Goal: Task Accomplishment & Management: Manage account settings

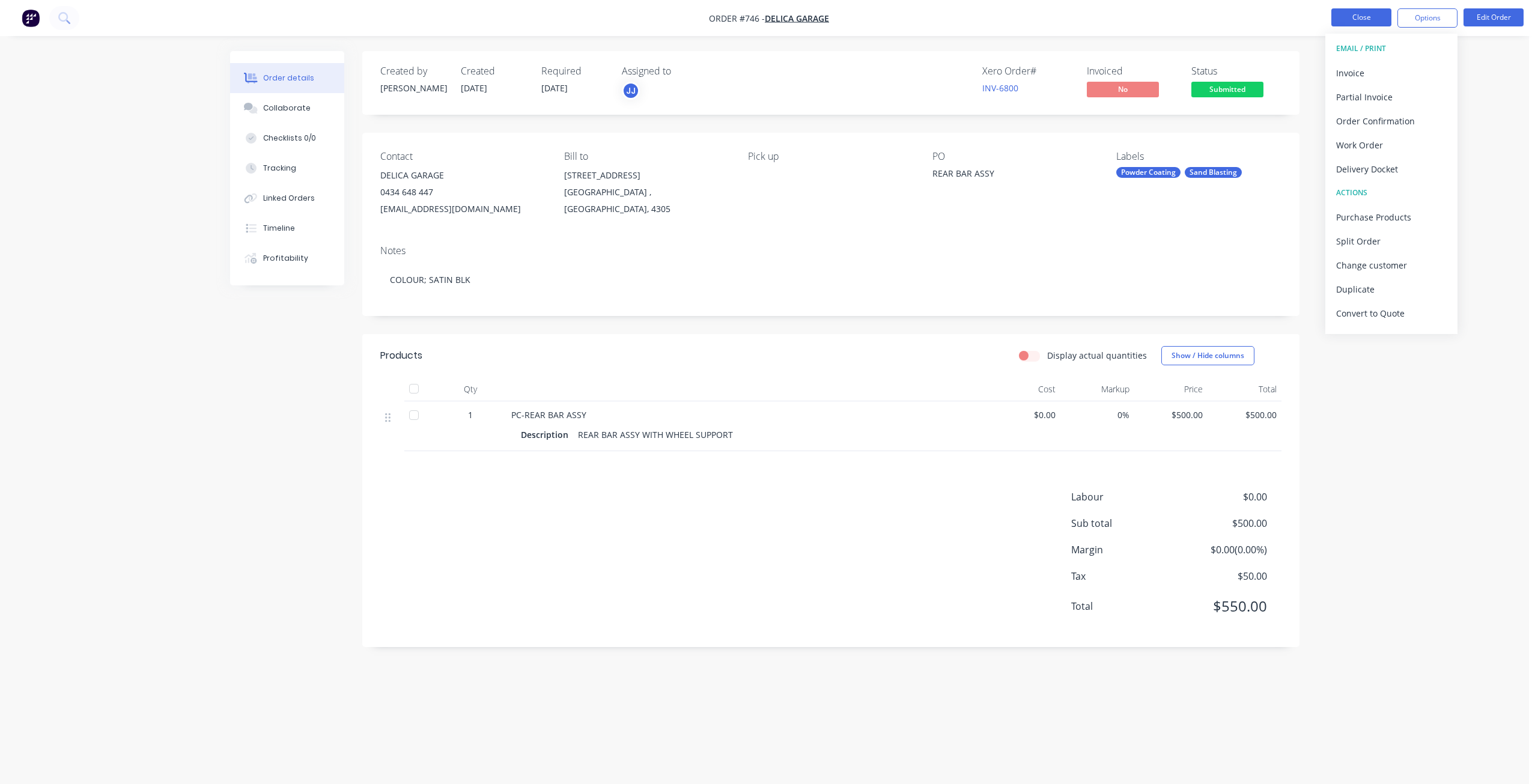
click at [1361, 23] on button "Close" at bounding box center [1361, 17] width 60 height 18
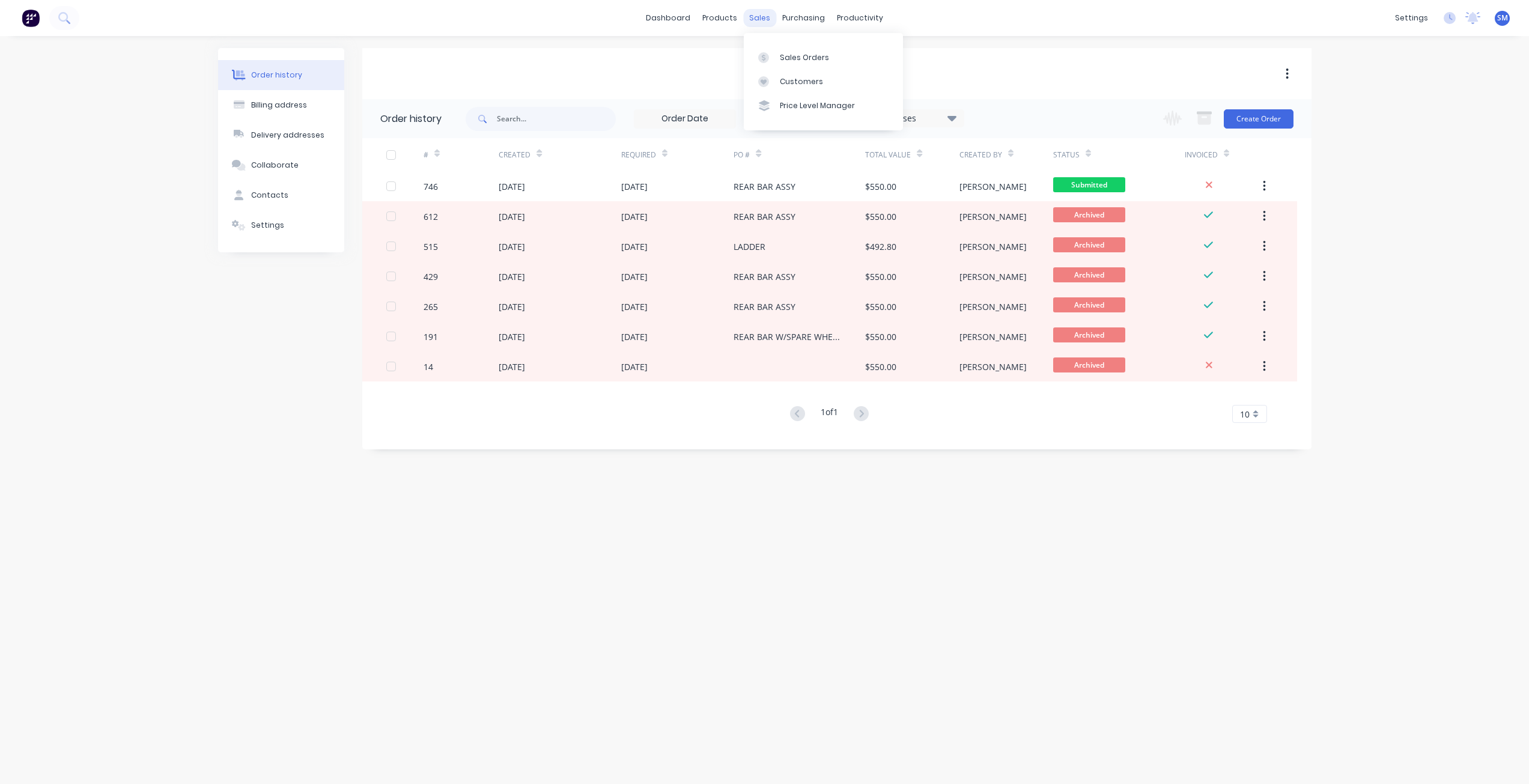
click at [753, 18] on div "sales" at bounding box center [759, 18] width 33 height 18
click at [806, 88] on link "Customers" at bounding box center [823, 82] width 159 height 24
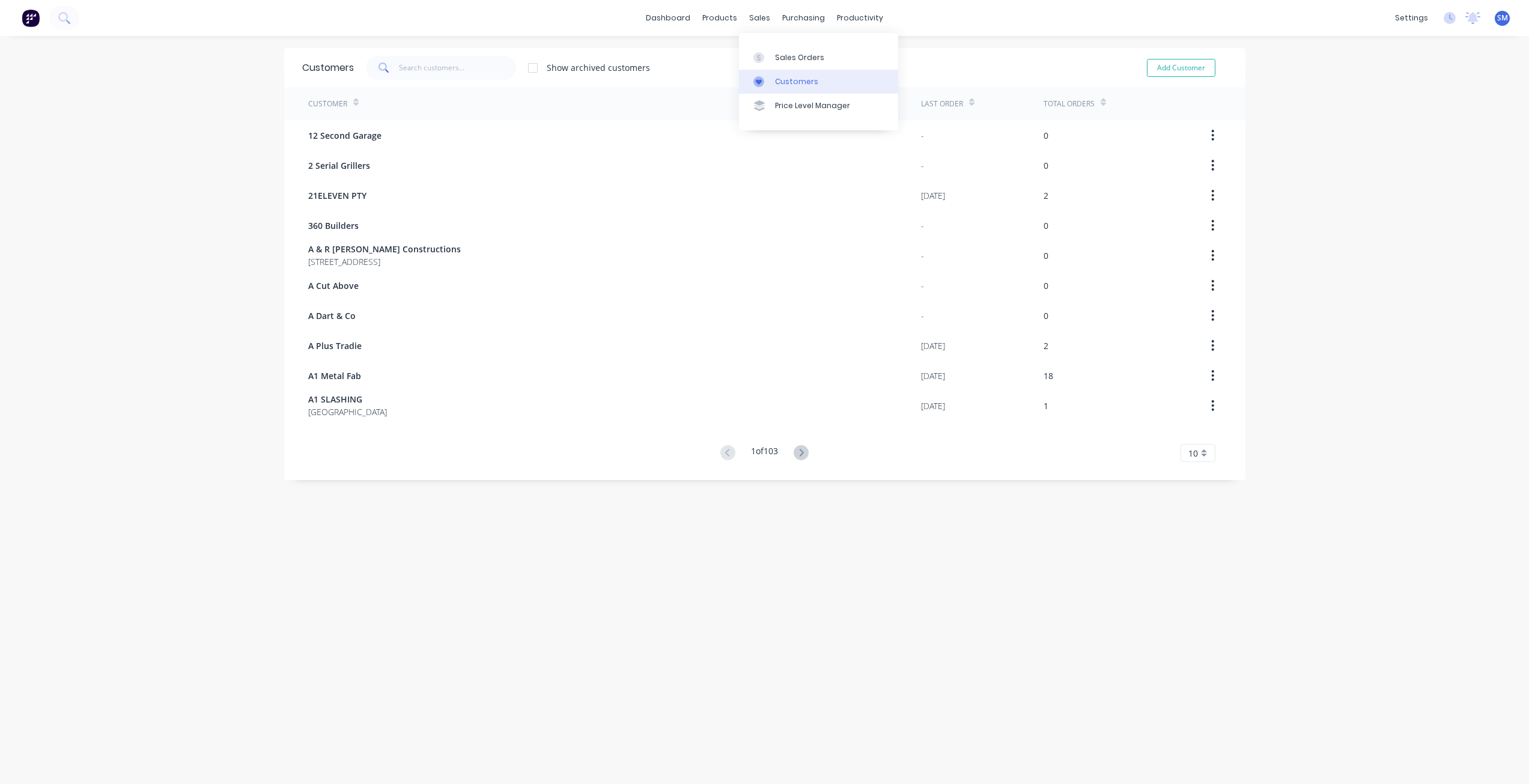
click at [788, 82] on div "Customers" at bounding box center [797, 81] width 43 height 11
click at [748, 22] on div "sales" at bounding box center [759, 18] width 33 height 18
click at [785, 54] on div "Sales Orders" at bounding box center [800, 58] width 49 height 11
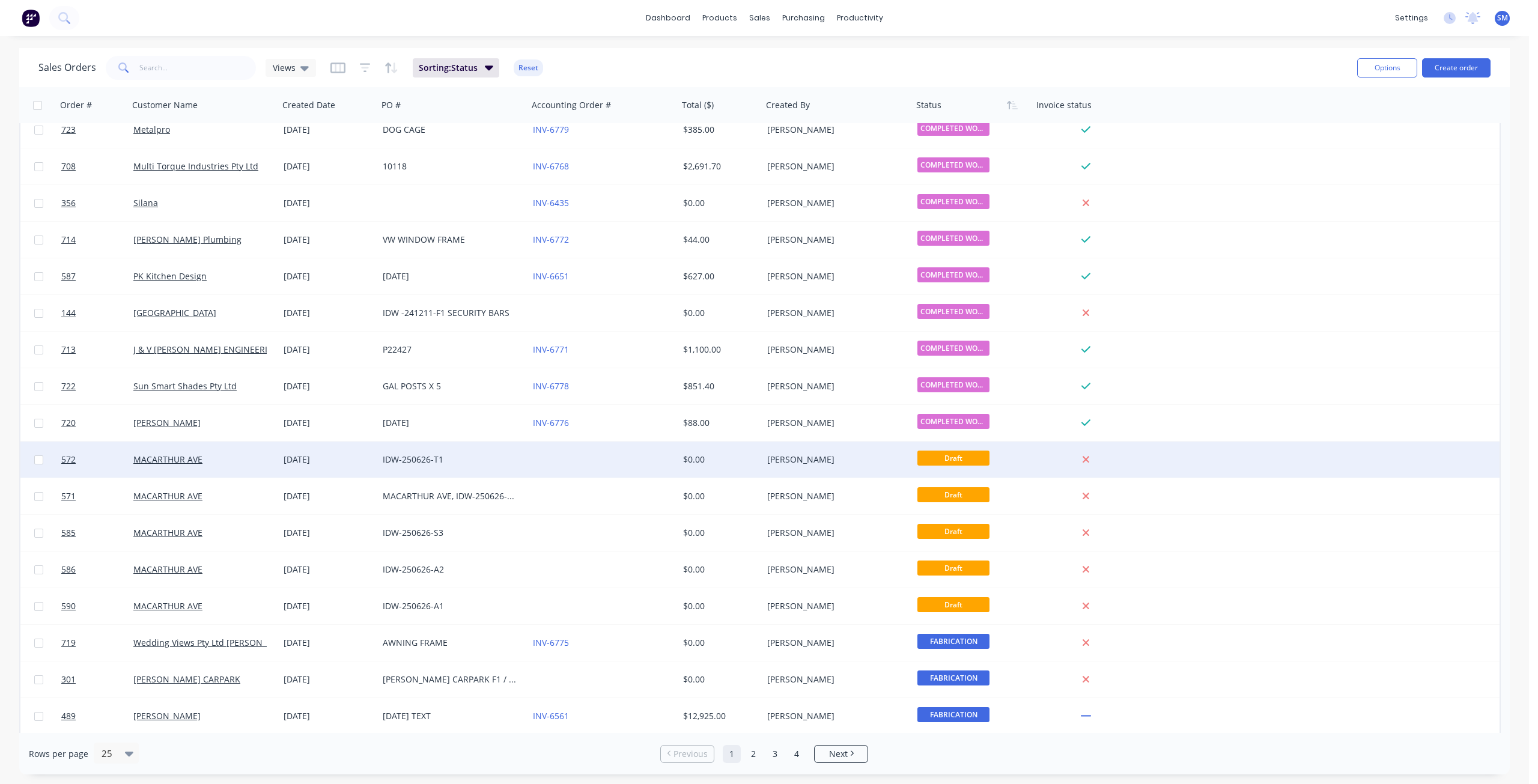
scroll to position [306, 0]
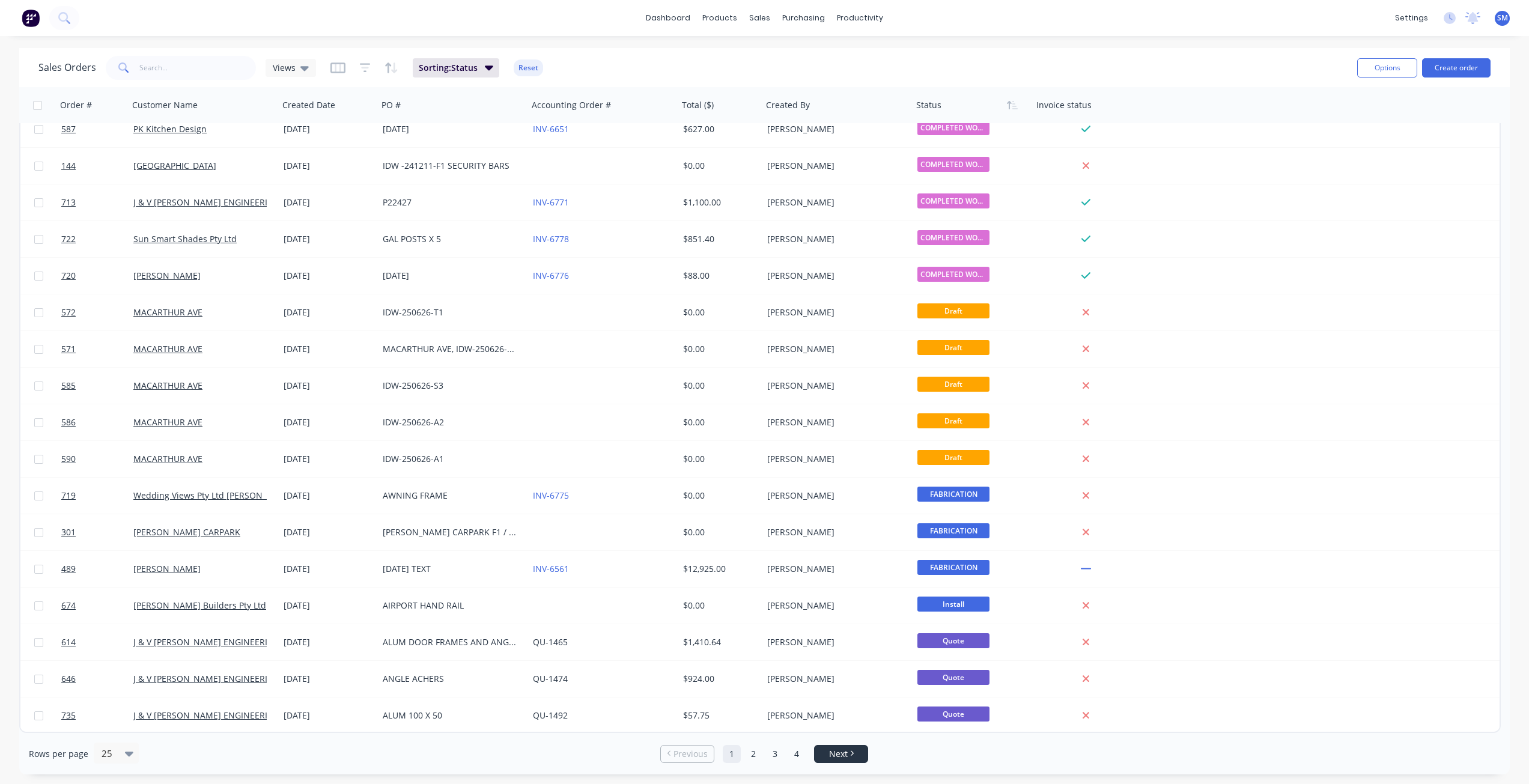
click at [842, 759] on span "Next" at bounding box center [839, 754] width 19 height 12
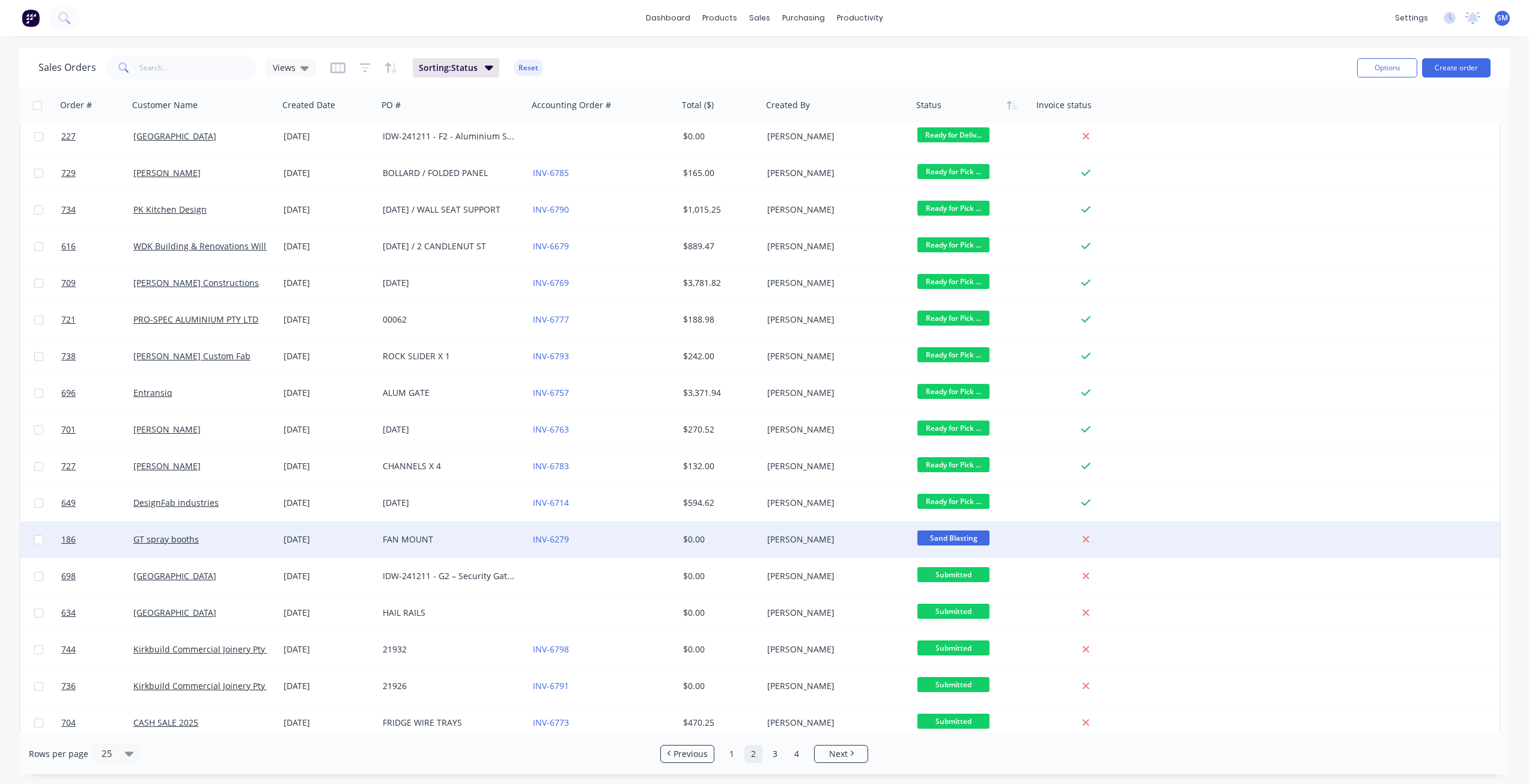
scroll to position [300, 0]
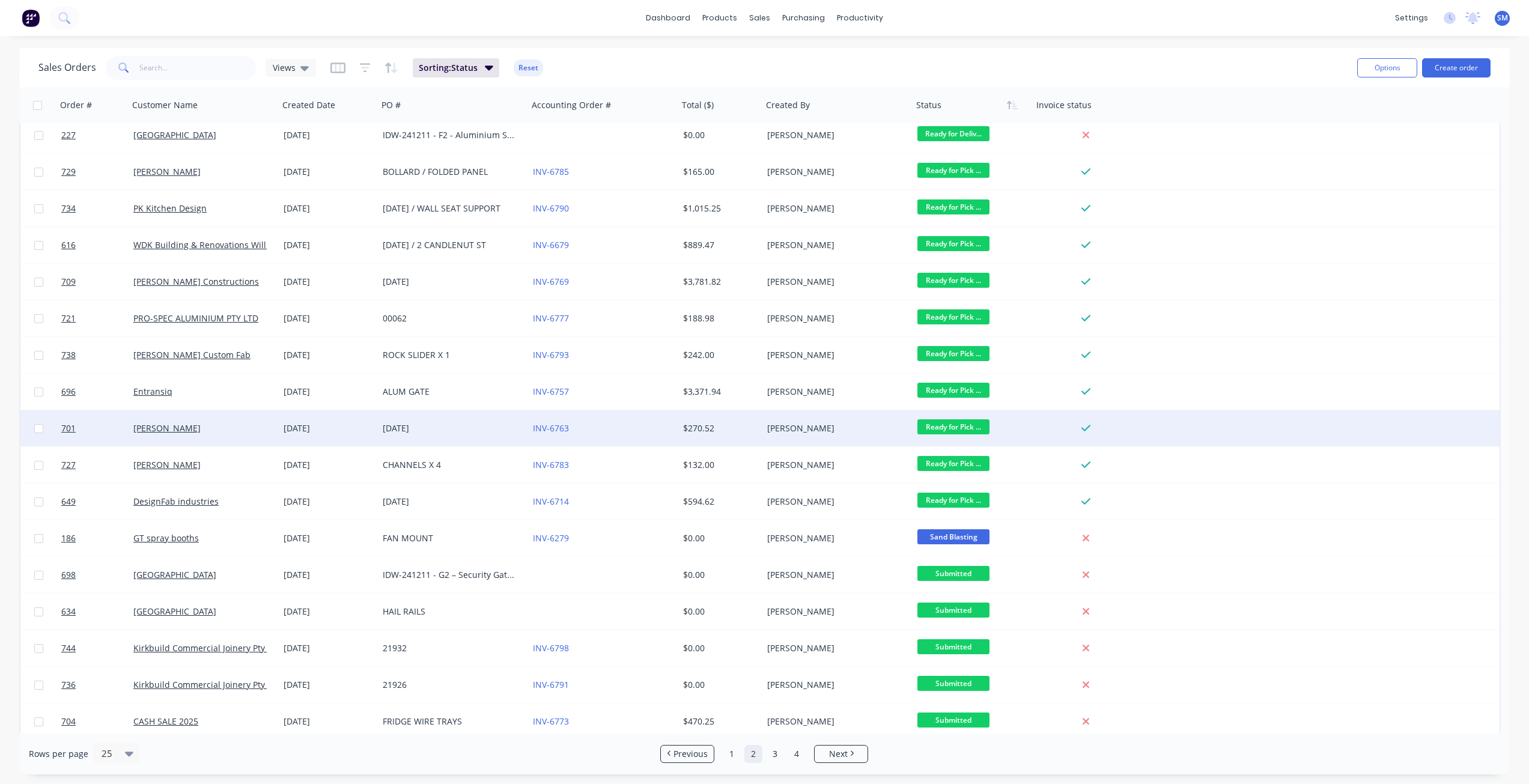
click at [943, 428] on span "Ready for Pick ..." at bounding box center [954, 427] width 72 height 15
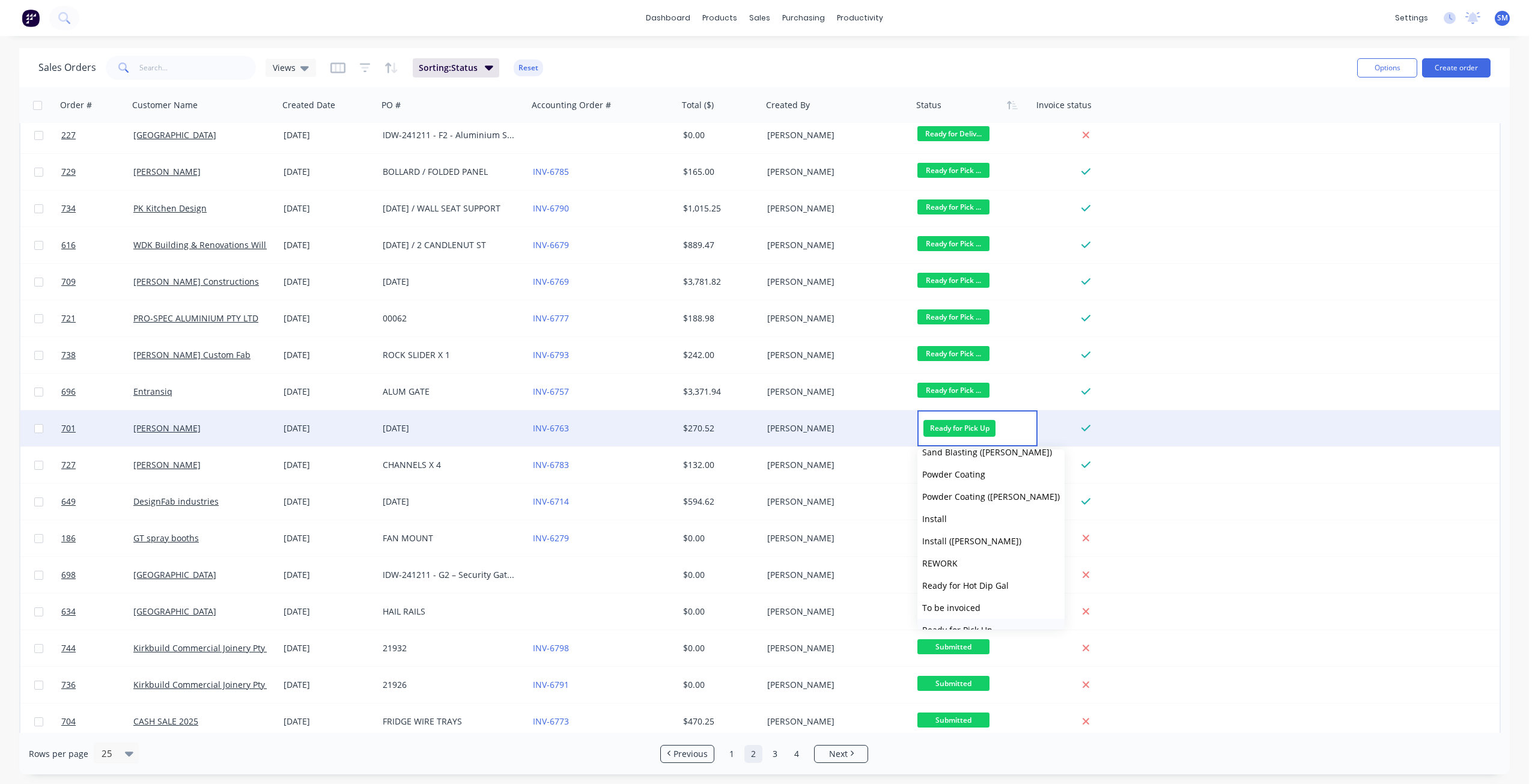
scroll to position [407, 0]
click at [960, 572] on span "COMPLETED WORKS" at bounding box center [963, 569] width 82 height 11
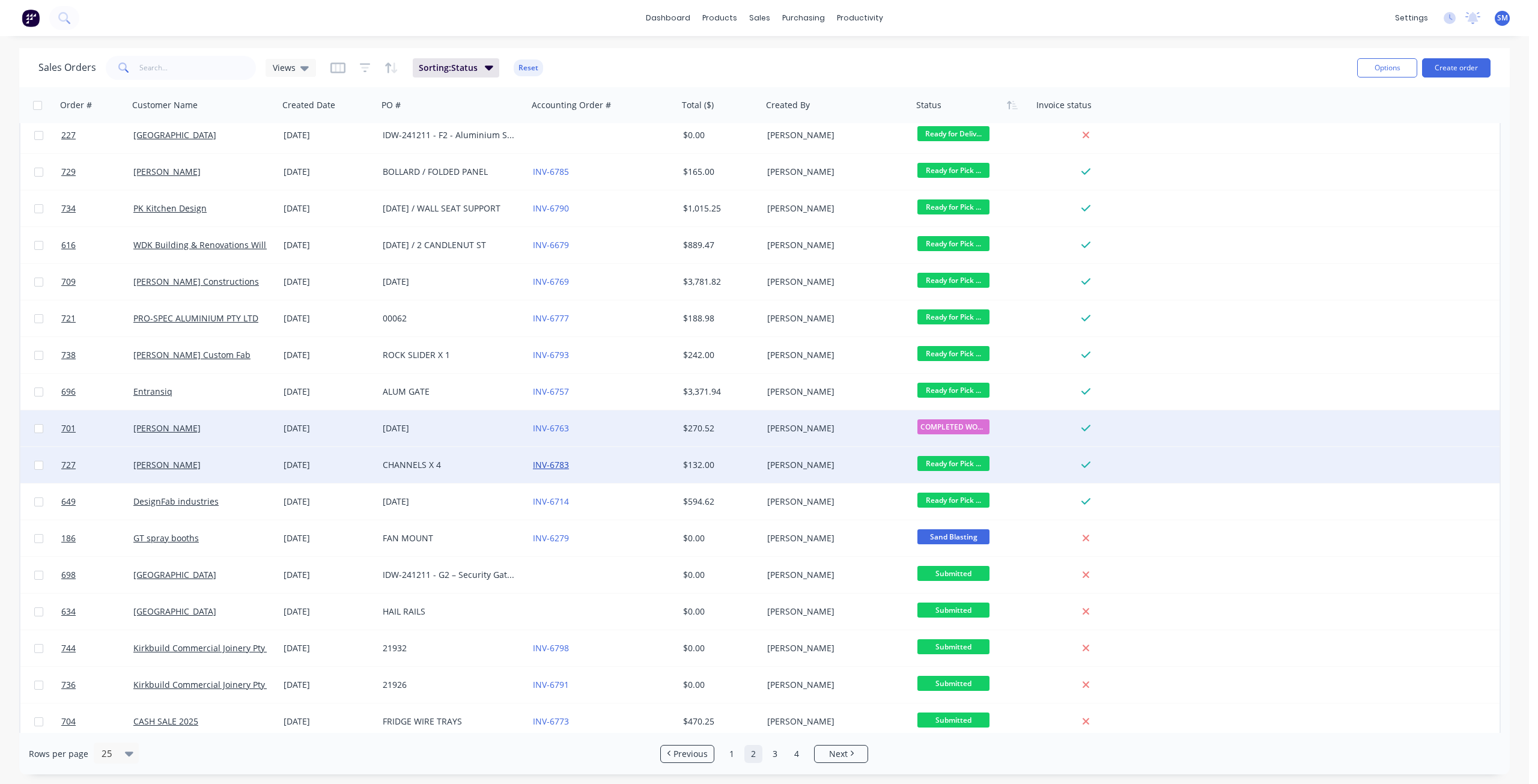
scroll to position [306, 0]
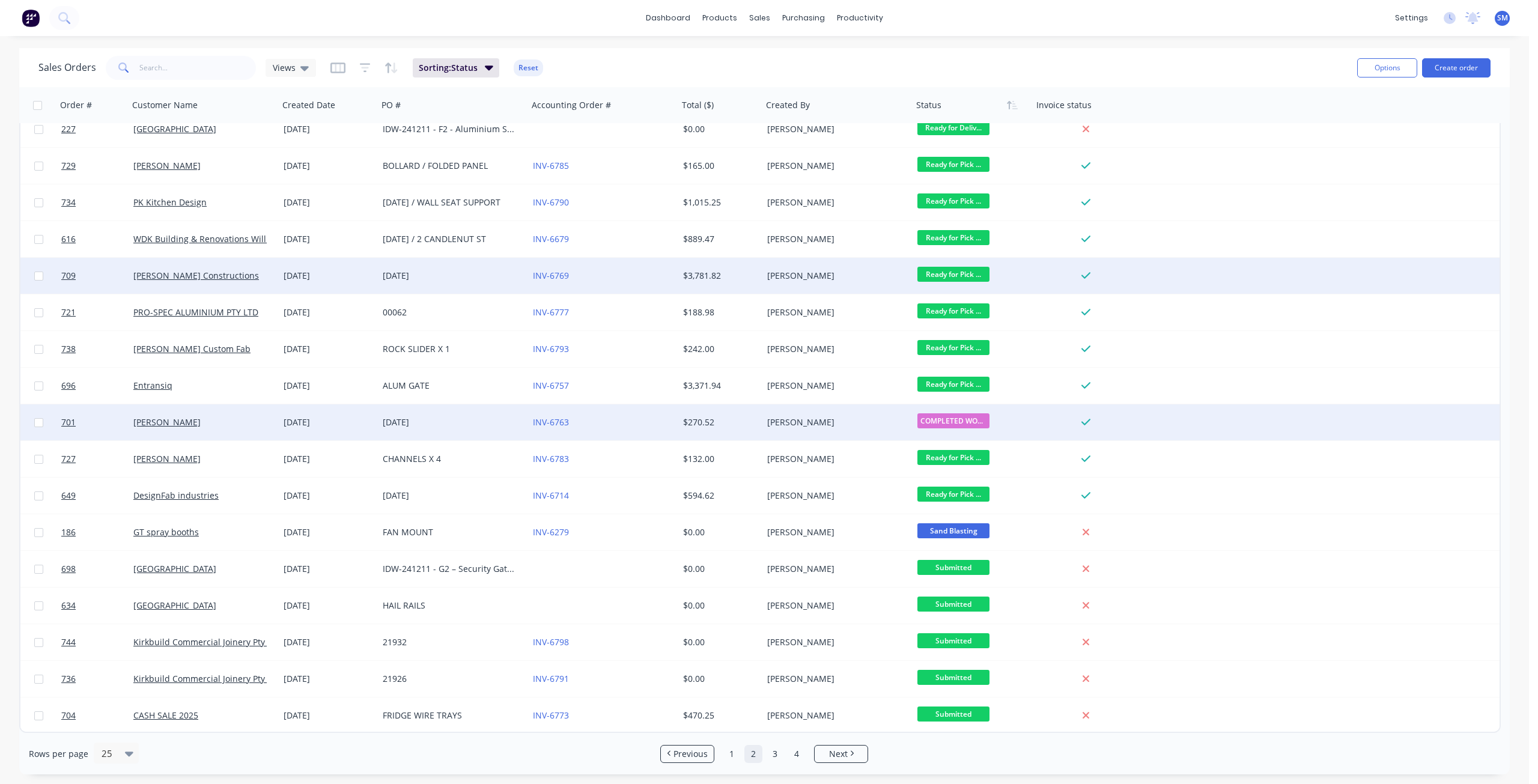
click at [946, 268] on span "Ready for Pick ..." at bounding box center [954, 274] width 72 height 15
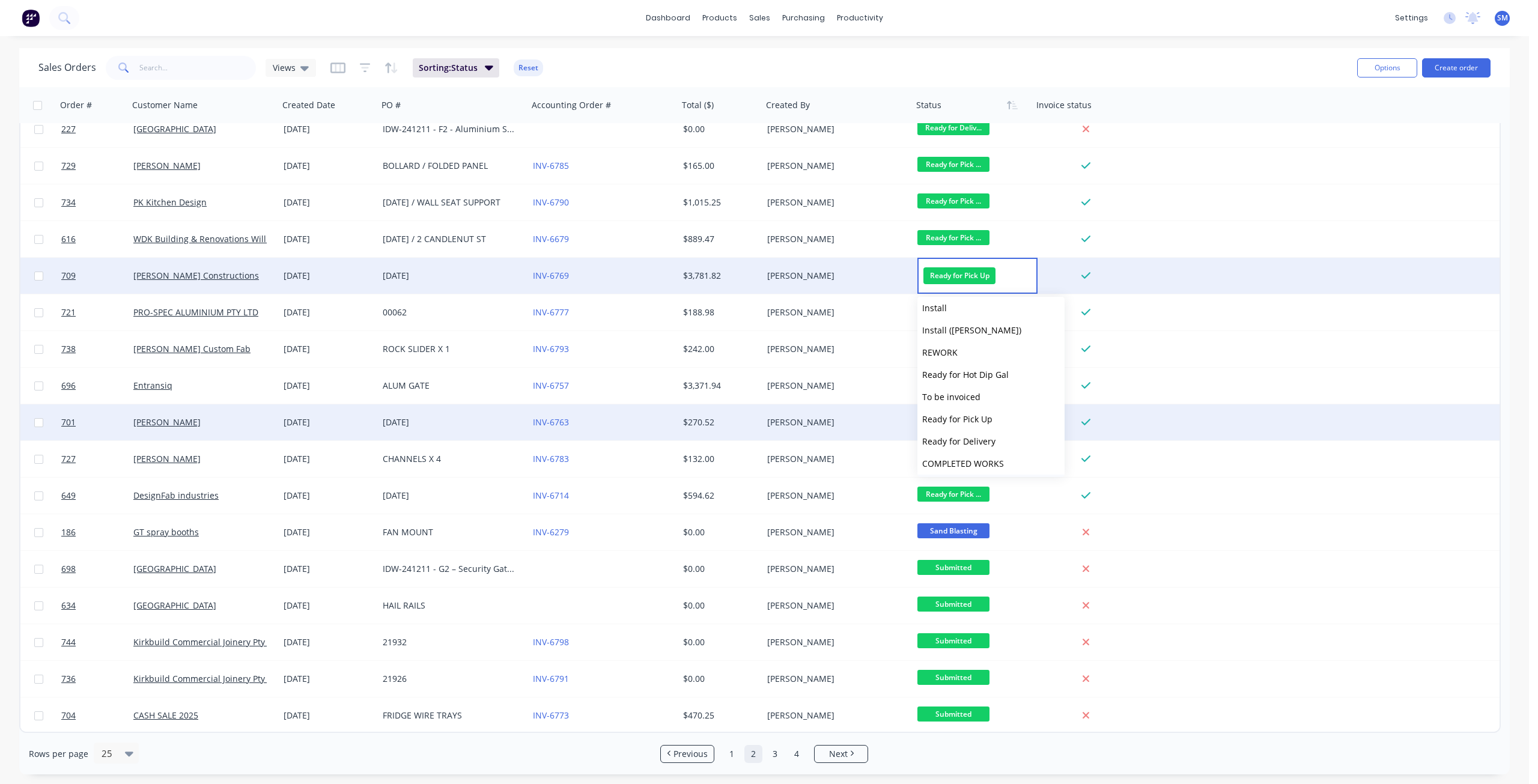
scroll to position [407, 0]
click at [962, 419] on span "COMPLETED WORKS" at bounding box center [963, 417] width 82 height 11
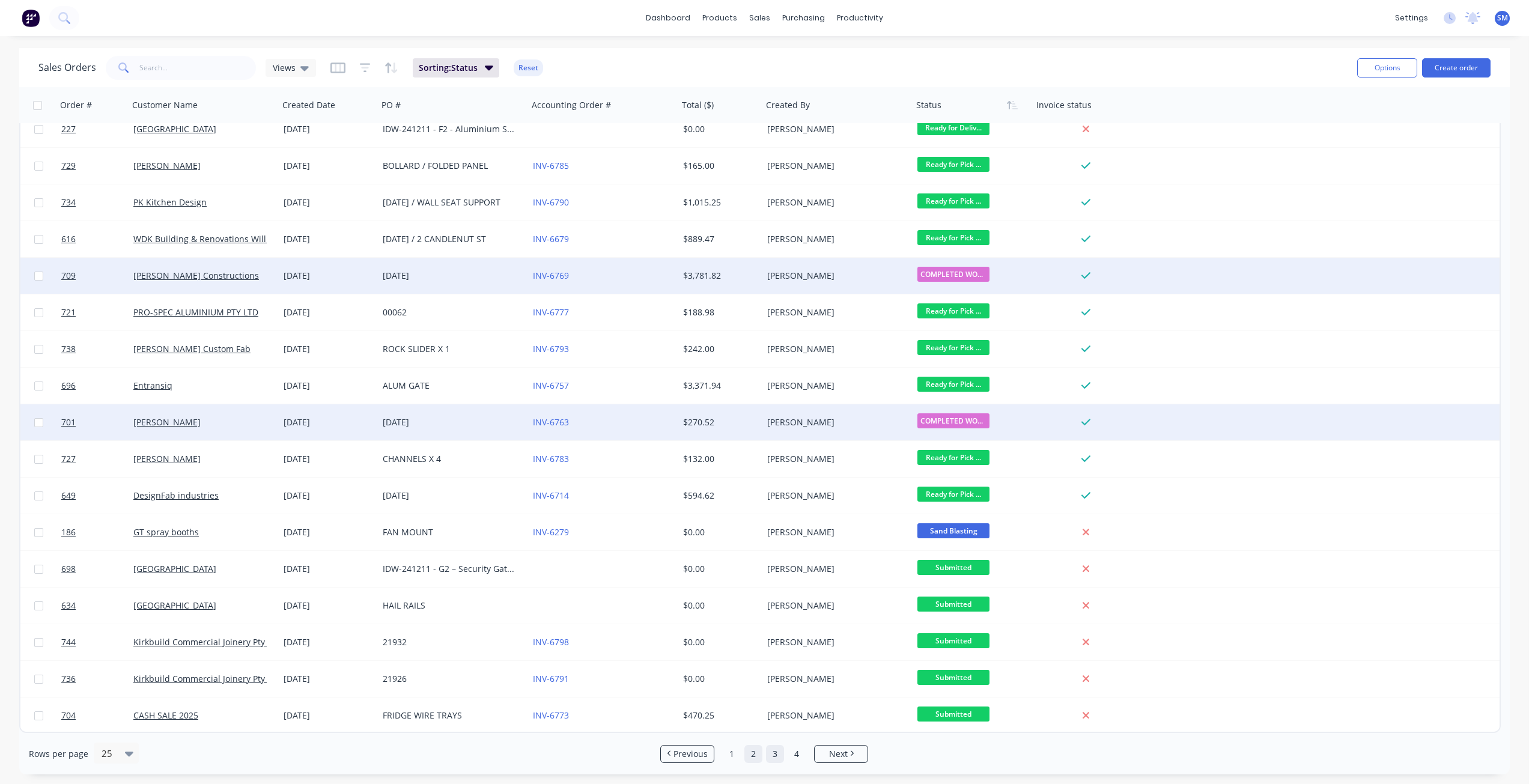
click at [775, 756] on link "3" at bounding box center [775, 754] width 18 height 18
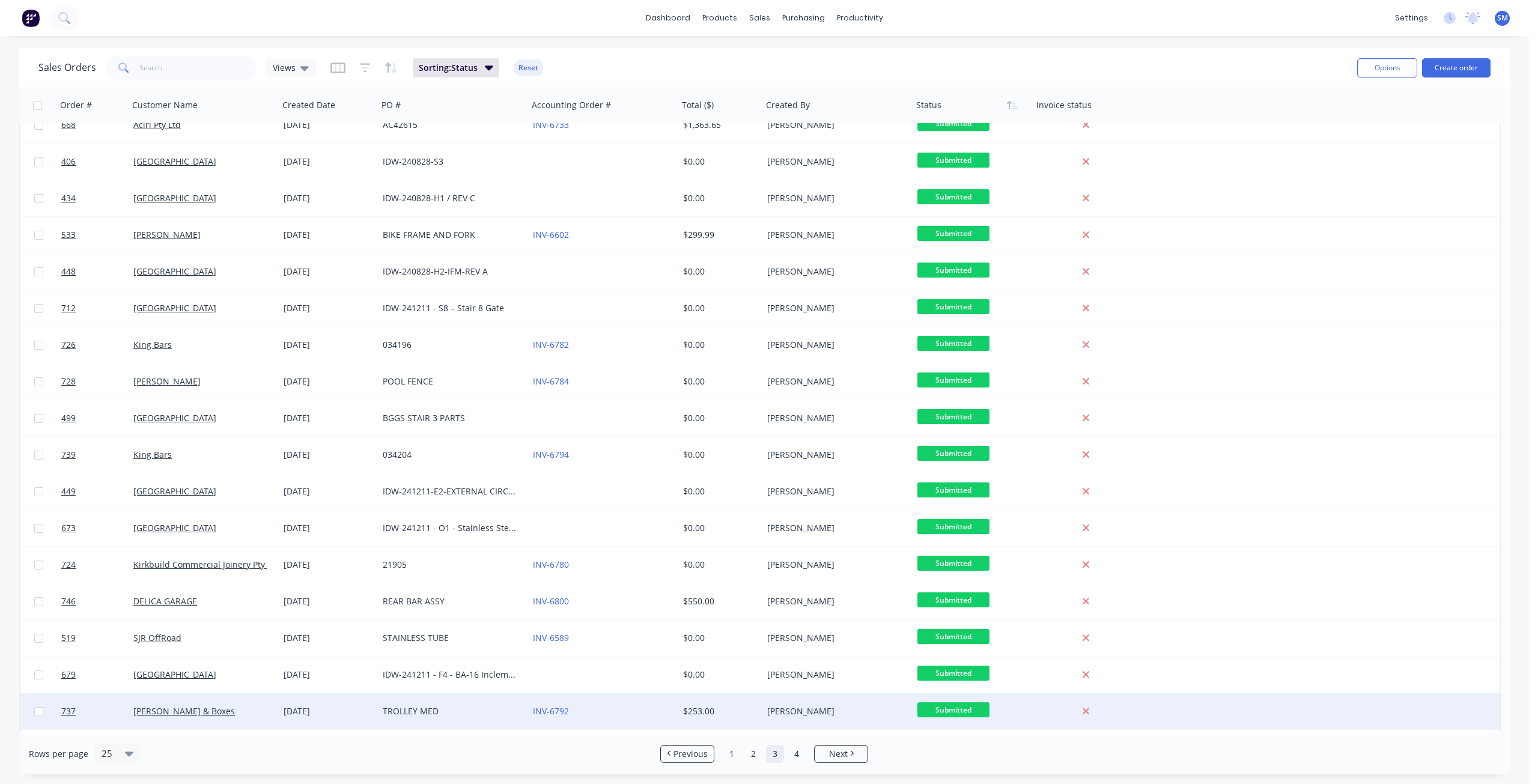
scroll to position [306, 0]
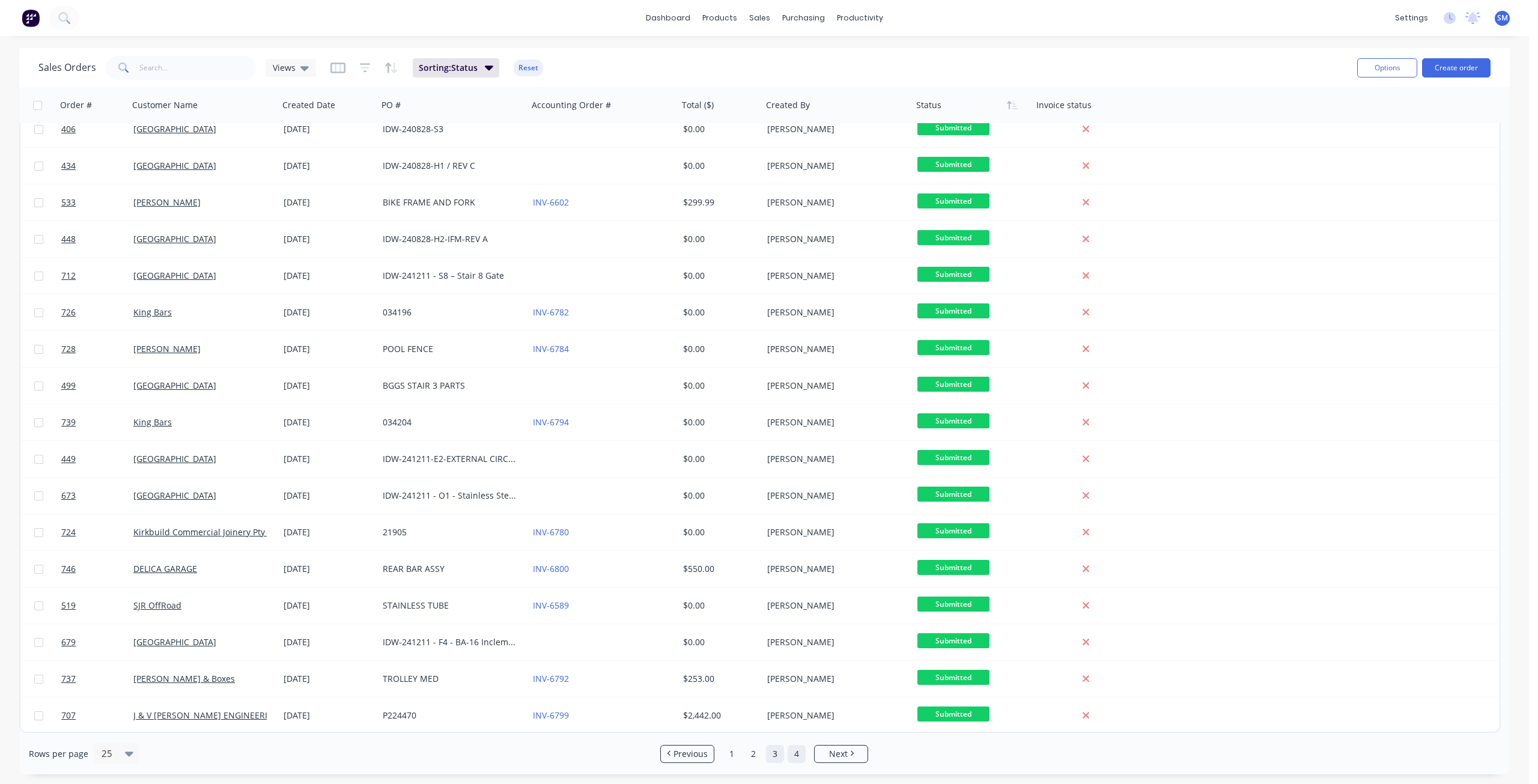
click at [798, 752] on link "4" at bounding box center [797, 754] width 18 height 18
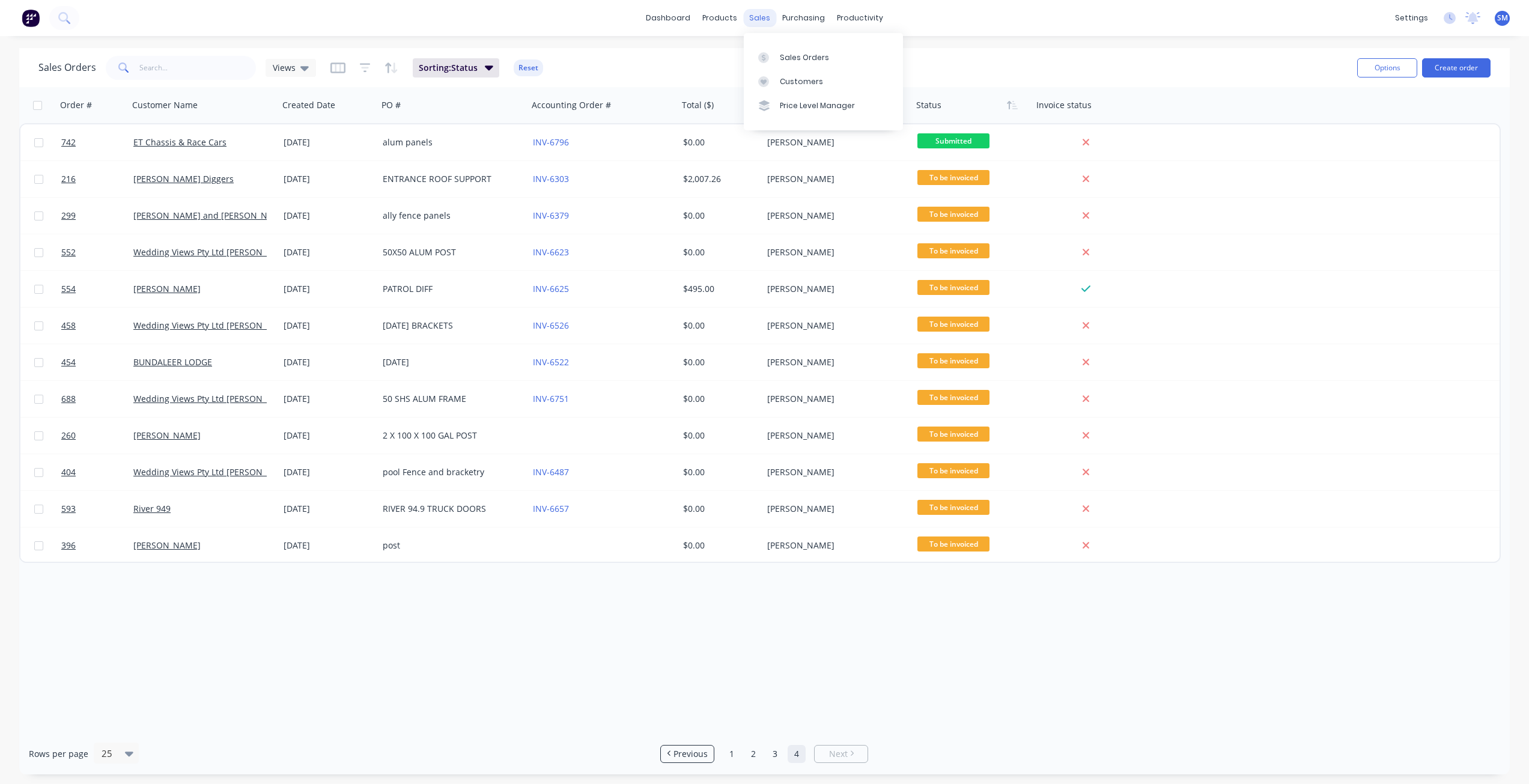
click at [755, 18] on div "sales" at bounding box center [759, 18] width 33 height 18
click at [803, 83] on div "Customers" at bounding box center [801, 81] width 43 height 11
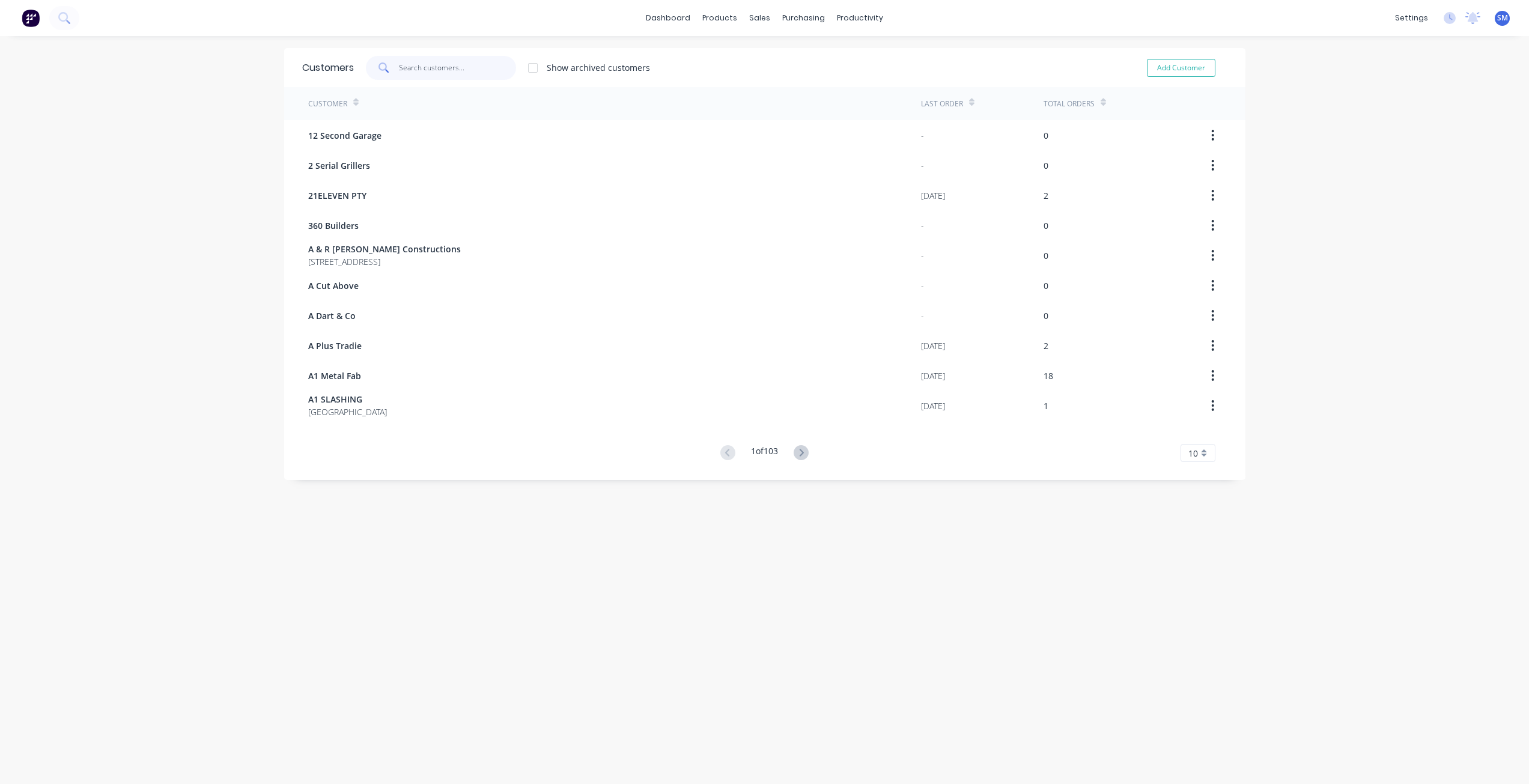
drag, startPoint x: 401, startPoint y: 67, endPoint x: 426, endPoint y: 84, distance: 30.2
click at [402, 67] on input "text" at bounding box center [457, 67] width 117 height 24
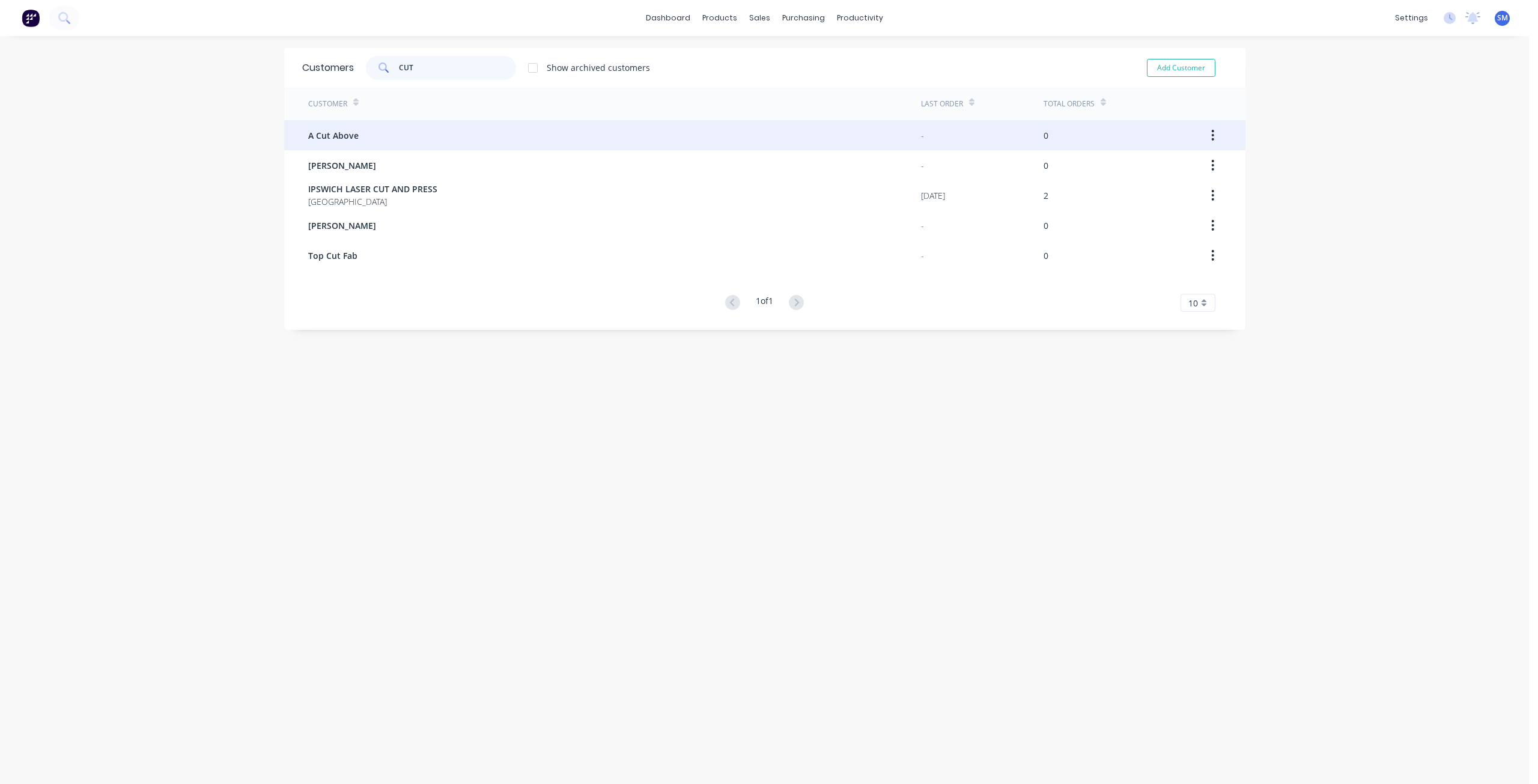
type input "CUT"
click at [335, 133] on span "A Cut Above" at bounding box center [333, 135] width 51 height 12
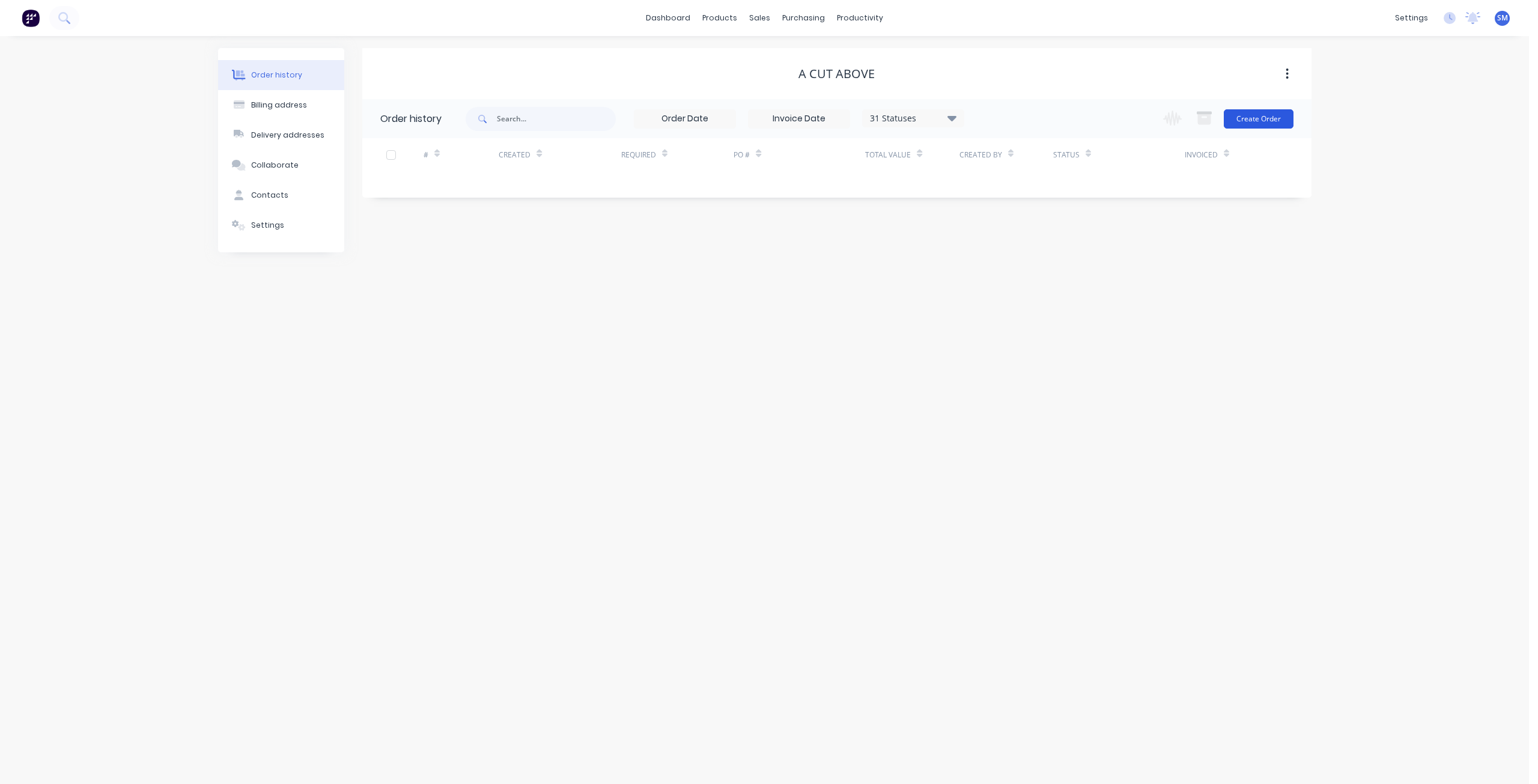
click at [1247, 116] on button "Create Order" at bounding box center [1258, 119] width 70 height 19
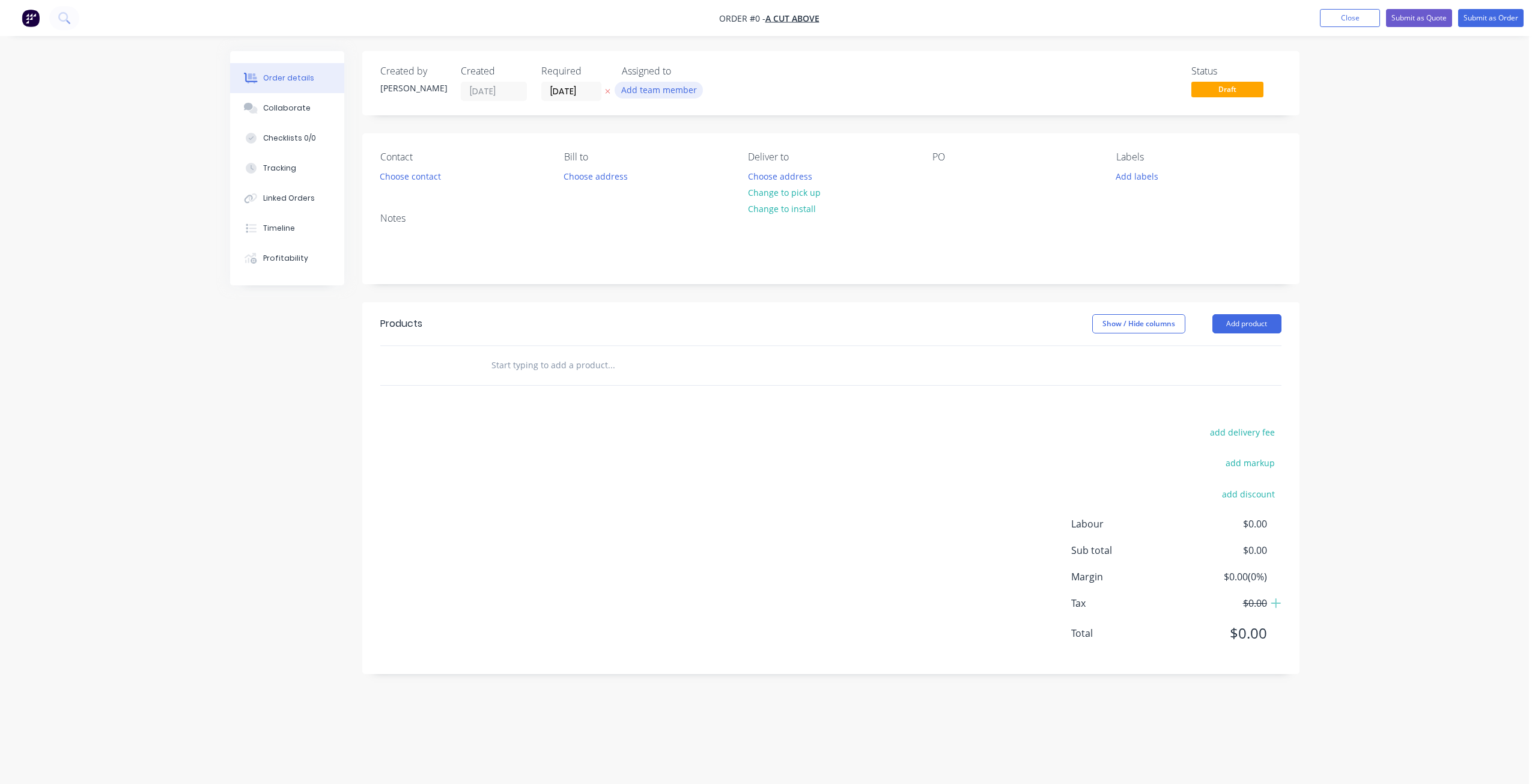
click at [650, 88] on button "Add team member" at bounding box center [659, 90] width 88 height 16
click at [644, 181] on div at bounding box center [641, 181] width 24 height 24
click at [566, 90] on div "Creating draft order... Loading... Order details Collaborate Checklists 0/0 Tra…" at bounding box center [765, 372] width 1093 height 641
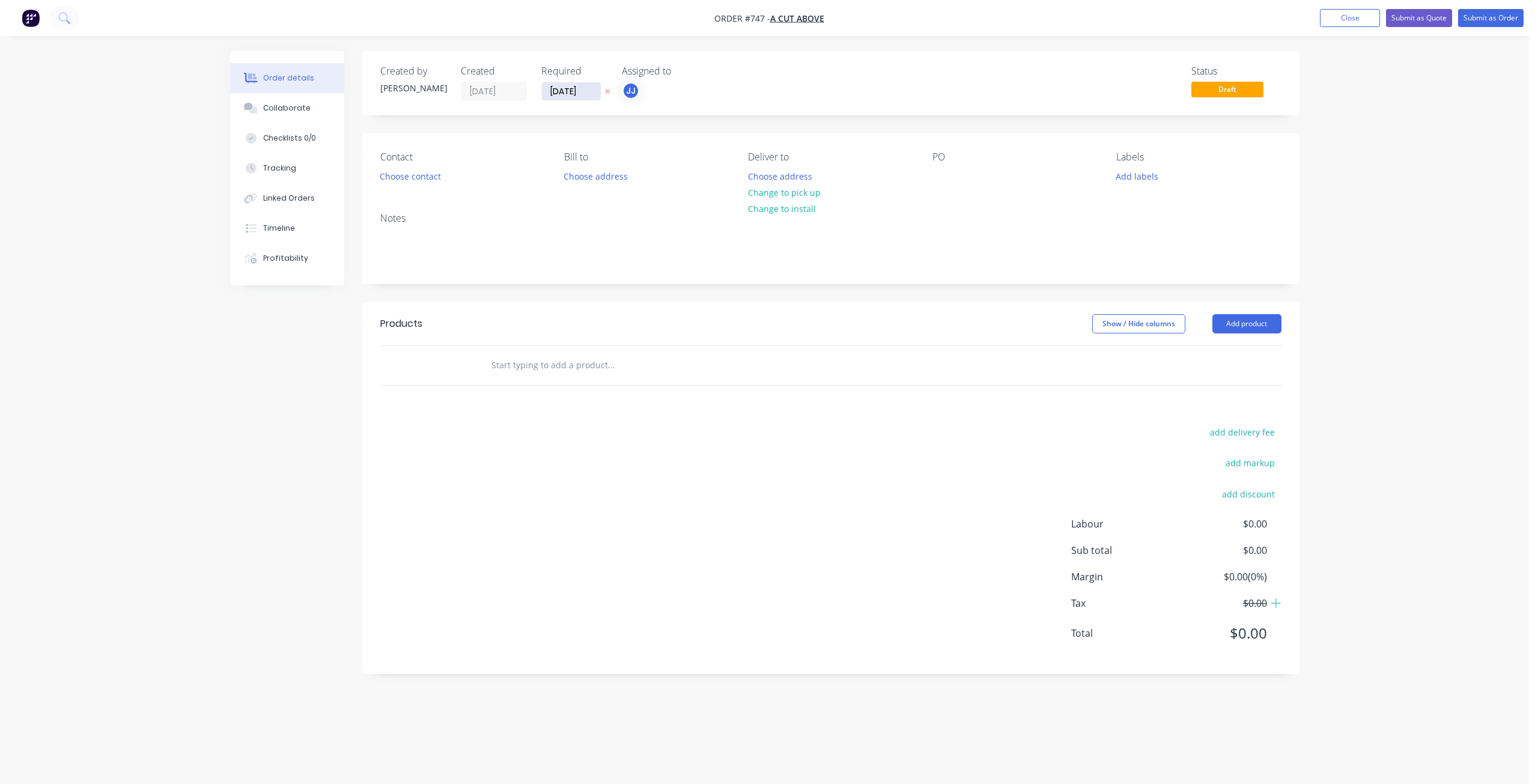
click at [578, 92] on input "[DATE]" at bounding box center [571, 91] width 59 height 18
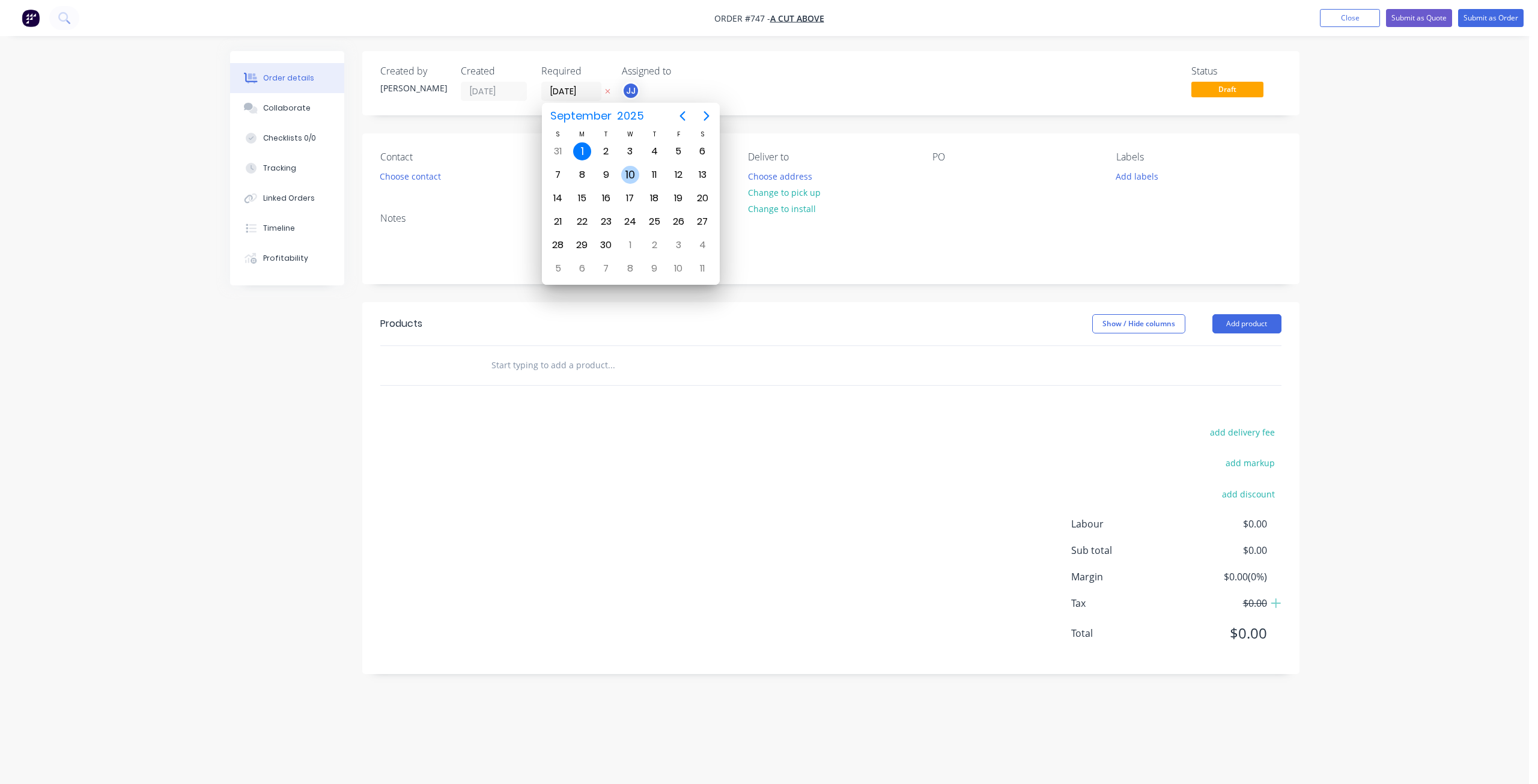
click at [624, 175] on div "10" at bounding box center [630, 174] width 18 height 18
type input "[DATE]"
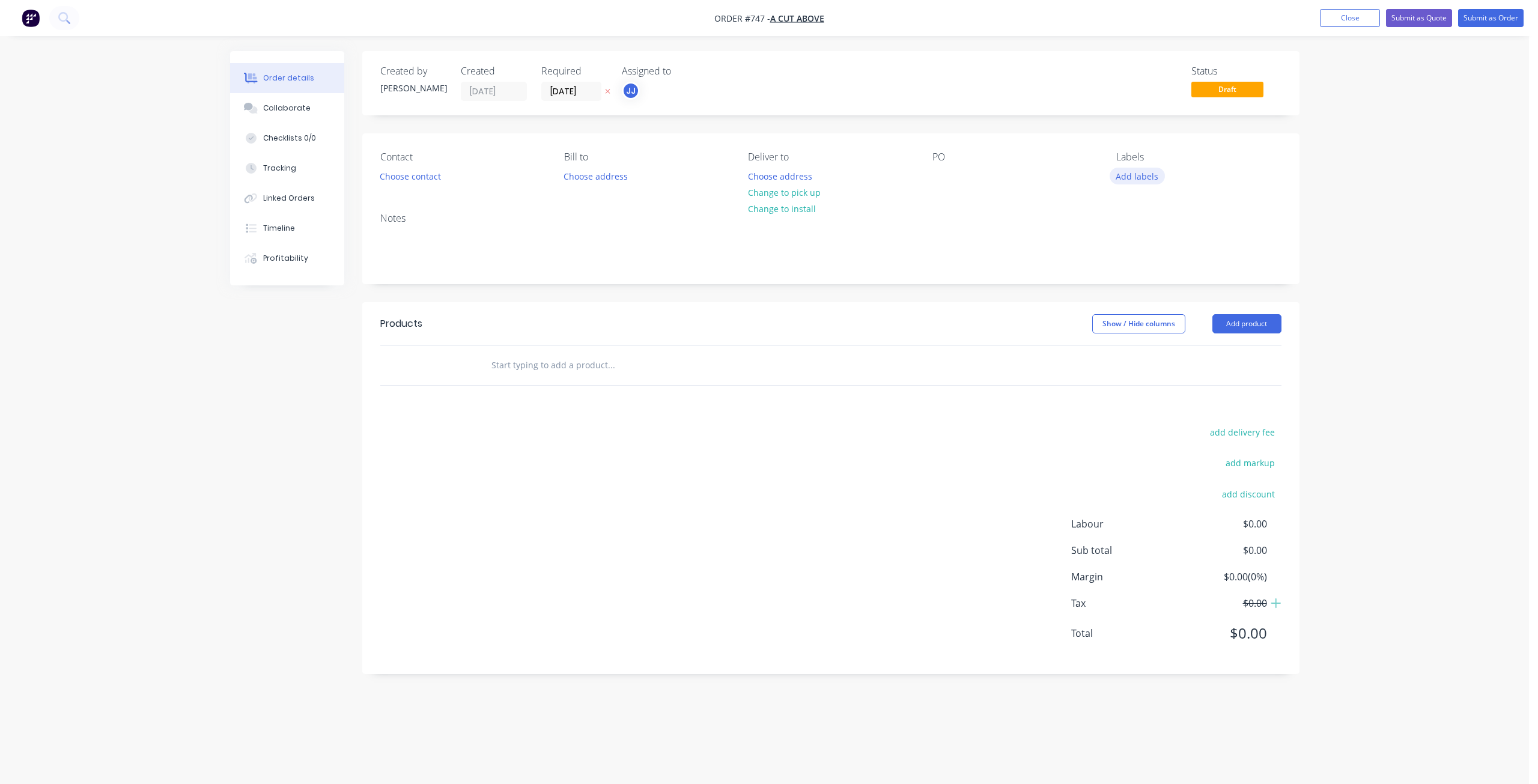
click at [1140, 173] on button "Add labels" at bounding box center [1137, 176] width 55 height 16
click at [1142, 222] on div at bounding box center [1138, 223] width 24 height 24
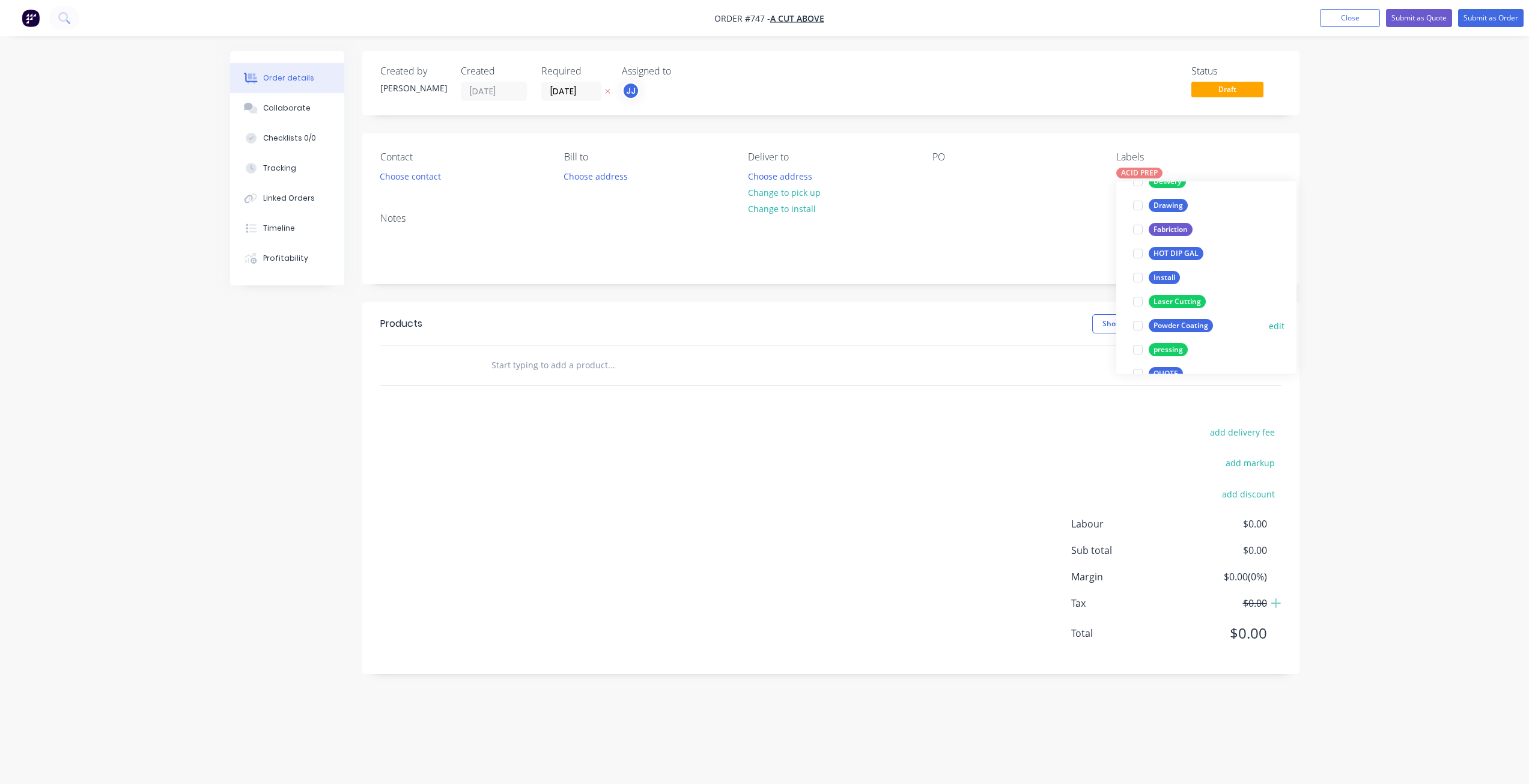
click at [1173, 323] on div "Powder Coating" at bounding box center [1181, 325] width 64 height 13
click at [409, 176] on button "Choose contact" at bounding box center [410, 176] width 74 height 16
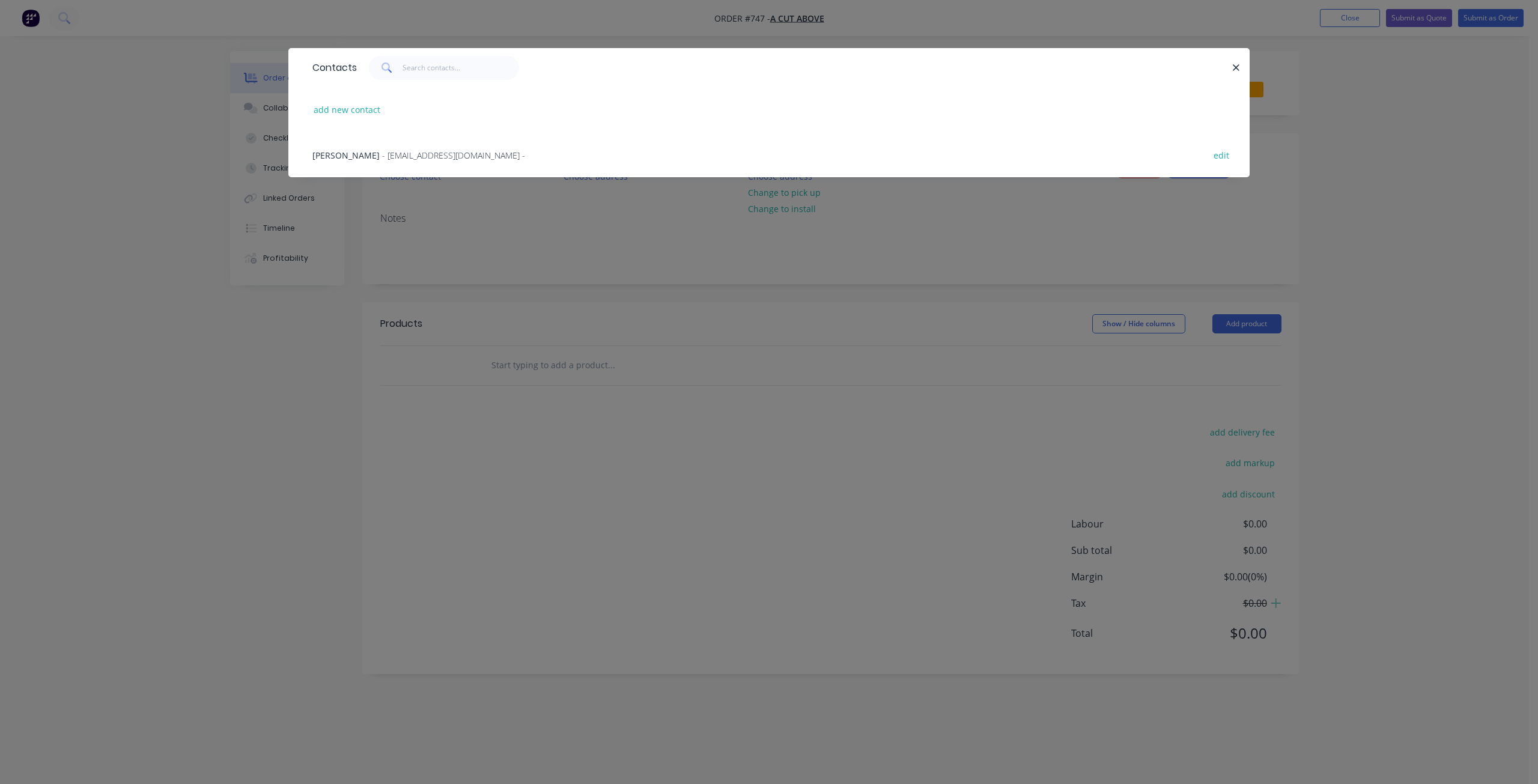
click at [393, 156] on span "- [EMAIL_ADDRESS][DOMAIN_NAME] -" at bounding box center [453, 155] width 143 height 11
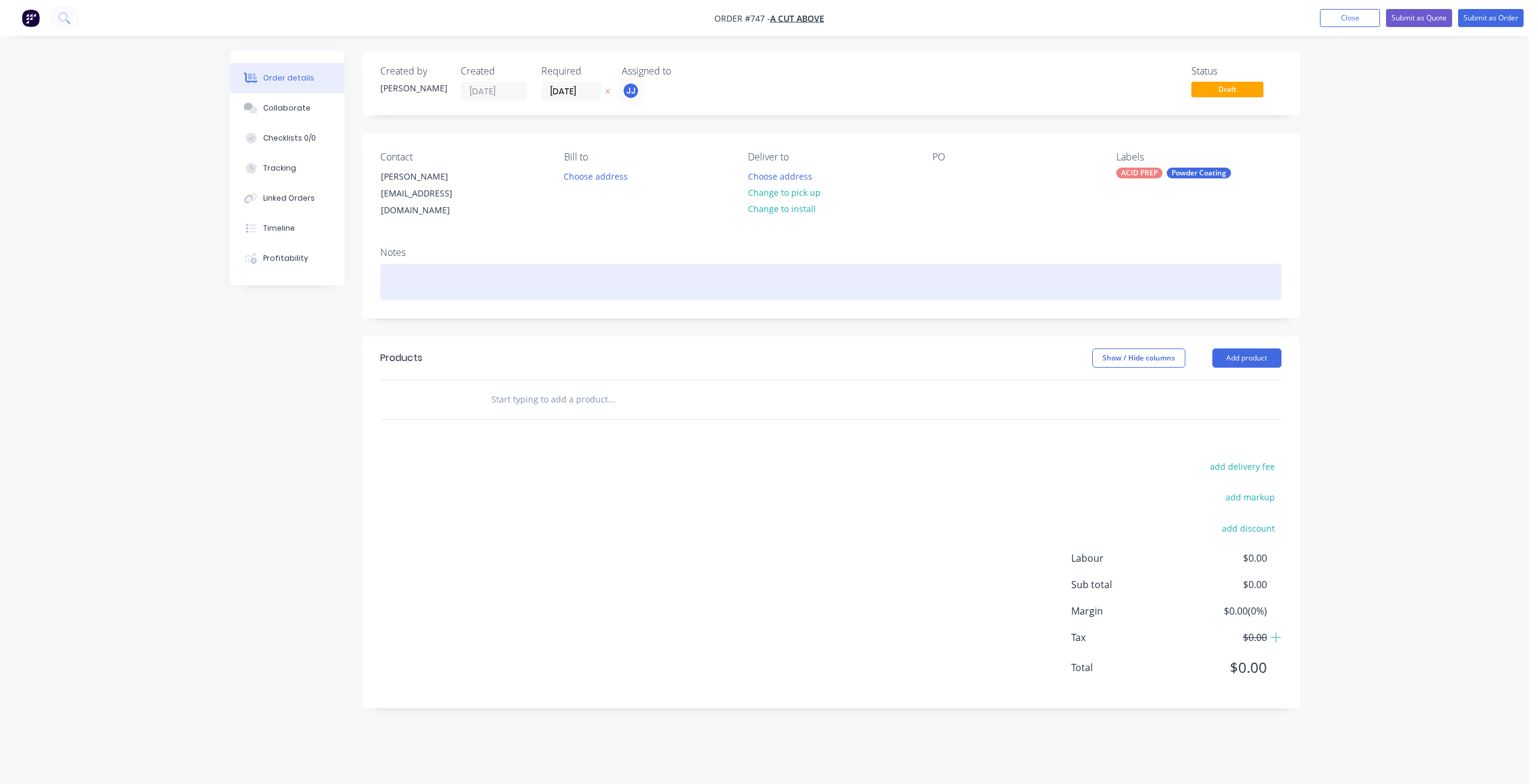
click at [418, 273] on div at bounding box center [831, 282] width 901 height 36
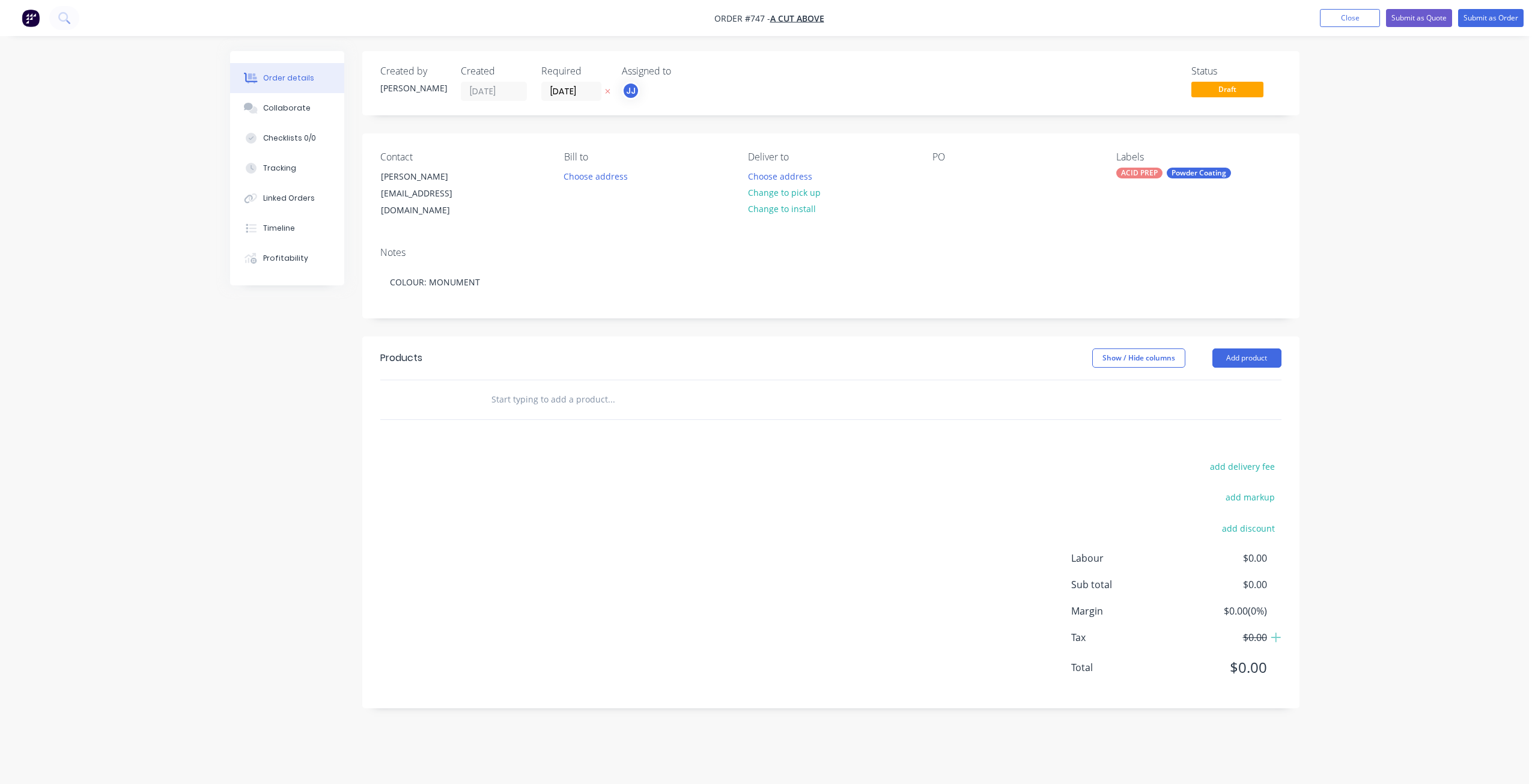
click at [495, 388] on input "text" at bounding box center [611, 399] width 241 height 24
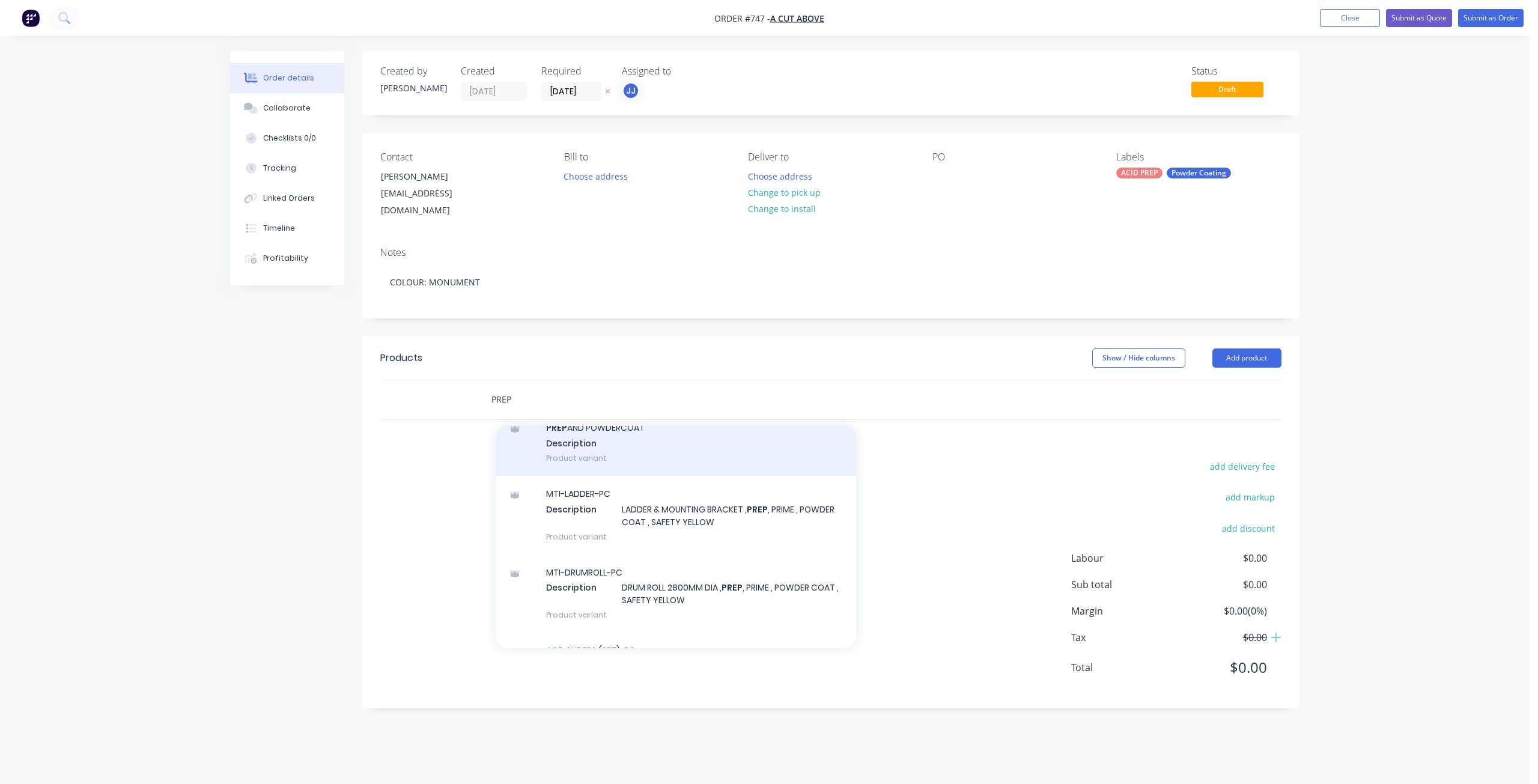
type input "PREP"
click at [570, 445] on div "PREP AND POWDERCOAT Description Product variant" at bounding box center [676, 443] width 361 height 66
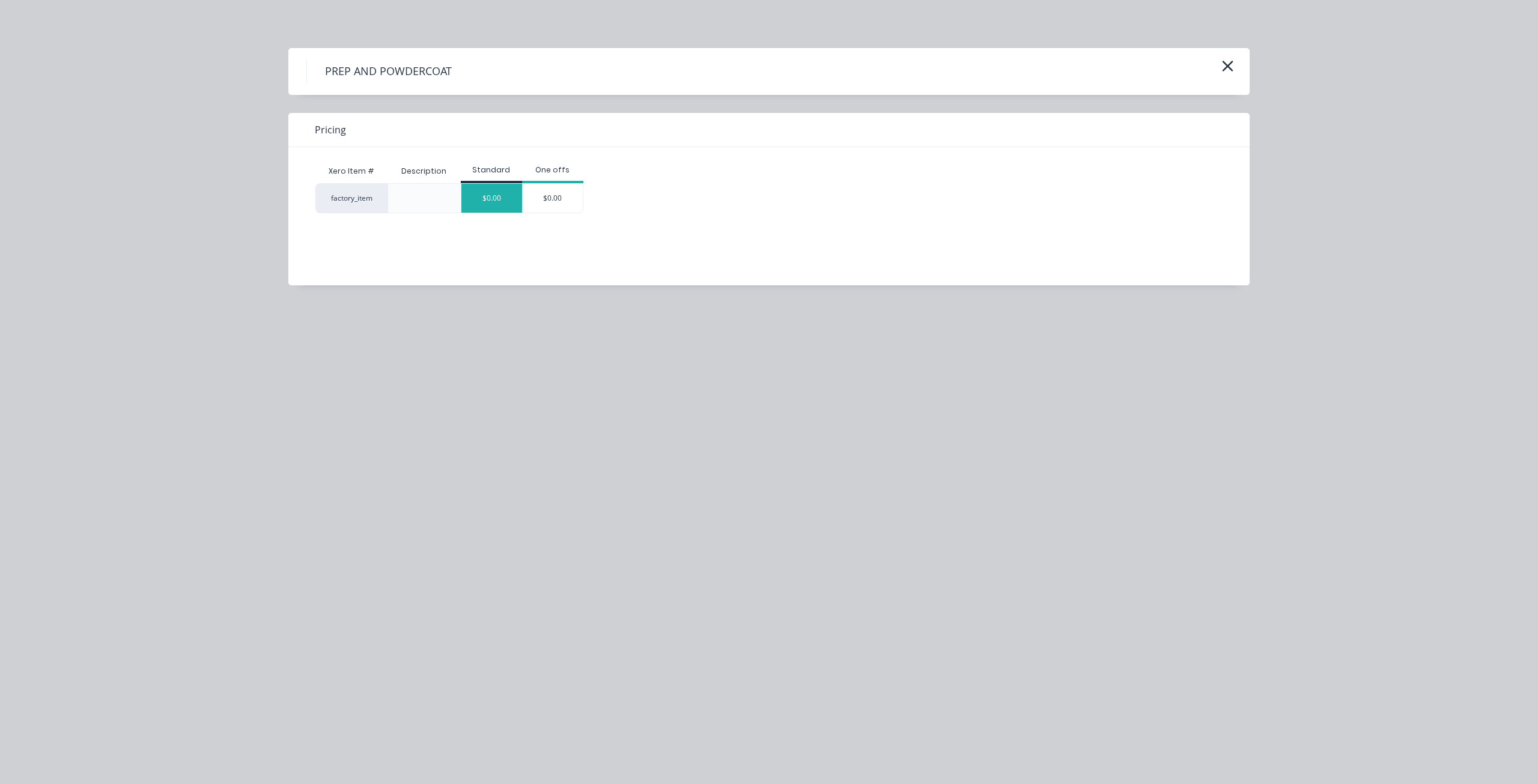
click at [482, 200] on div "$0.00" at bounding box center [492, 198] width 61 height 29
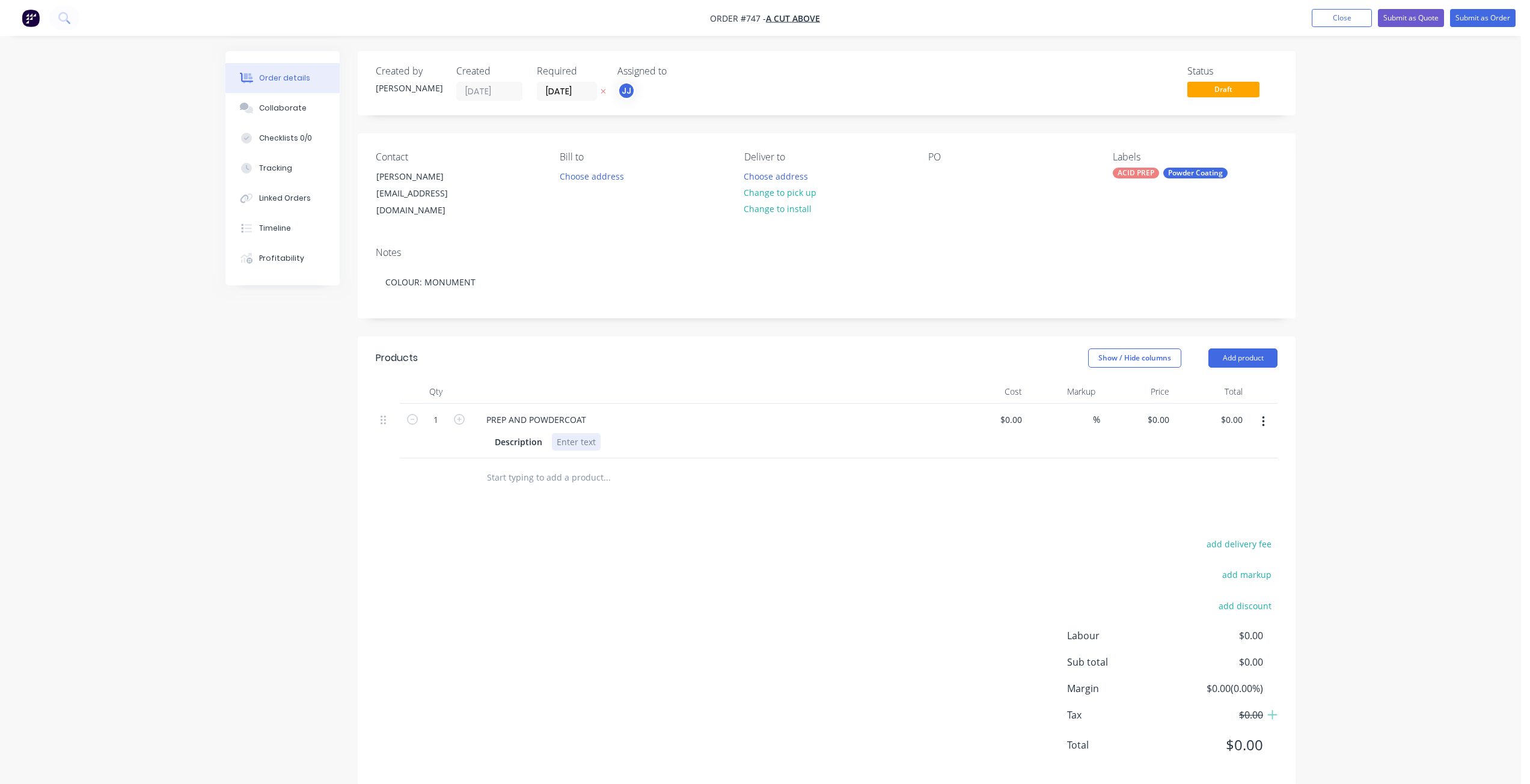
click at [563, 433] on div at bounding box center [576, 441] width 49 height 17
click at [932, 174] on div at bounding box center [937, 176] width 19 height 17
click at [991, 222] on div "Contact [PERSON_NAME] [EMAIL_ADDRESS][DOMAIN_NAME] Bill to Choose address Deliv…" at bounding box center [827, 185] width 938 height 104
click at [785, 194] on button "Change to pick up" at bounding box center [780, 192] width 85 height 16
click at [769, 179] on div "Pick up Change to delivery Change to install" at bounding box center [827, 185] width 165 height 68
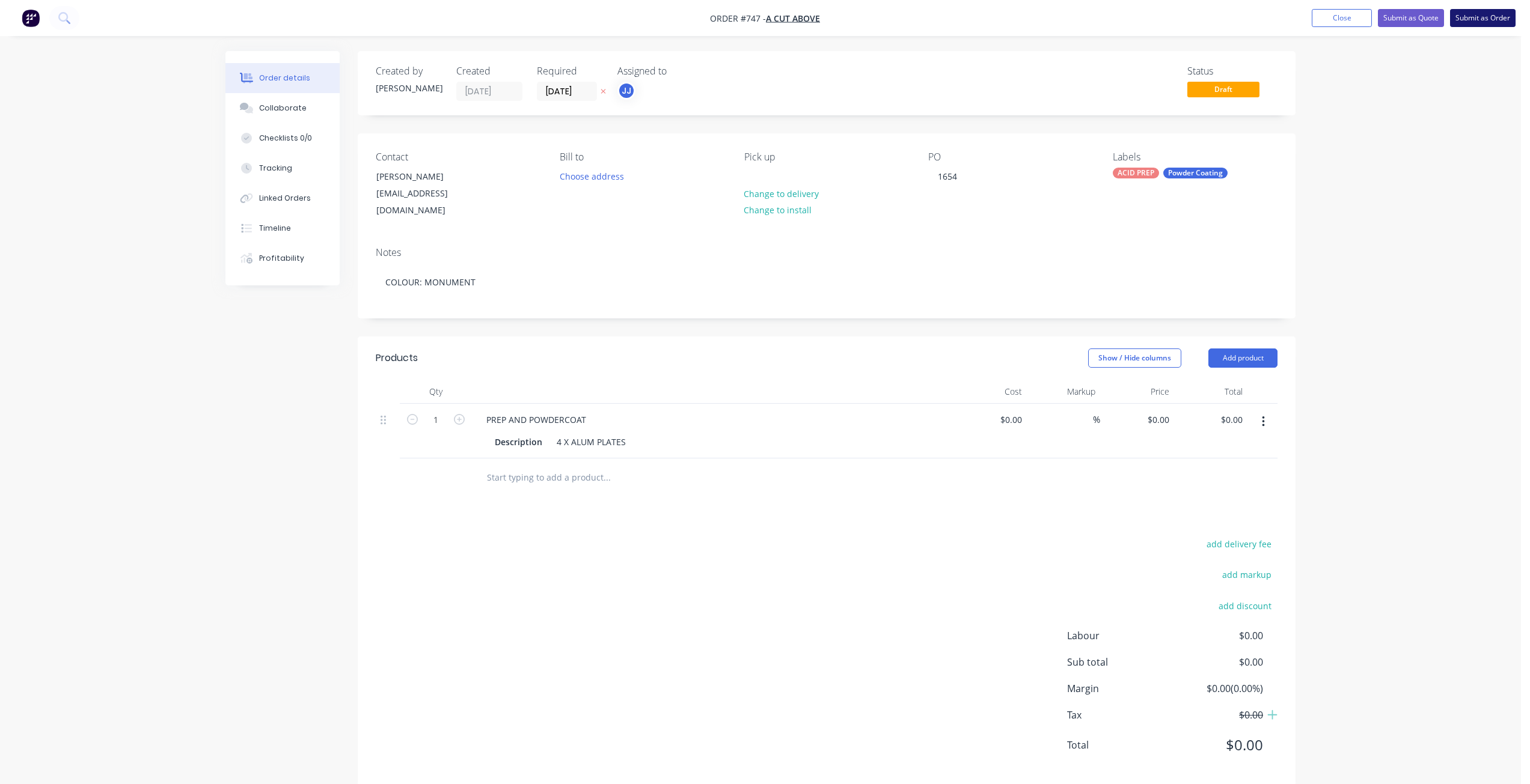
click at [1484, 20] on button "Submit as Order" at bounding box center [1482, 18] width 66 height 18
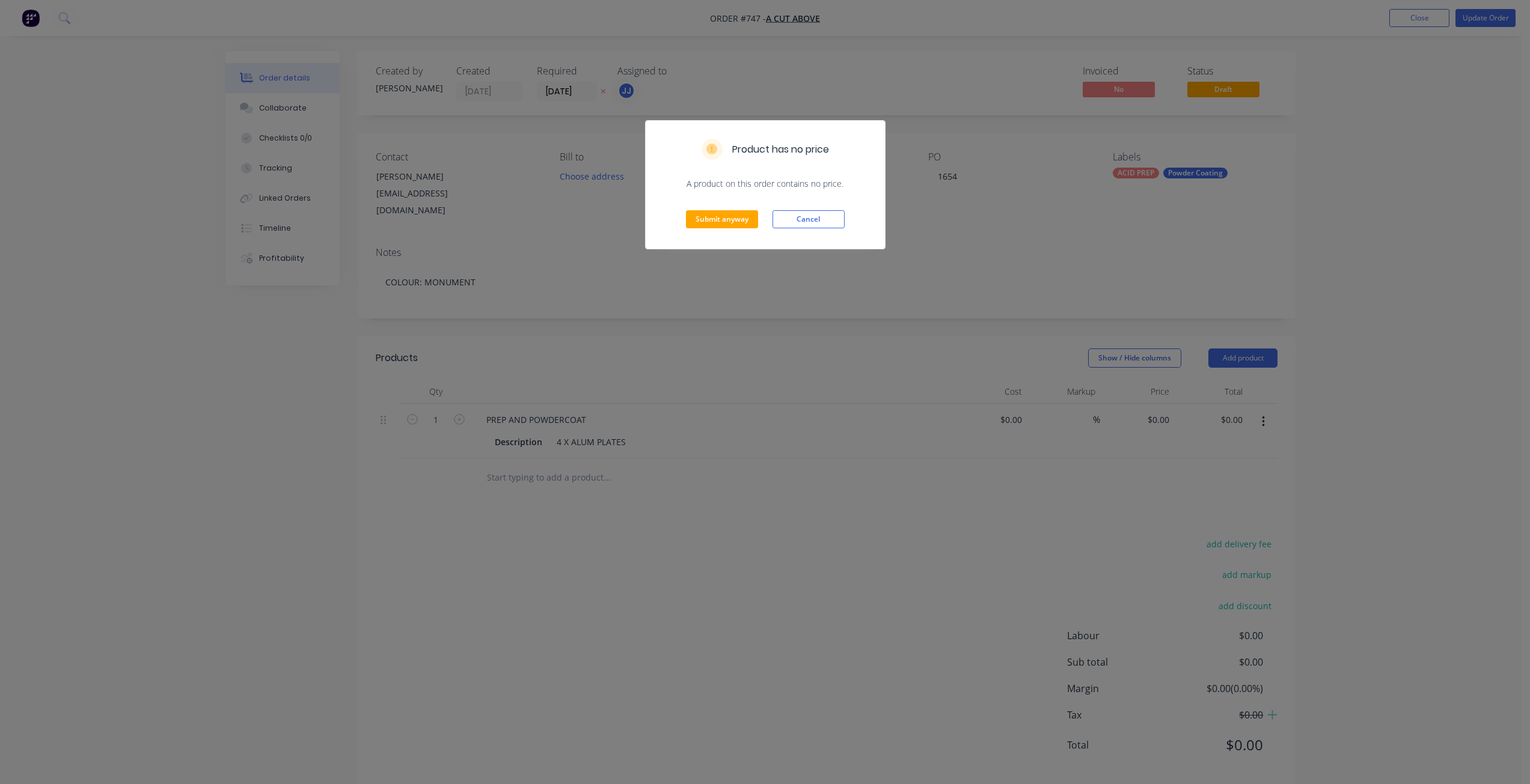
click at [679, 228] on div "Submit anyway Cancel" at bounding box center [765, 219] width 239 height 59
drag, startPoint x: 715, startPoint y: 221, endPoint x: 722, endPoint y: 221, distance: 7.0
click at [722, 221] on button "Submit anyway" at bounding box center [722, 219] width 72 height 18
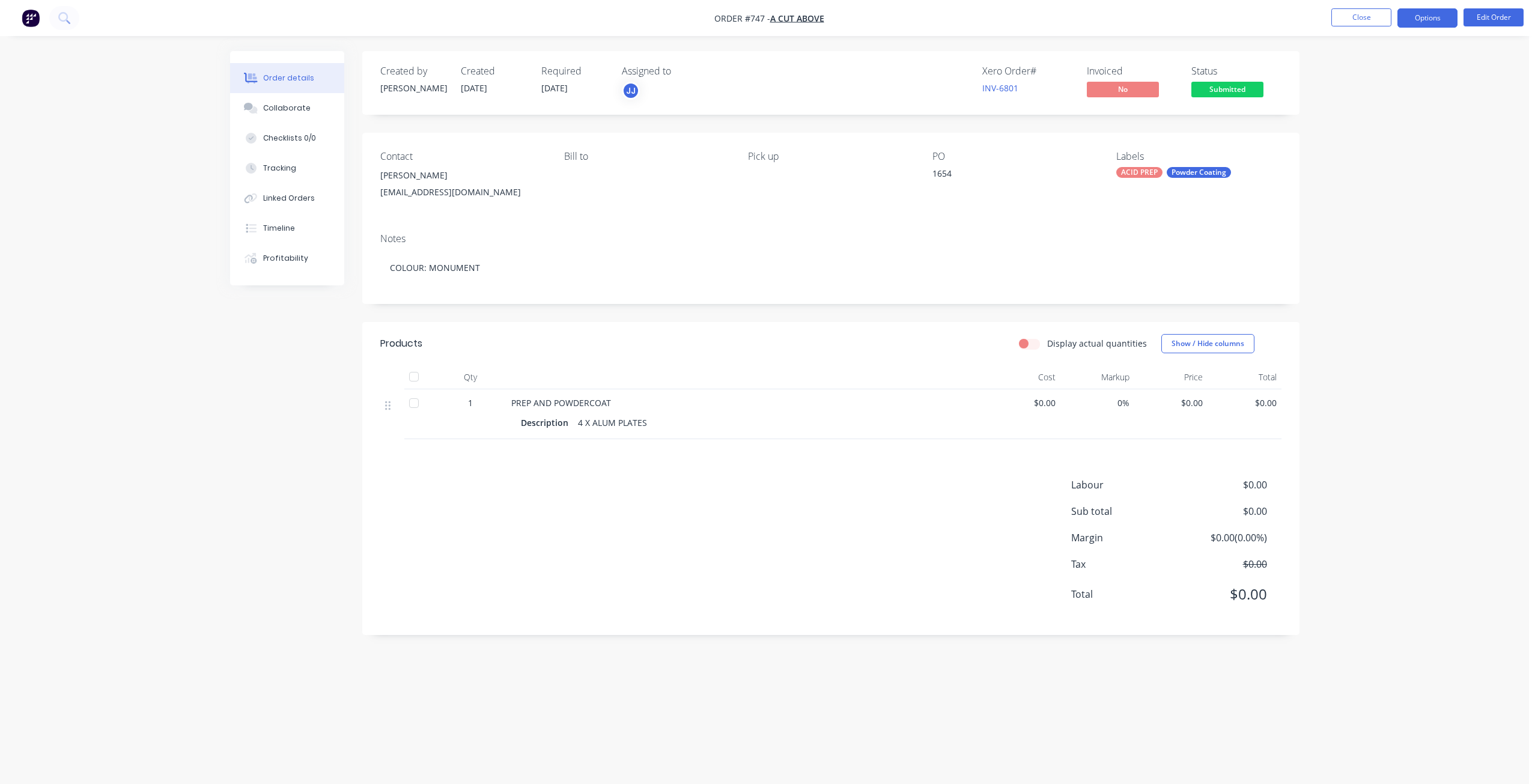
click at [1436, 20] on button "Options" at bounding box center [1427, 18] width 60 height 19
click at [1359, 145] on div "Work Order" at bounding box center [1391, 145] width 111 height 17
click at [1383, 122] on div "Without pricing" at bounding box center [1391, 121] width 111 height 17
click at [285, 103] on div "Collaborate" at bounding box center [287, 108] width 48 height 11
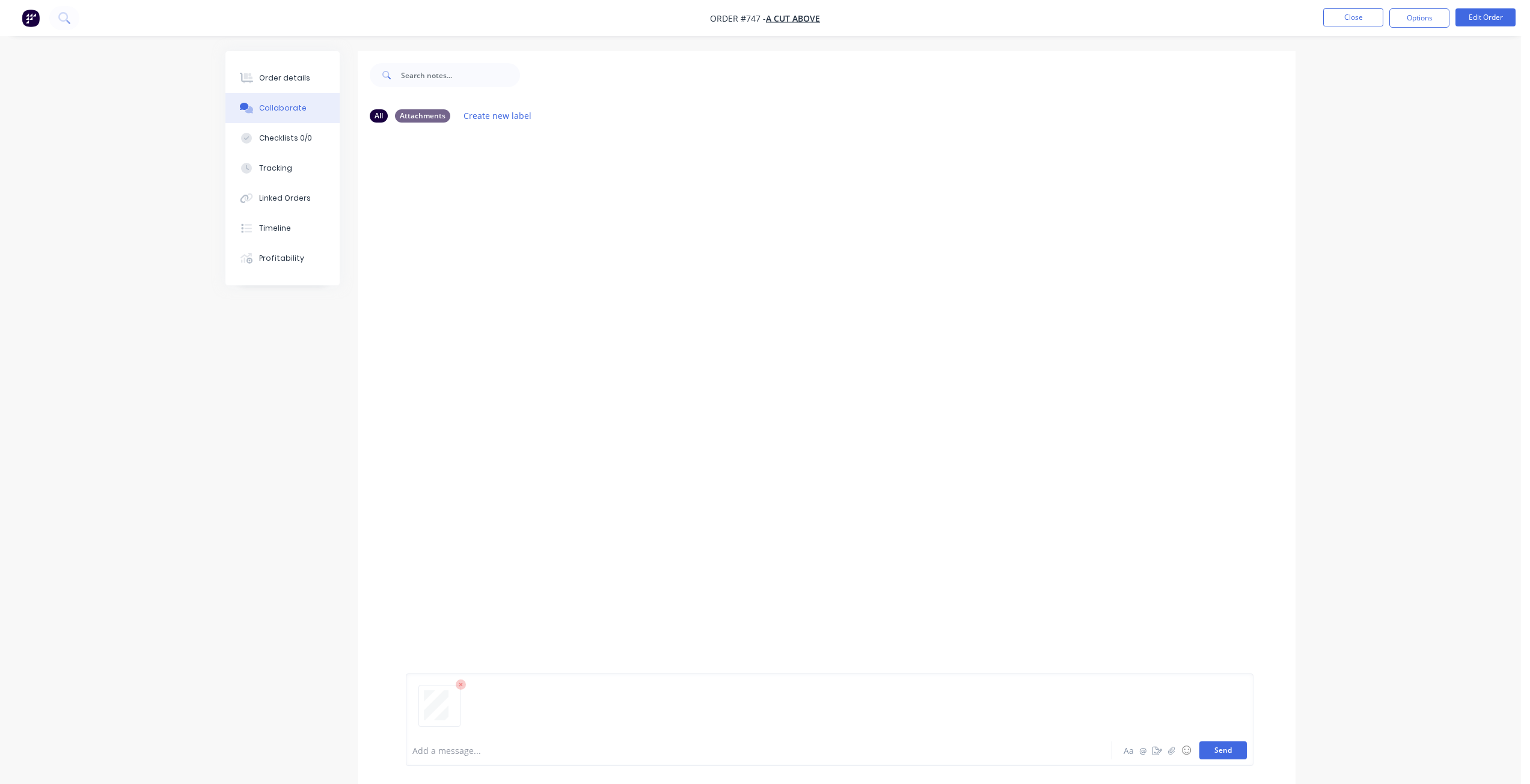
click at [1226, 752] on button "Send" at bounding box center [1223, 750] width 48 height 18
click at [1357, 14] on button "Close" at bounding box center [1352, 17] width 60 height 18
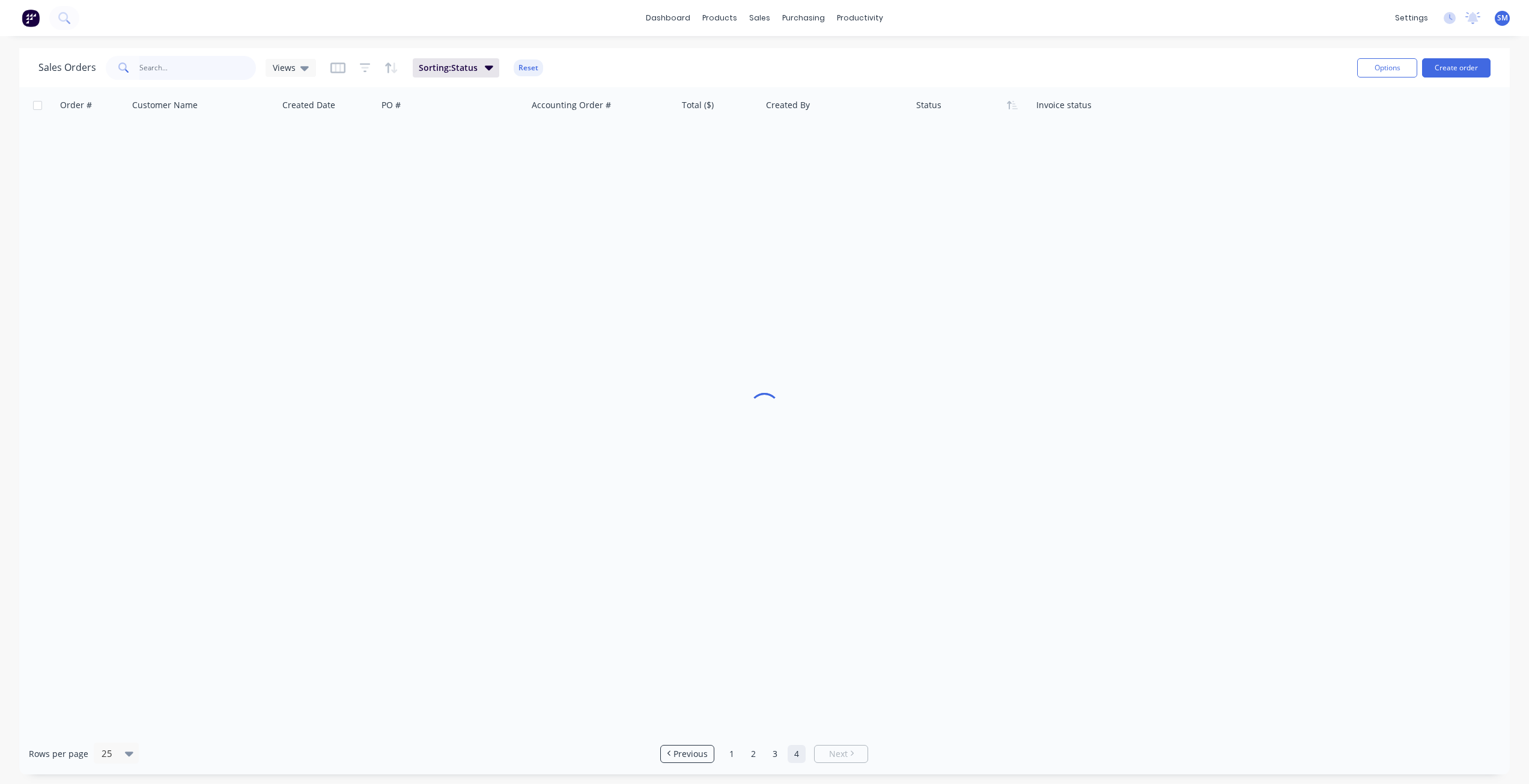
click at [161, 69] on input "text" at bounding box center [197, 67] width 117 height 24
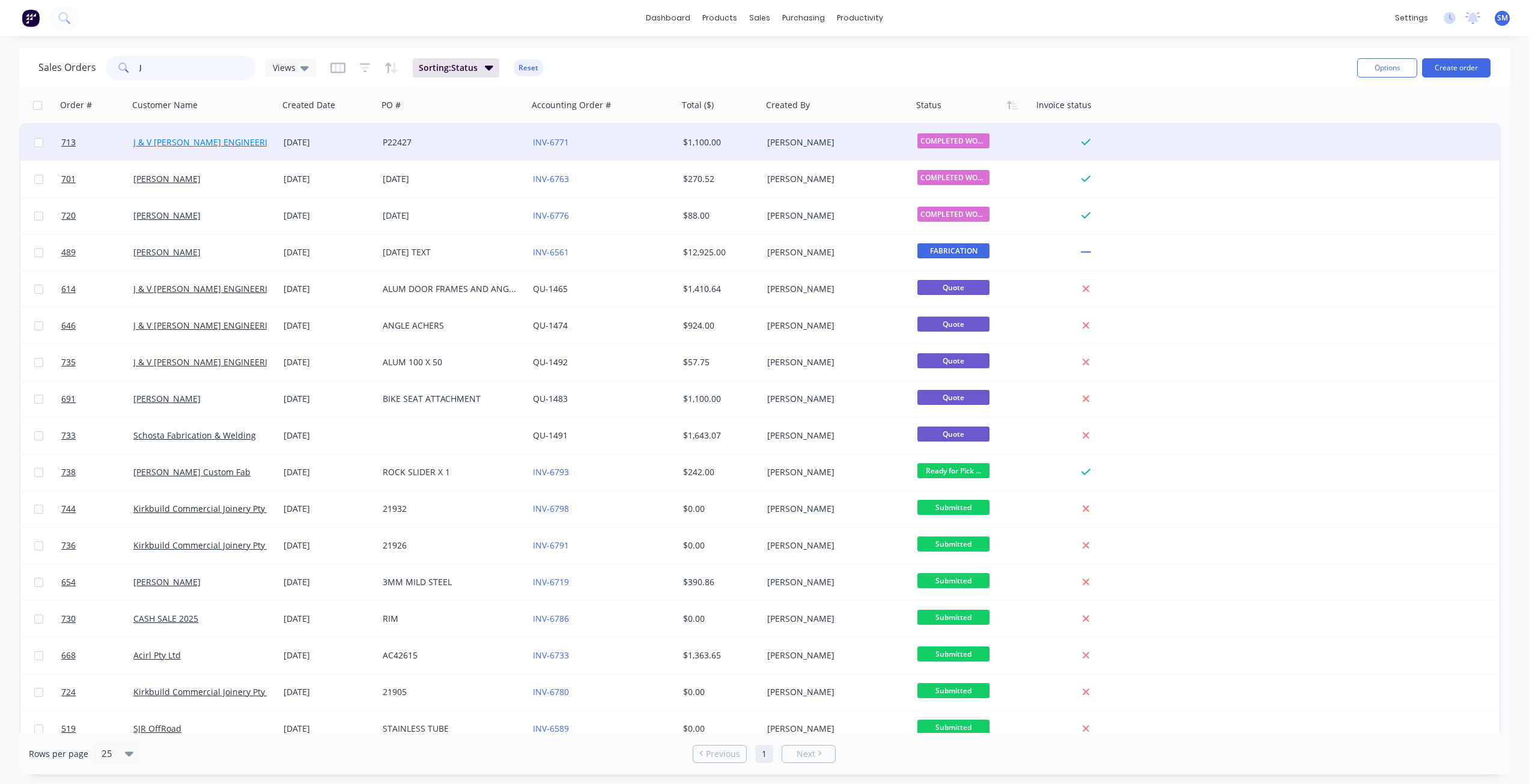
type input "J"
click at [224, 140] on link "J & V [PERSON_NAME] ENGINEERING" at bounding box center [207, 142] width 147 height 11
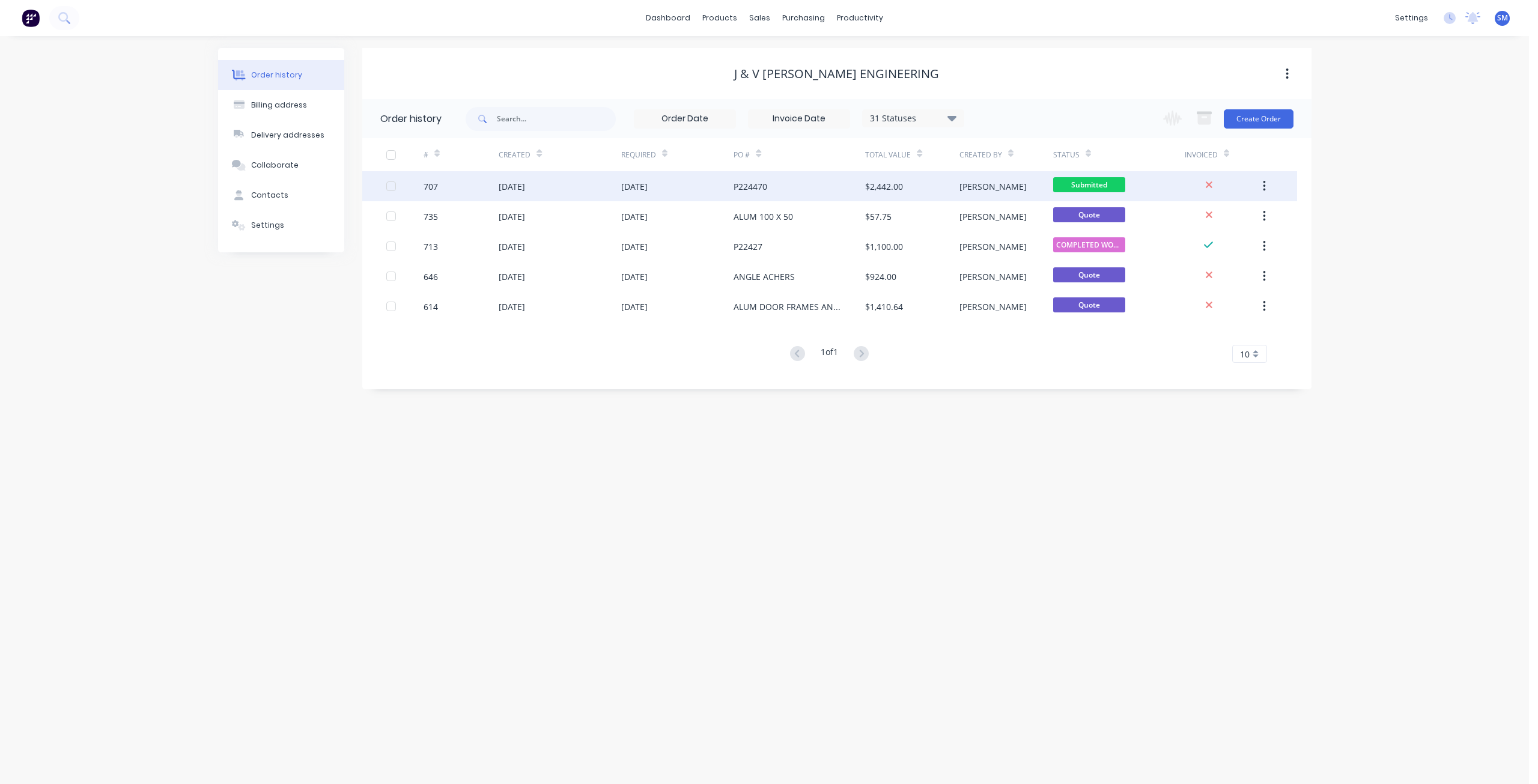
click at [640, 186] on div "[DATE]" at bounding box center [634, 186] width 27 height 12
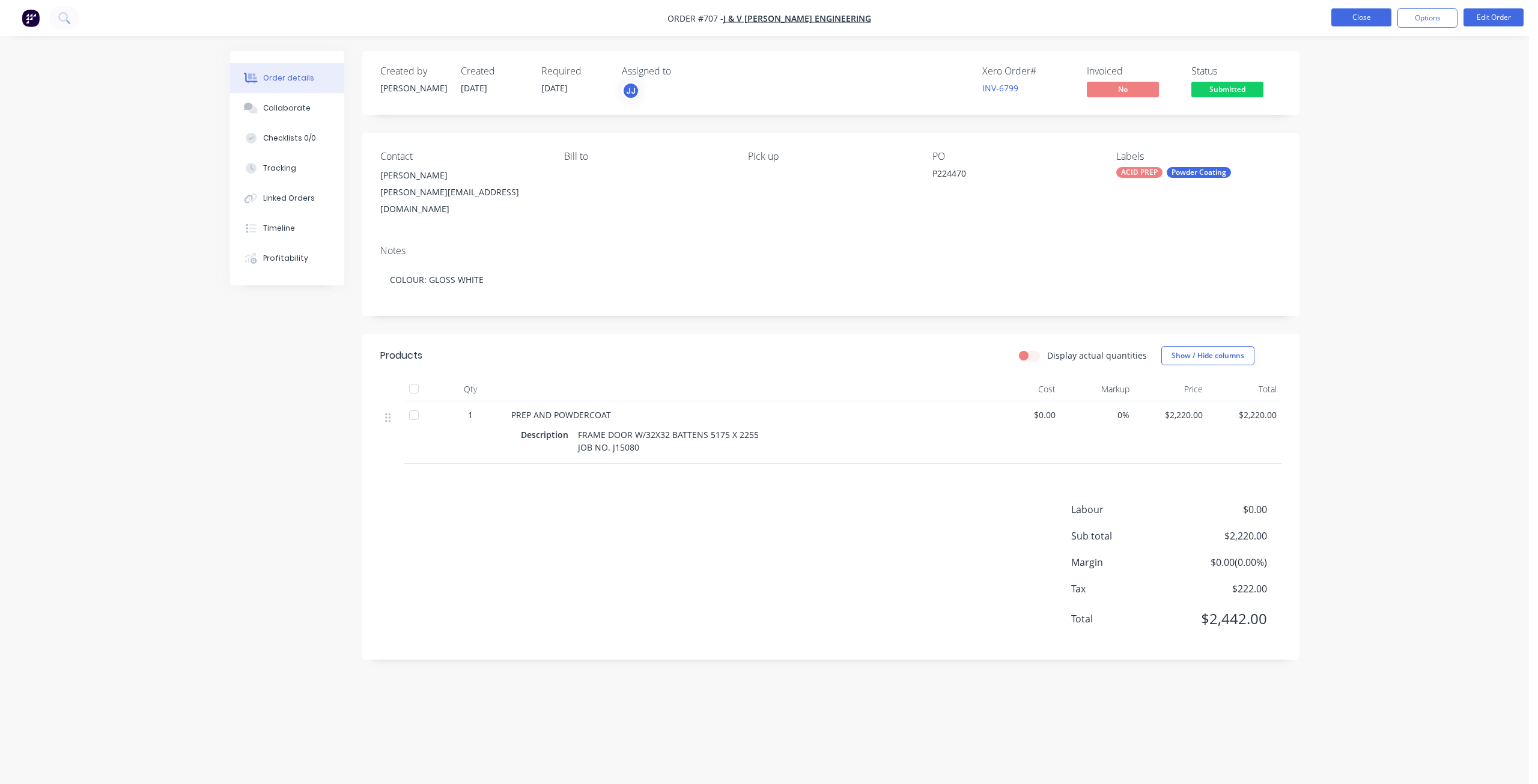
click at [1367, 22] on button "Close" at bounding box center [1361, 17] width 60 height 18
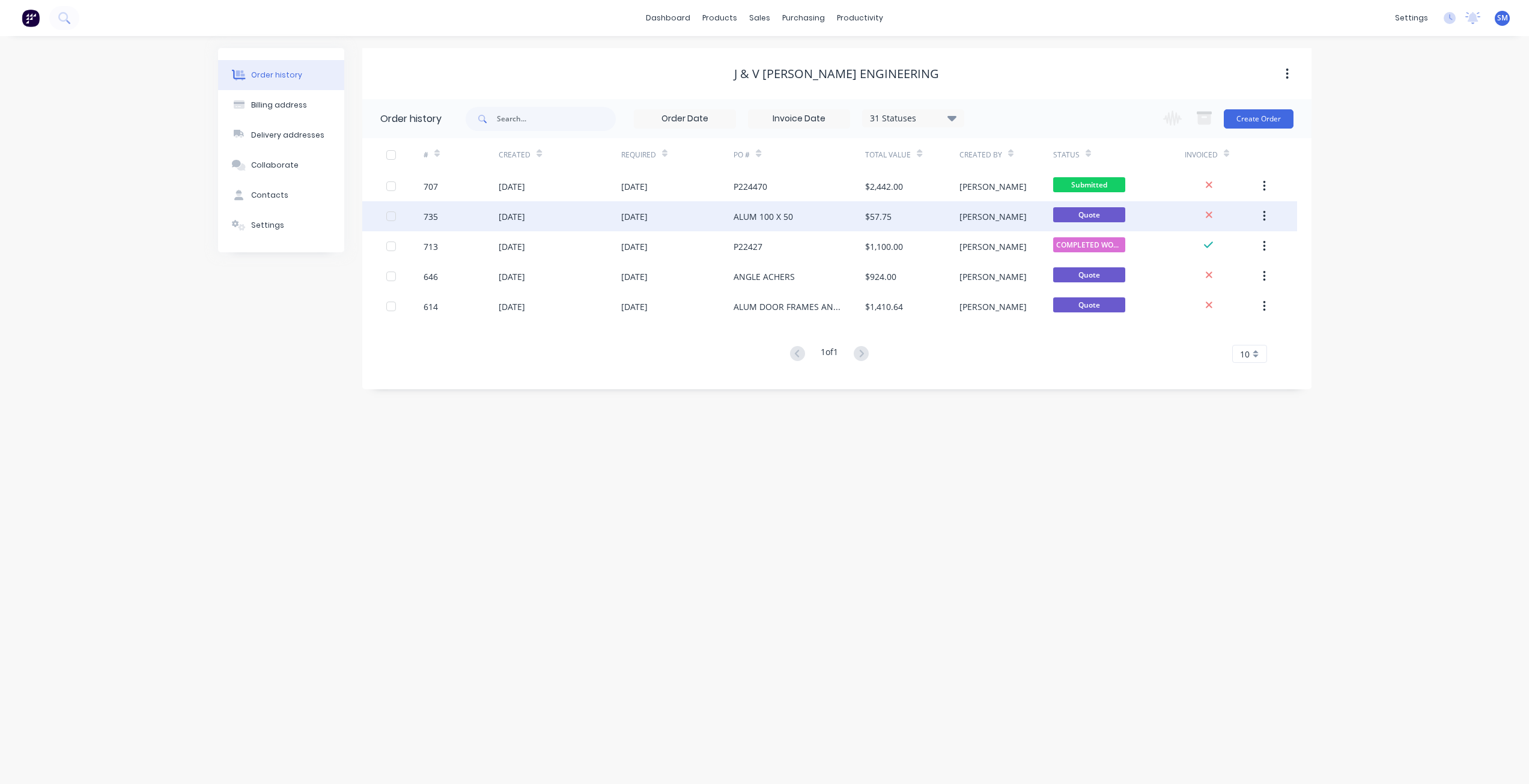
click at [746, 219] on div "ALUM 100 X 50" at bounding box center [763, 216] width 59 height 12
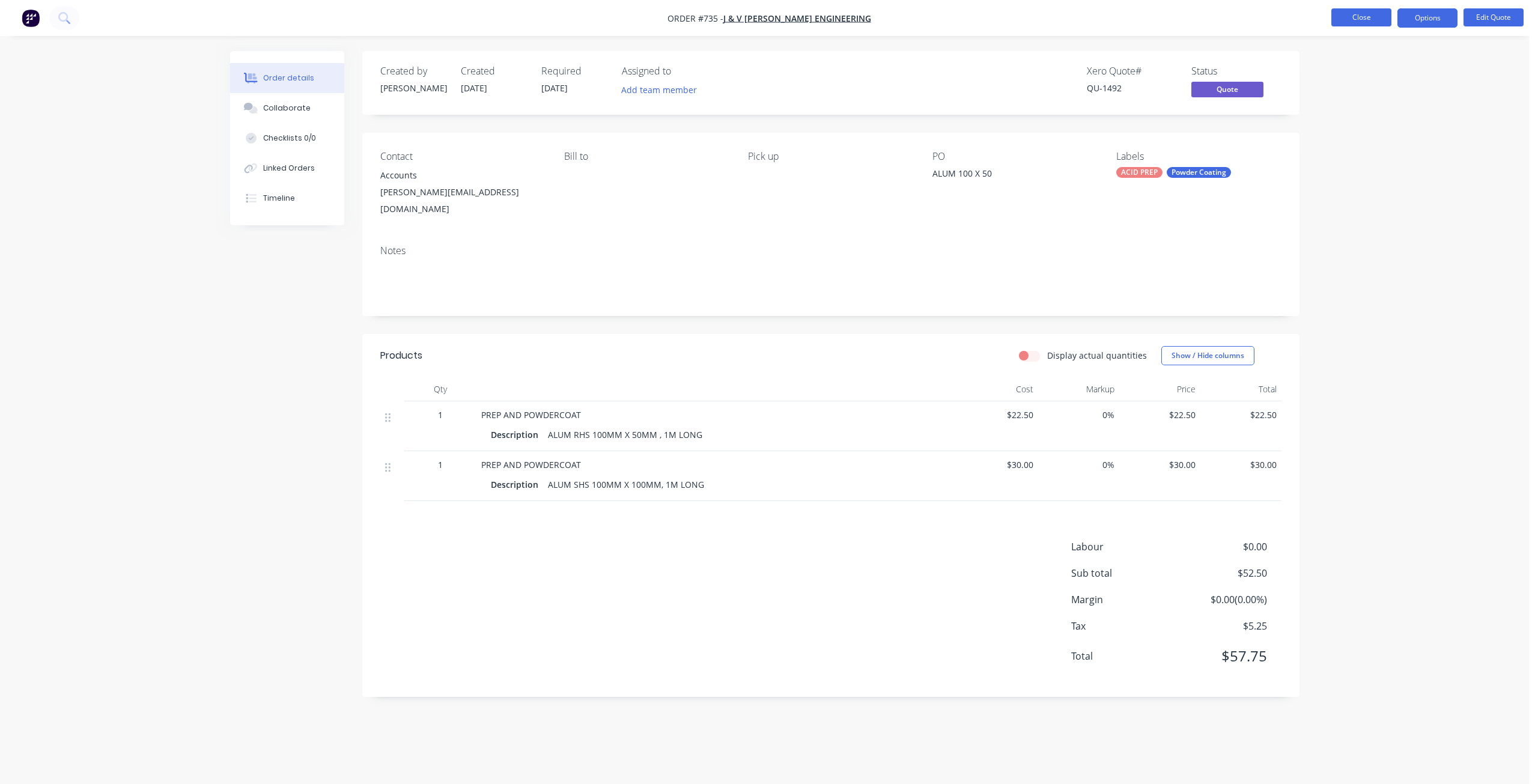
click at [1358, 19] on button "Close" at bounding box center [1361, 17] width 60 height 18
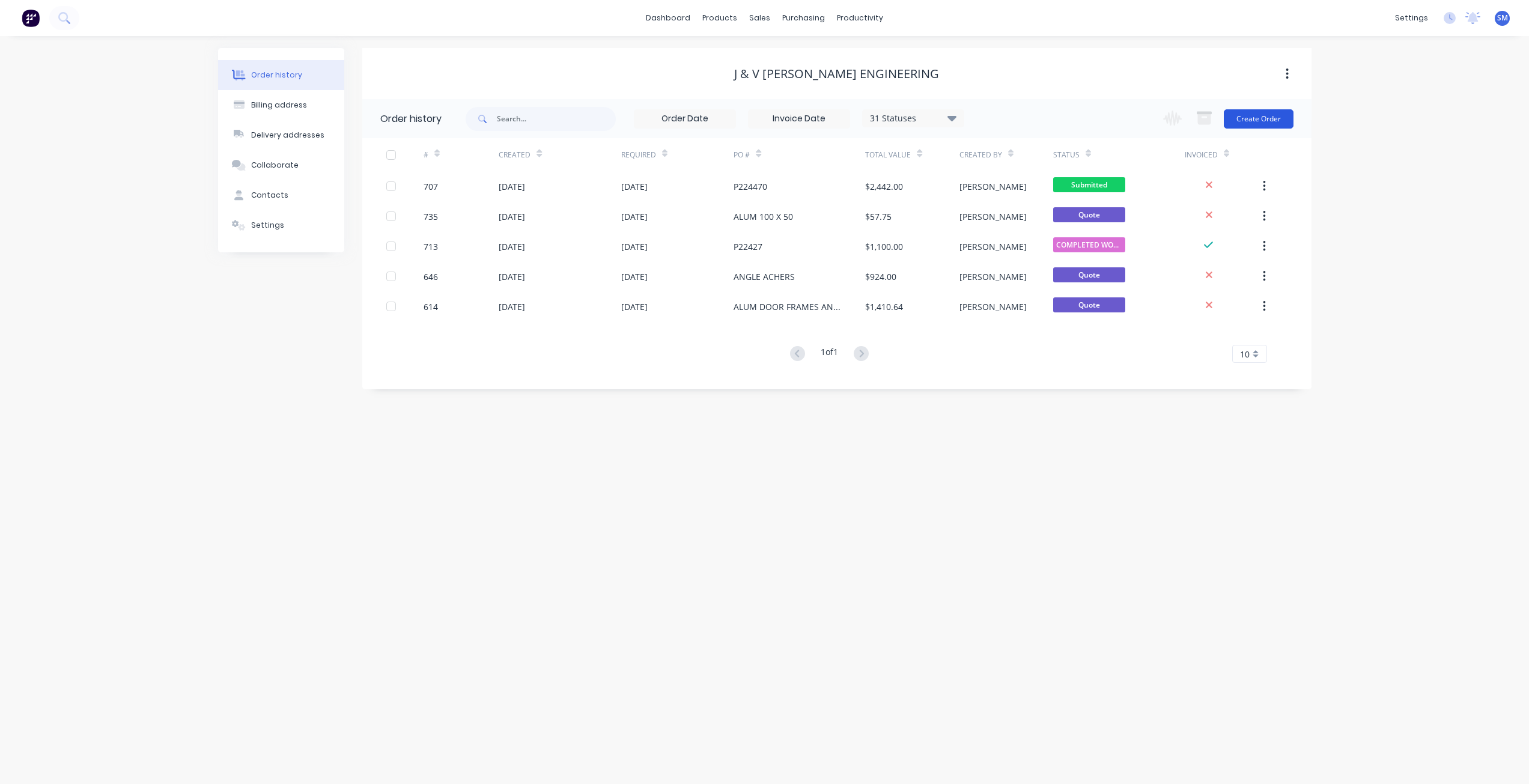
click at [1254, 119] on button "Create Order" at bounding box center [1258, 119] width 70 height 19
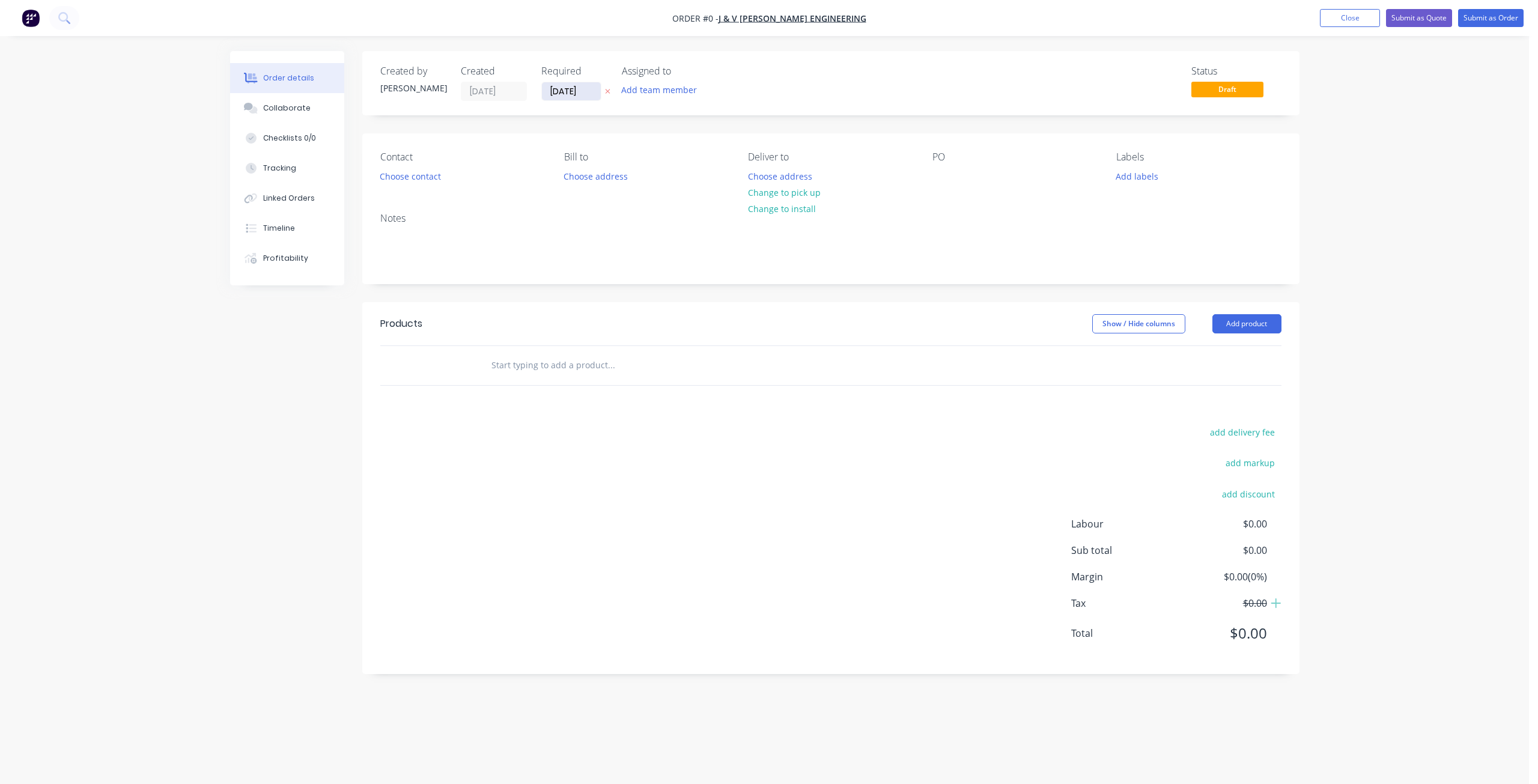
click at [563, 87] on input "[DATE]" at bounding box center [571, 91] width 59 height 18
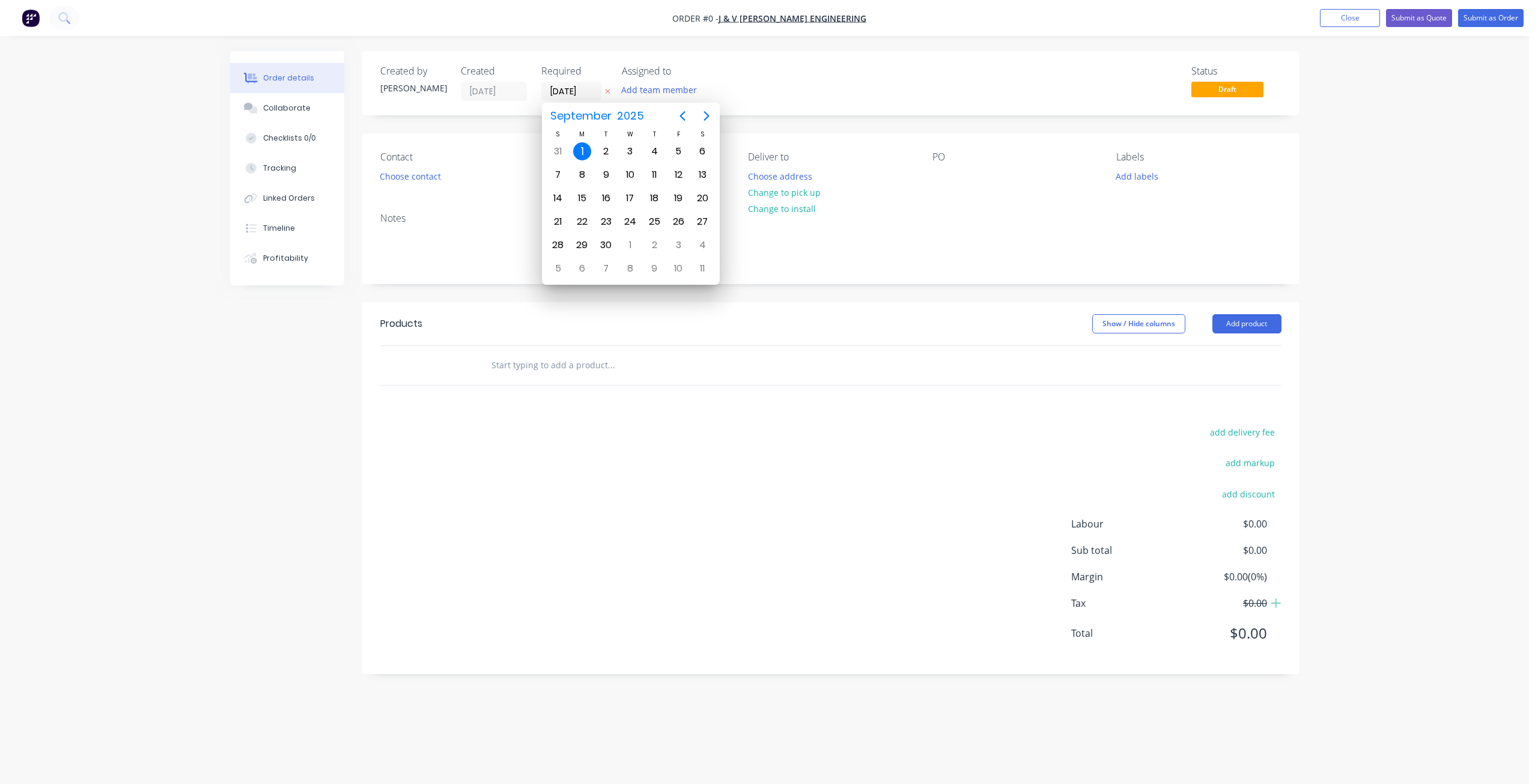
click at [833, 89] on div "Status Draft" at bounding box center [1012, 83] width 539 height 35
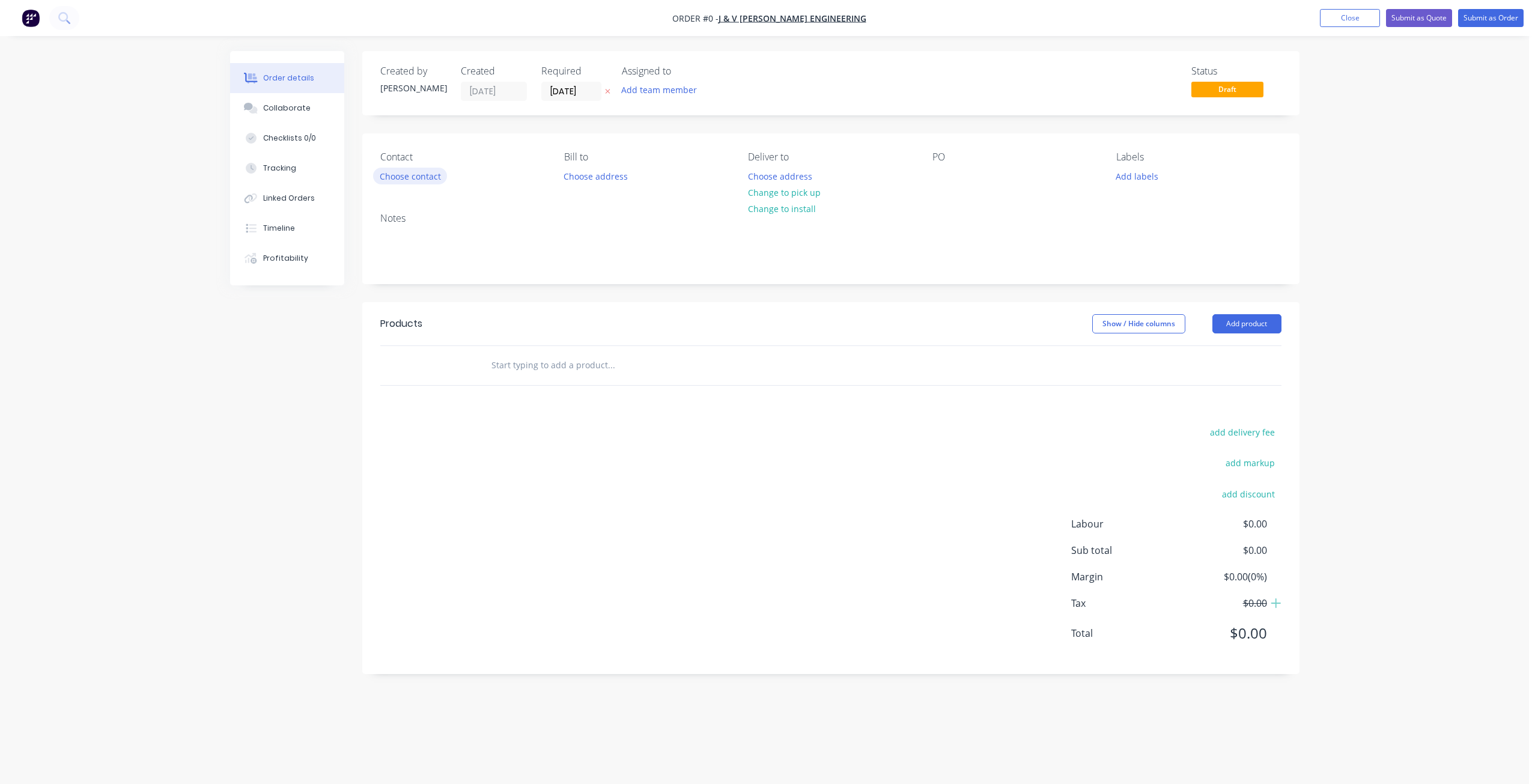
click at [422, 176] on button "Choose contact" at bounding box center [410, 176] width 74 height 16
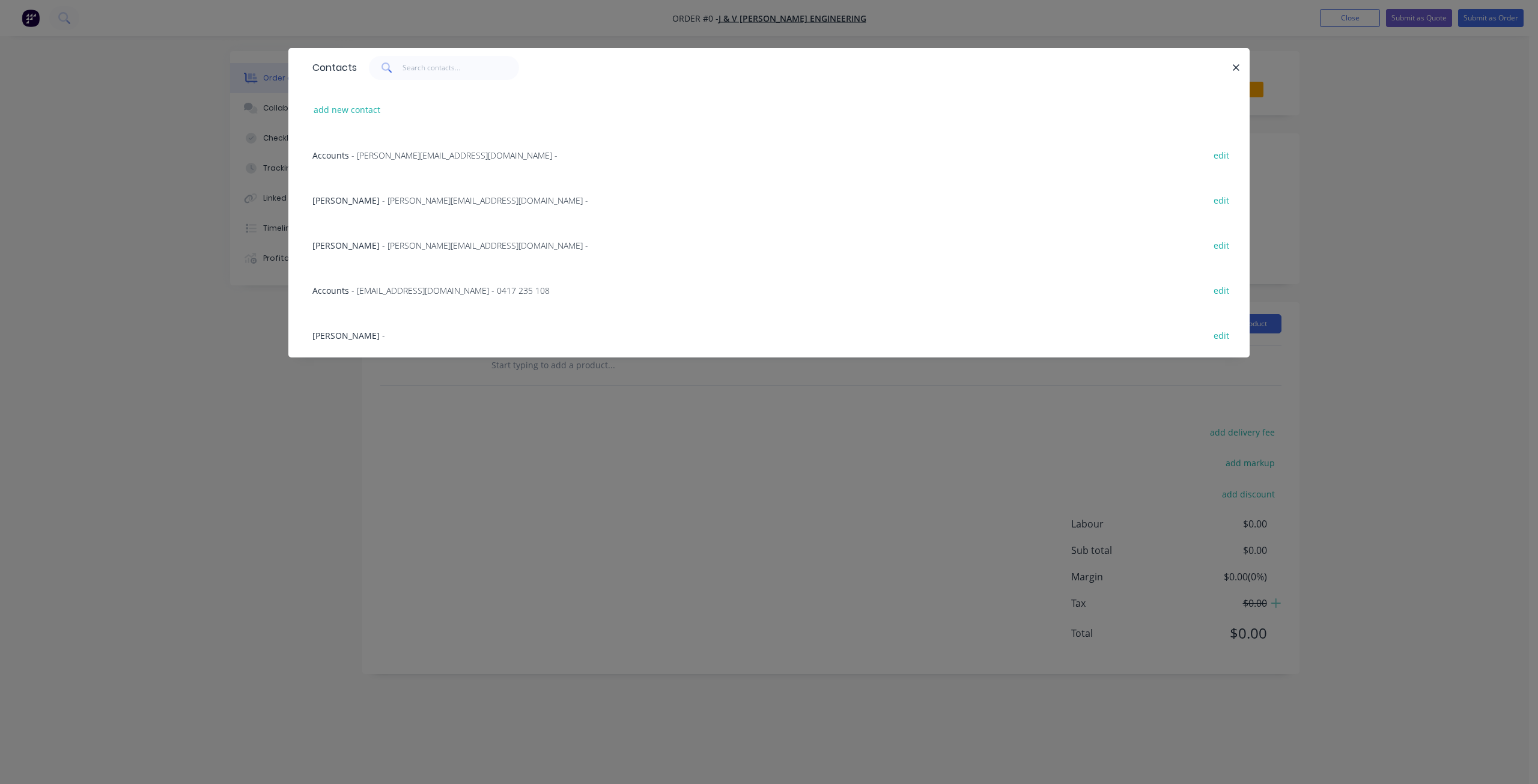
click at [382, 248] on span "- [PERSON_NAME][EMAIL_ADDRESS][DOMAIN_NAME] -" at bounding box center [485, 245] width 206 height 11
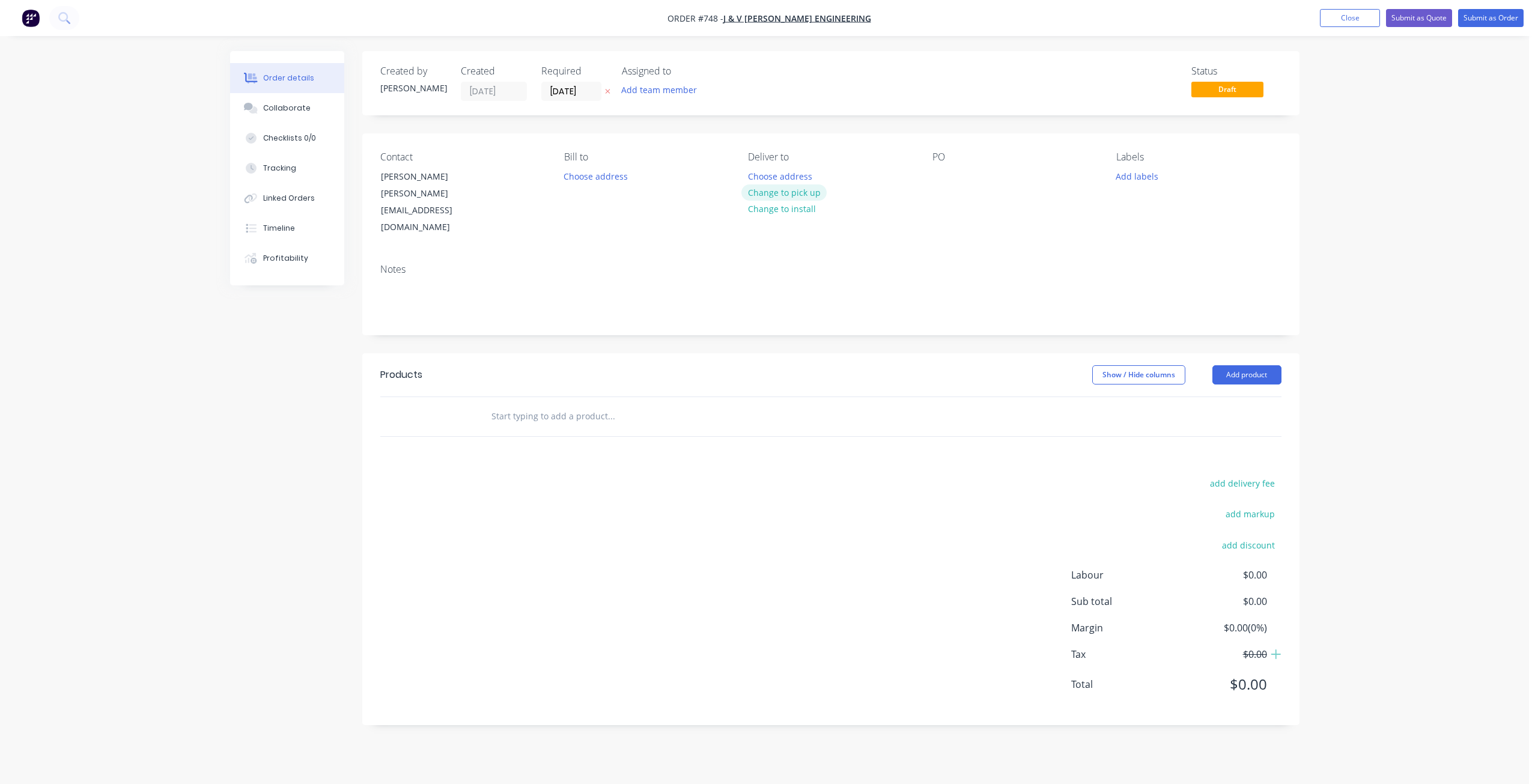
click at [788, 196] on button "Change to pick up" at bounding box center [784, 192] width 85 height 16
click at [933, 178] on div at bounding box center [942, 176] width 19 height 17
click at [1129, 171] on button "Add labels" at bounding box center [1137, 176] width 55 height 16
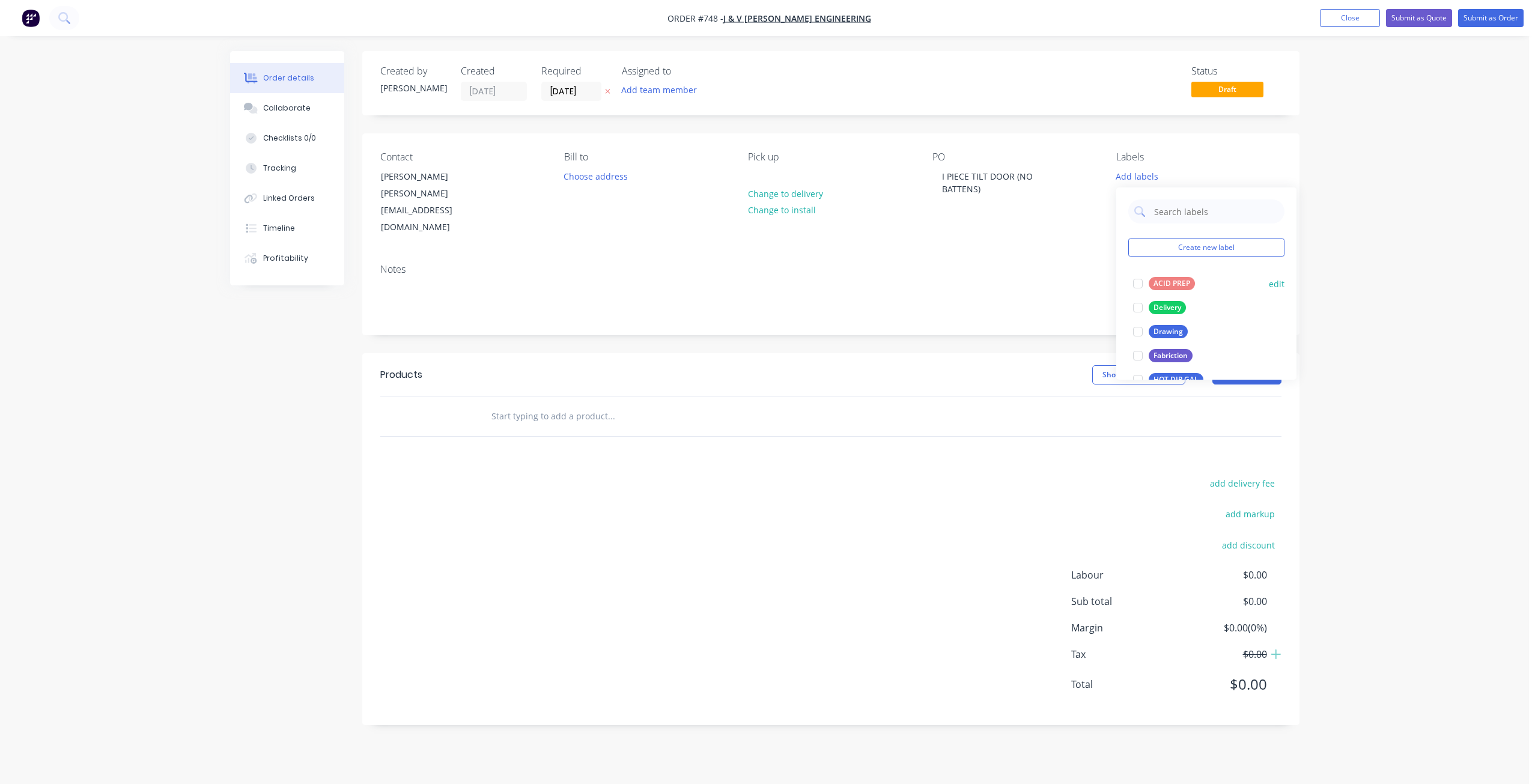
click at [1159, 281] on div "ACID PREP" at bounding box center [1172, 283] width 46 height 13
click at [1142, 205] on div at bounding box center [1138, 205] width 24 height 24
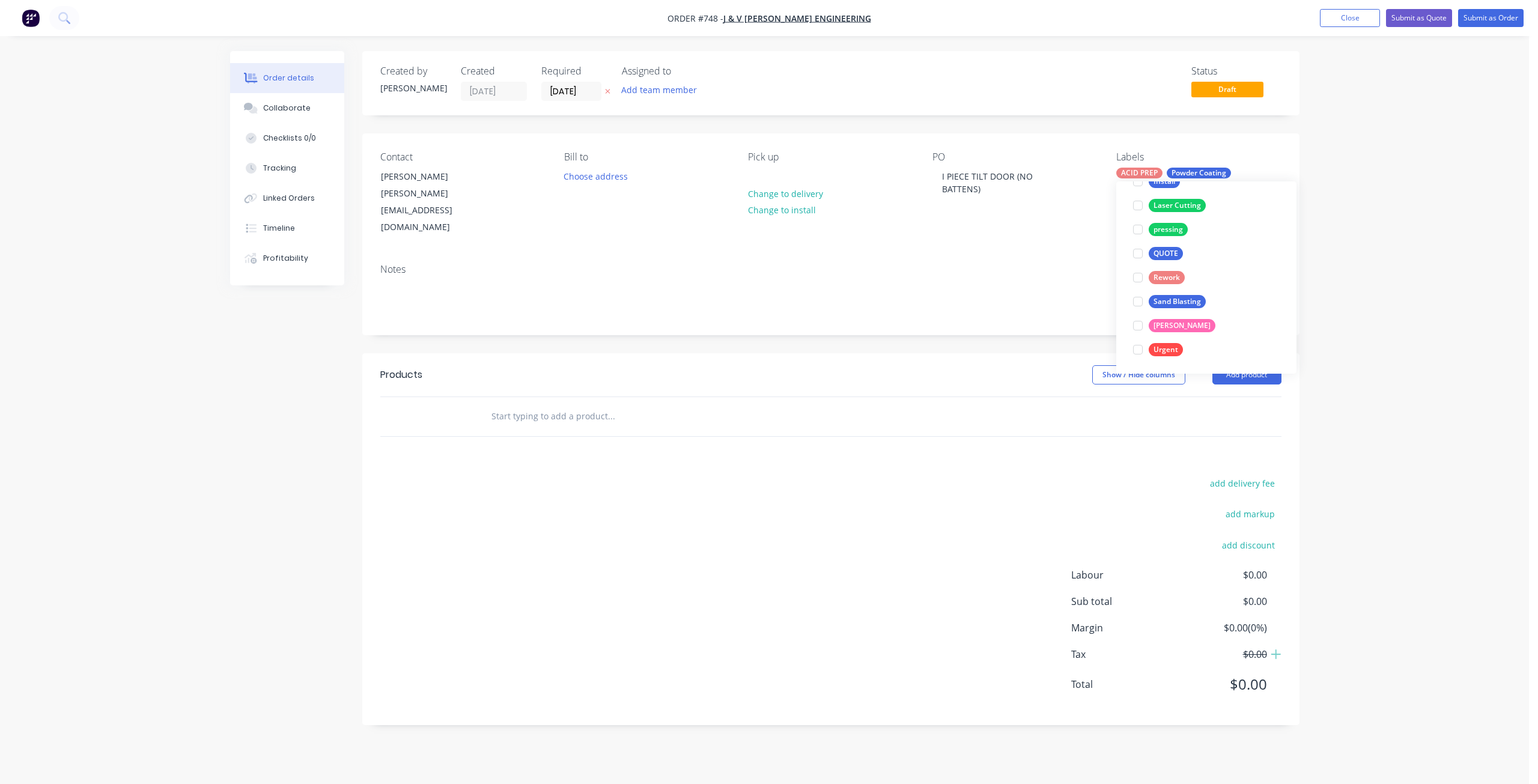
scroll to position [96, 0]
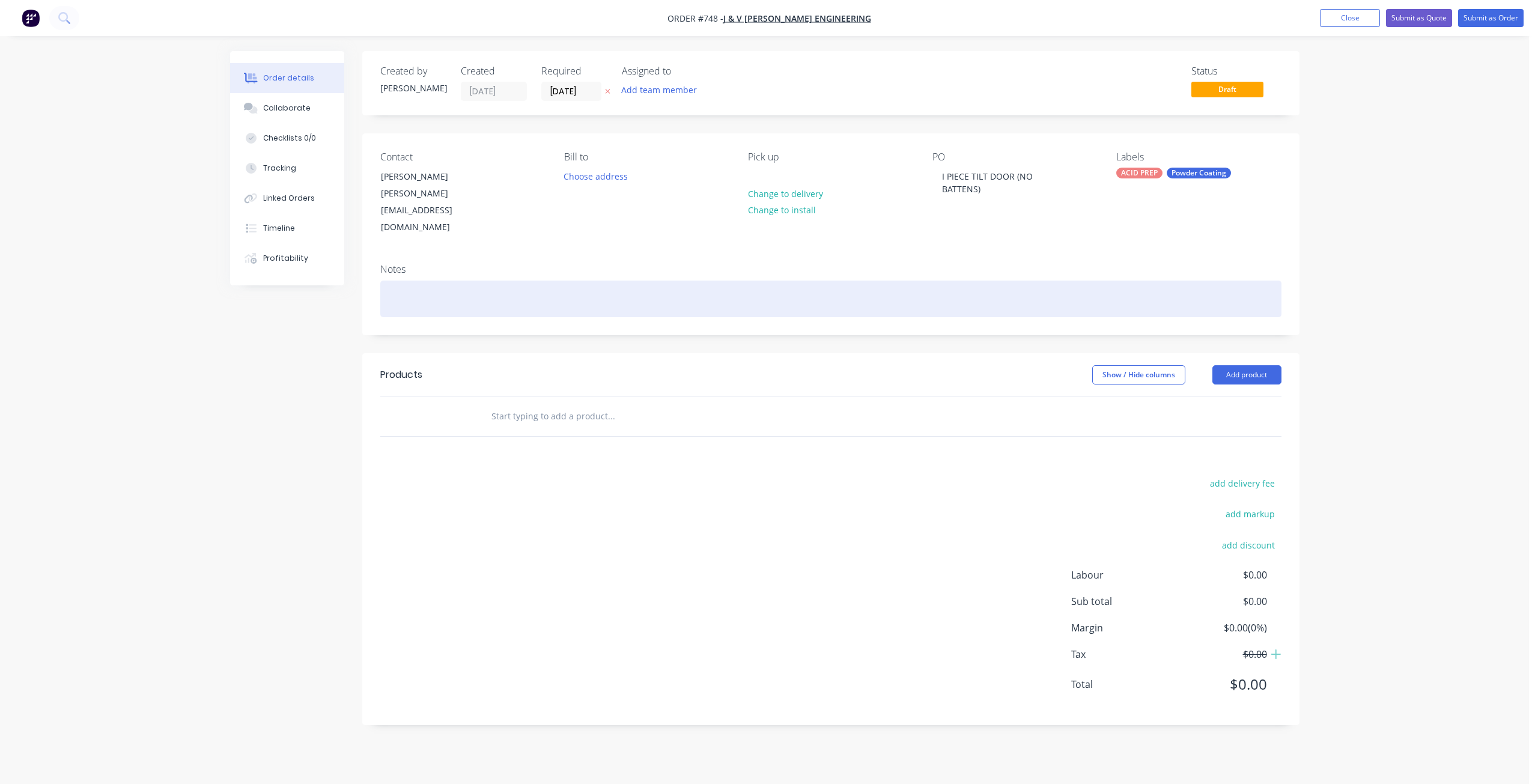
click at [409, 281] on div at bounding box center [831, 299] width 901 height 36
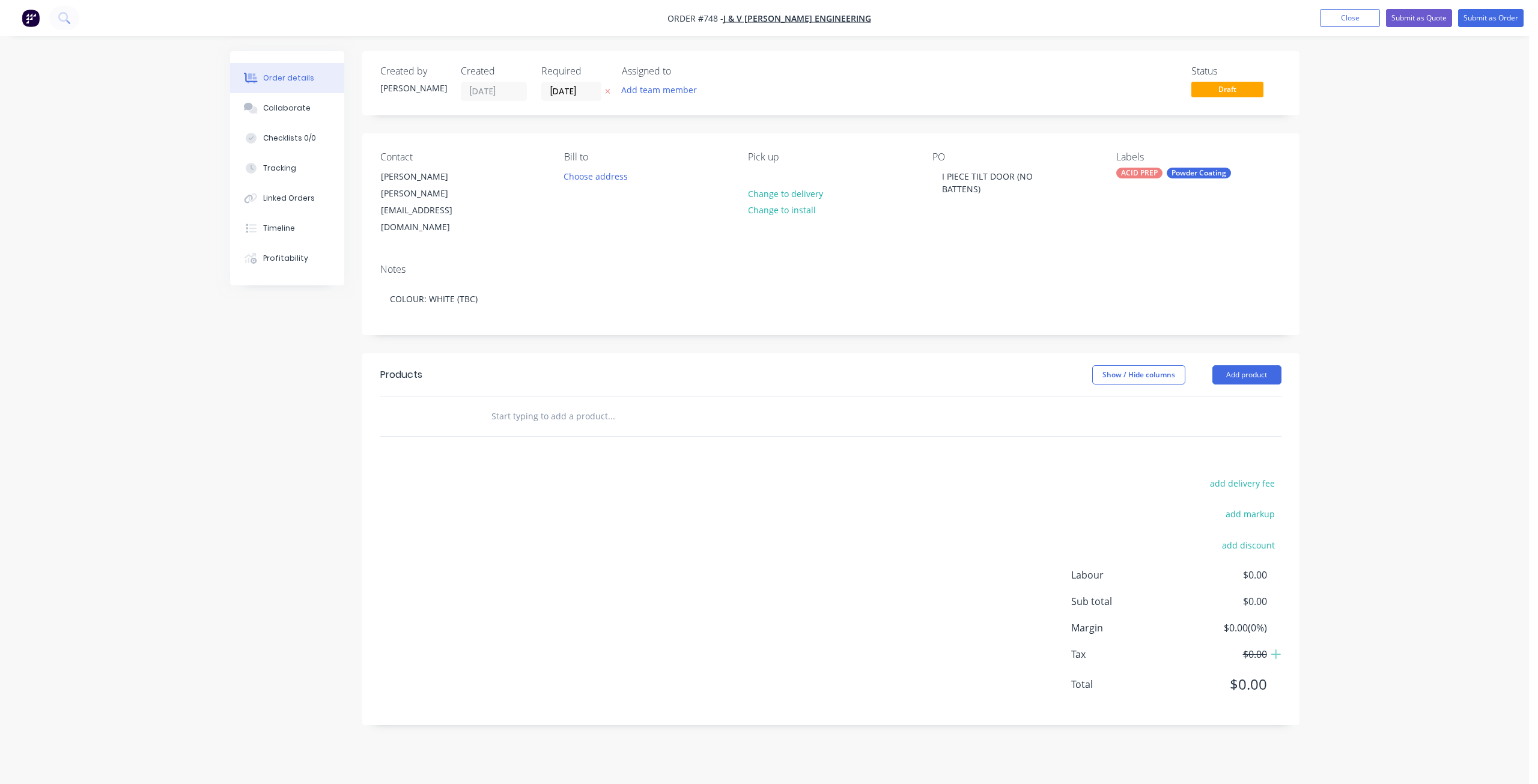
click at [497, 404] on input "text" at bounding box center [611, 416] width 241 height 24
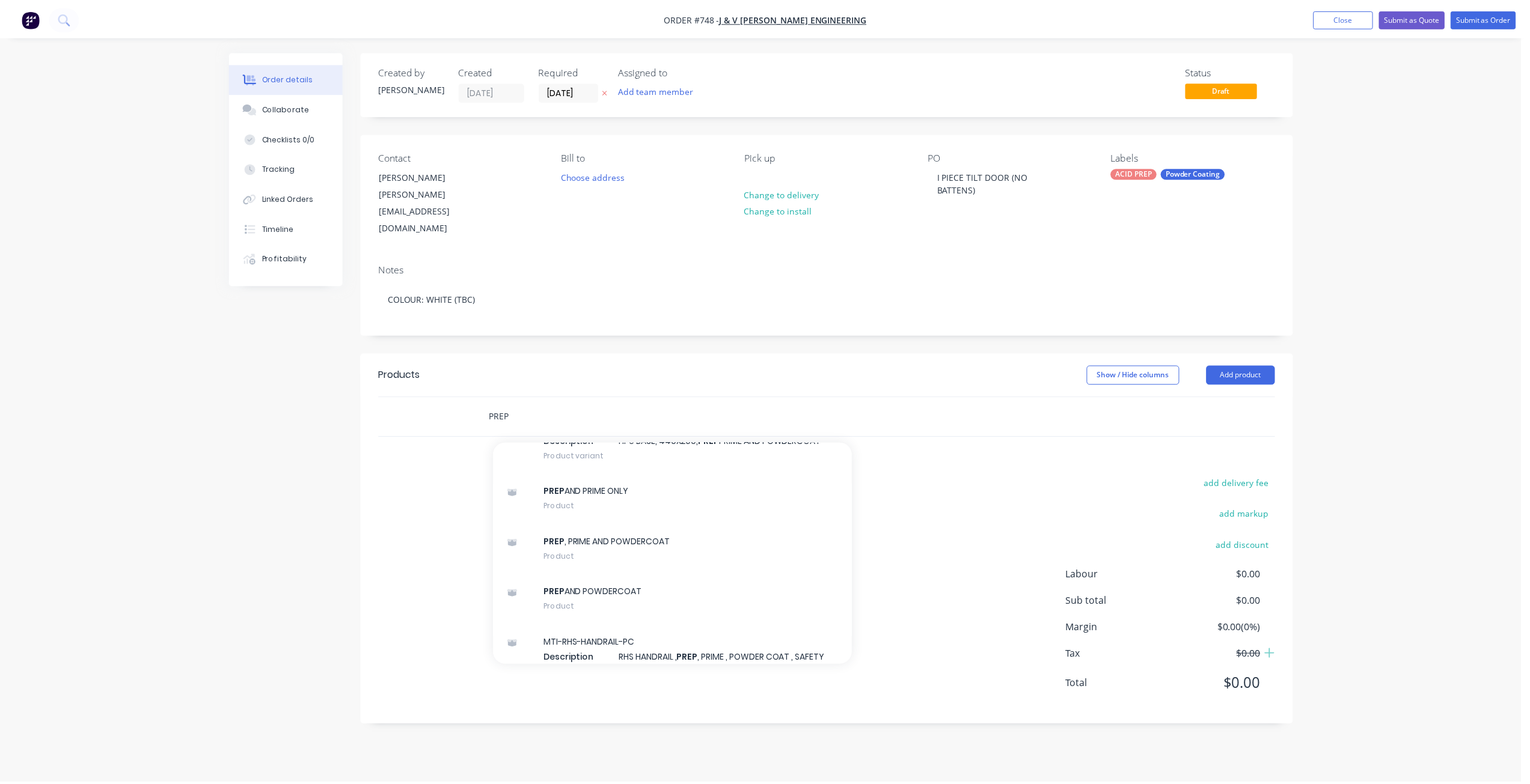
scroll to position [1141, 0]
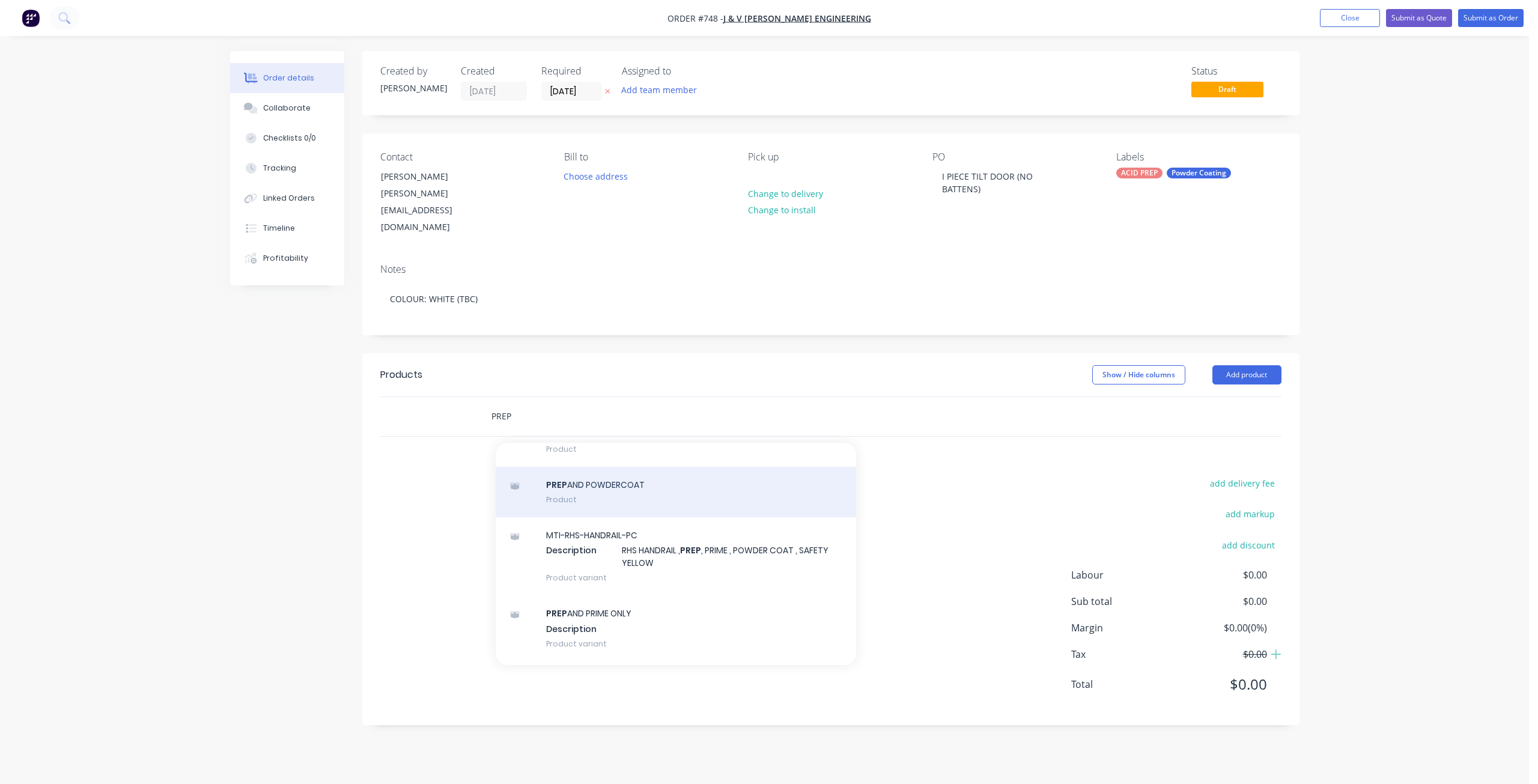
type input "PREP"
click at [572, 467] on div "PREP AND POWDERCOAT Product" at bounding box center [676, 492] width 361 height 51
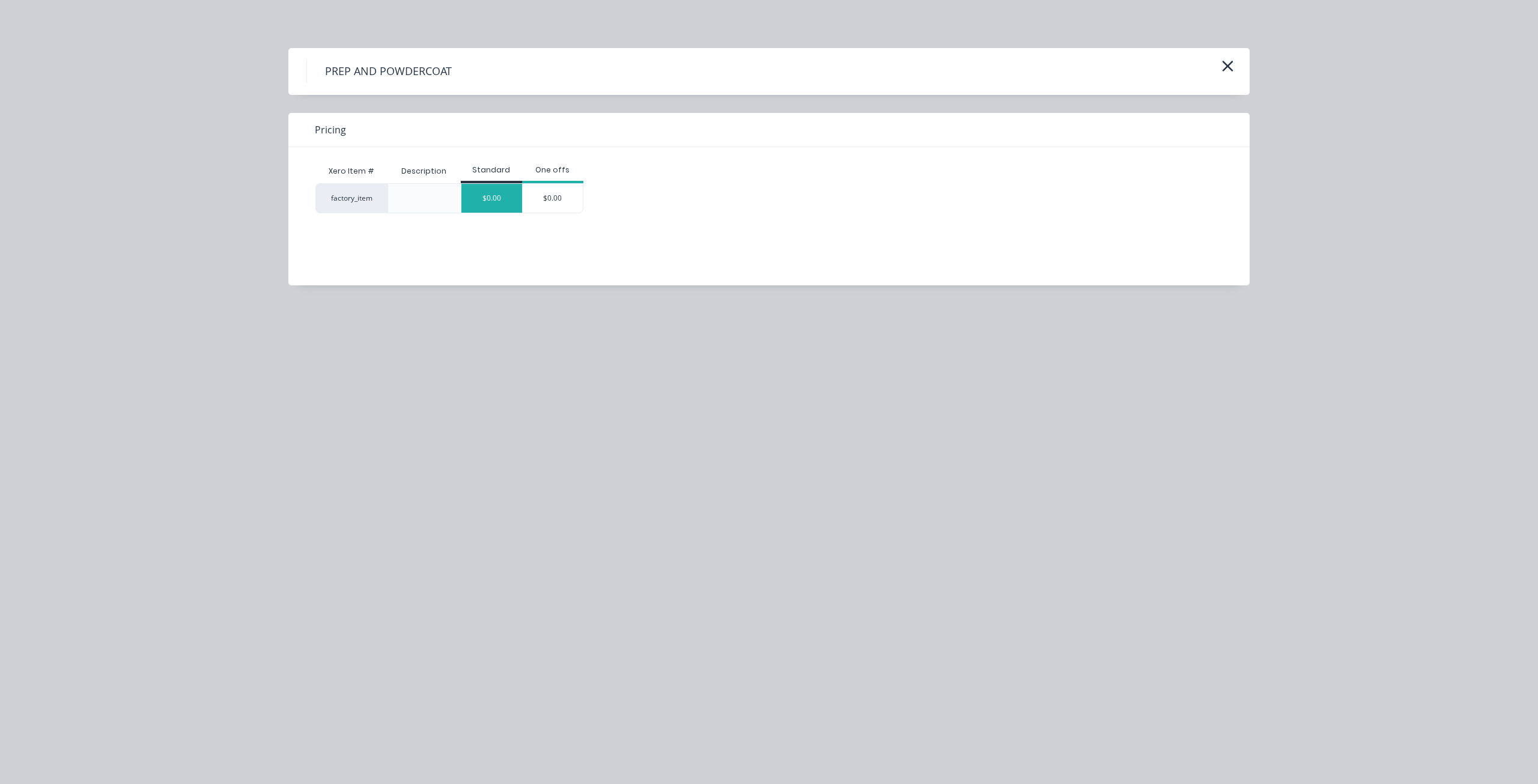
click at [507, 189] on div "$0.00" at bounding box center [492, 198] width 61 height 29
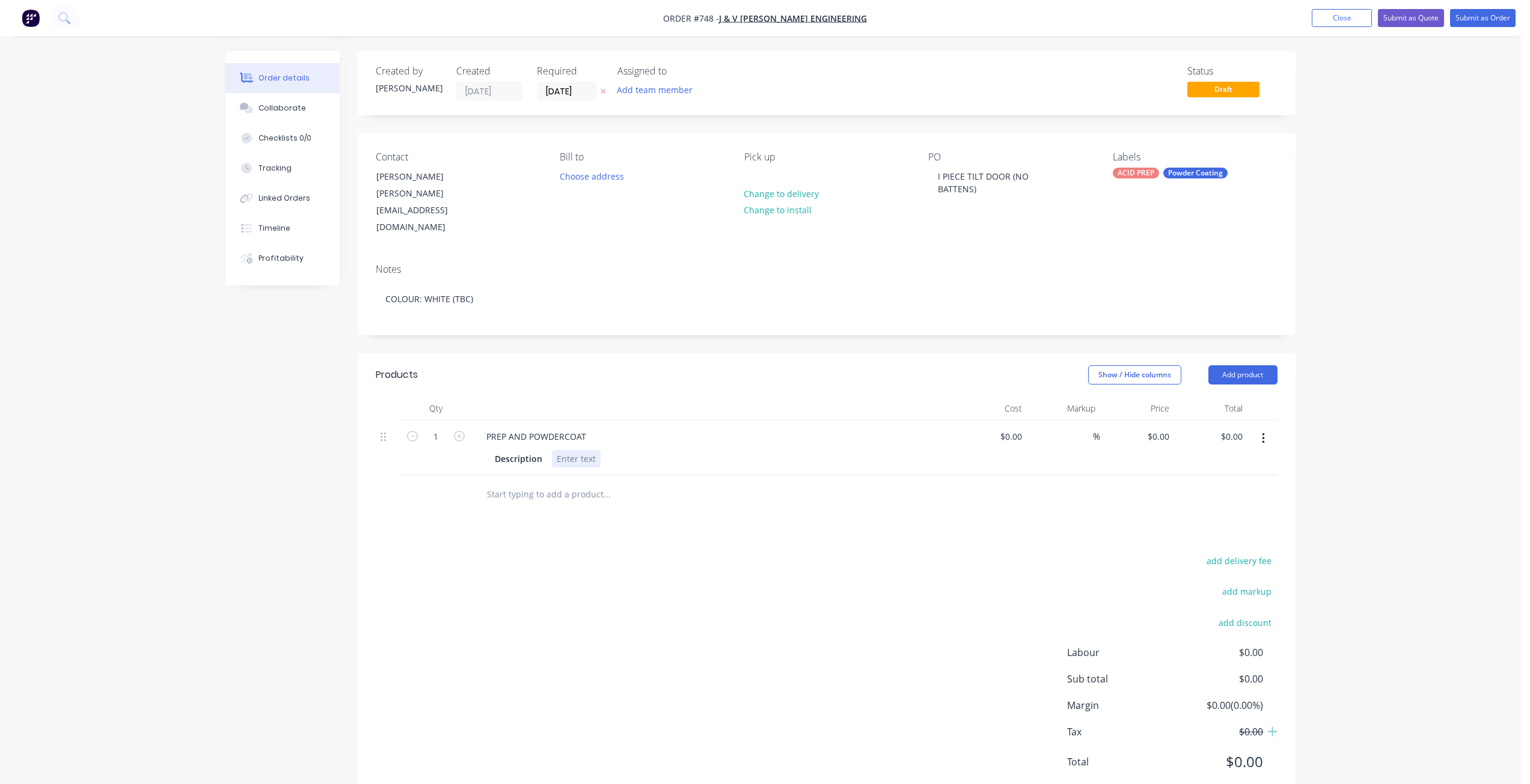
click at [579, 450] on div at bounding box center [576, 459] width 49 height 17
drag, startPoint x: 1008, startPoint y: 176, endPoint x: 933, endPoint y: 179, distance: 75.1
click at [933, 179] on div "I PIECE TILT DOOR (NO BATTENS)" at bounding box center [1003, 182] width 150 height 30
copy div "I PIECE TILT DOOR"
click at [561, 450] on div at bounding box center [576, 459] width 49 height 17
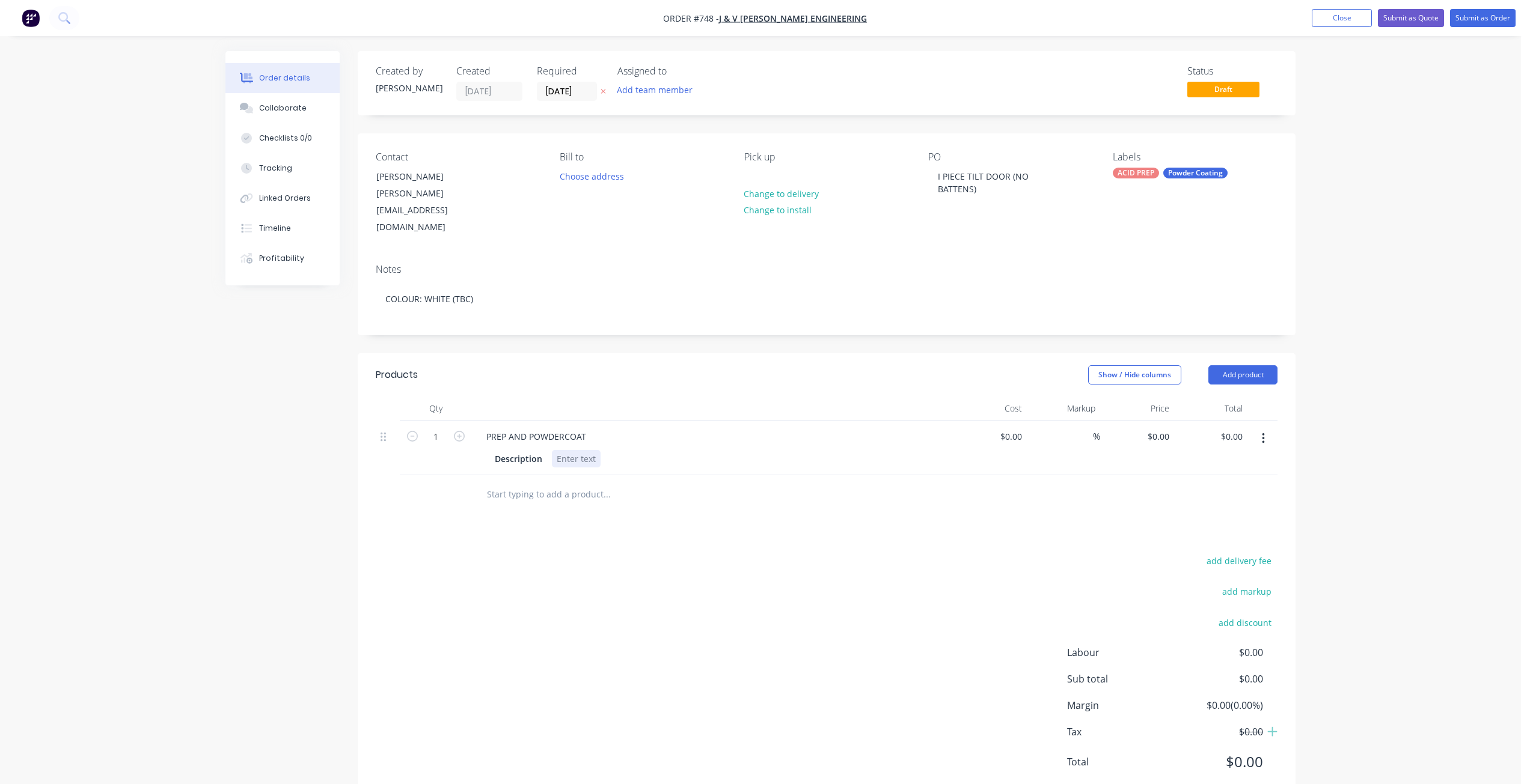
paste div
click at [1017, 428] on input at bounding box center [1013, 437] width 28 height 17
type input "$1,187.50"
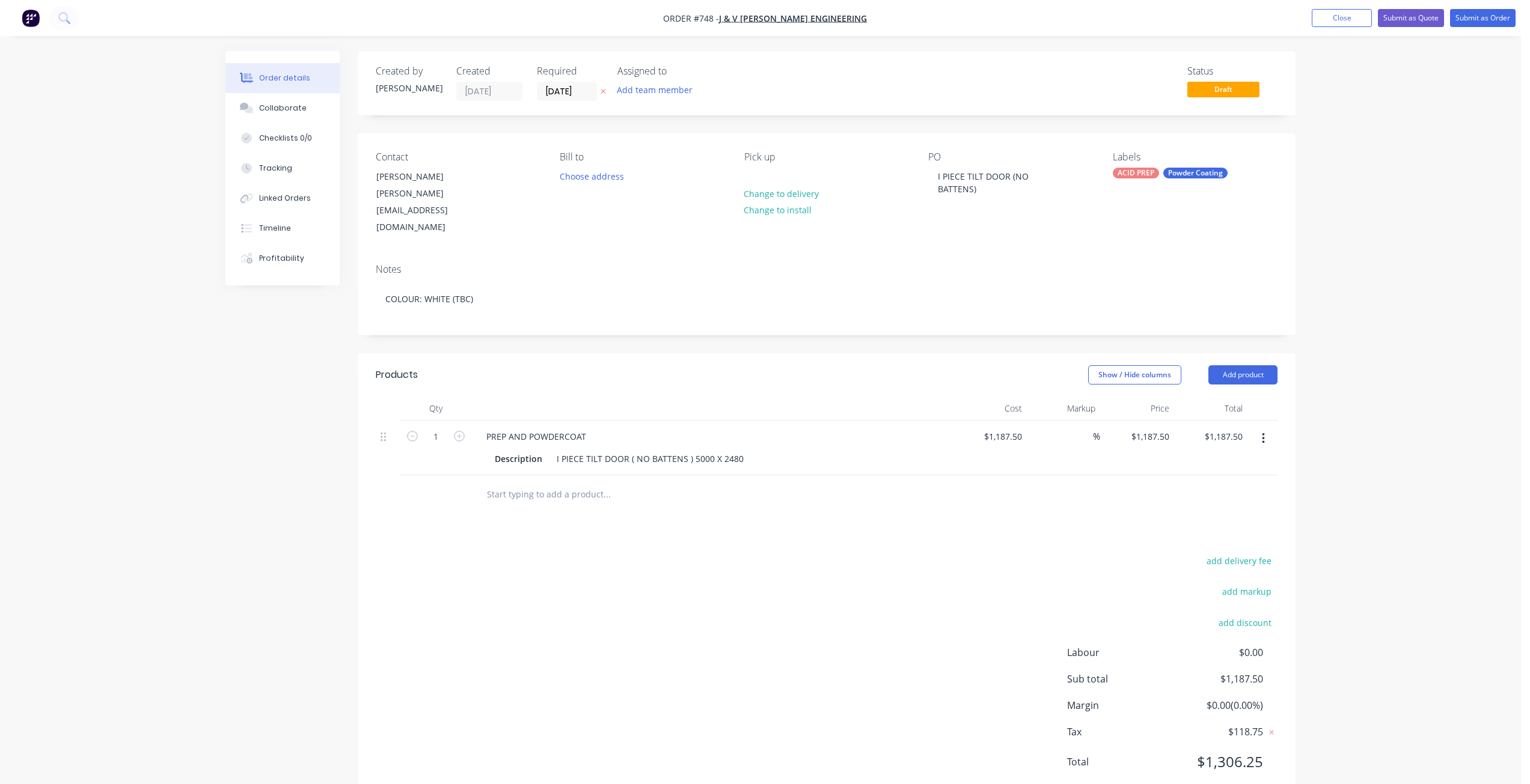
click at [1055, 443] on div "%" at bounding box center [1064, 448] width 74 height 54
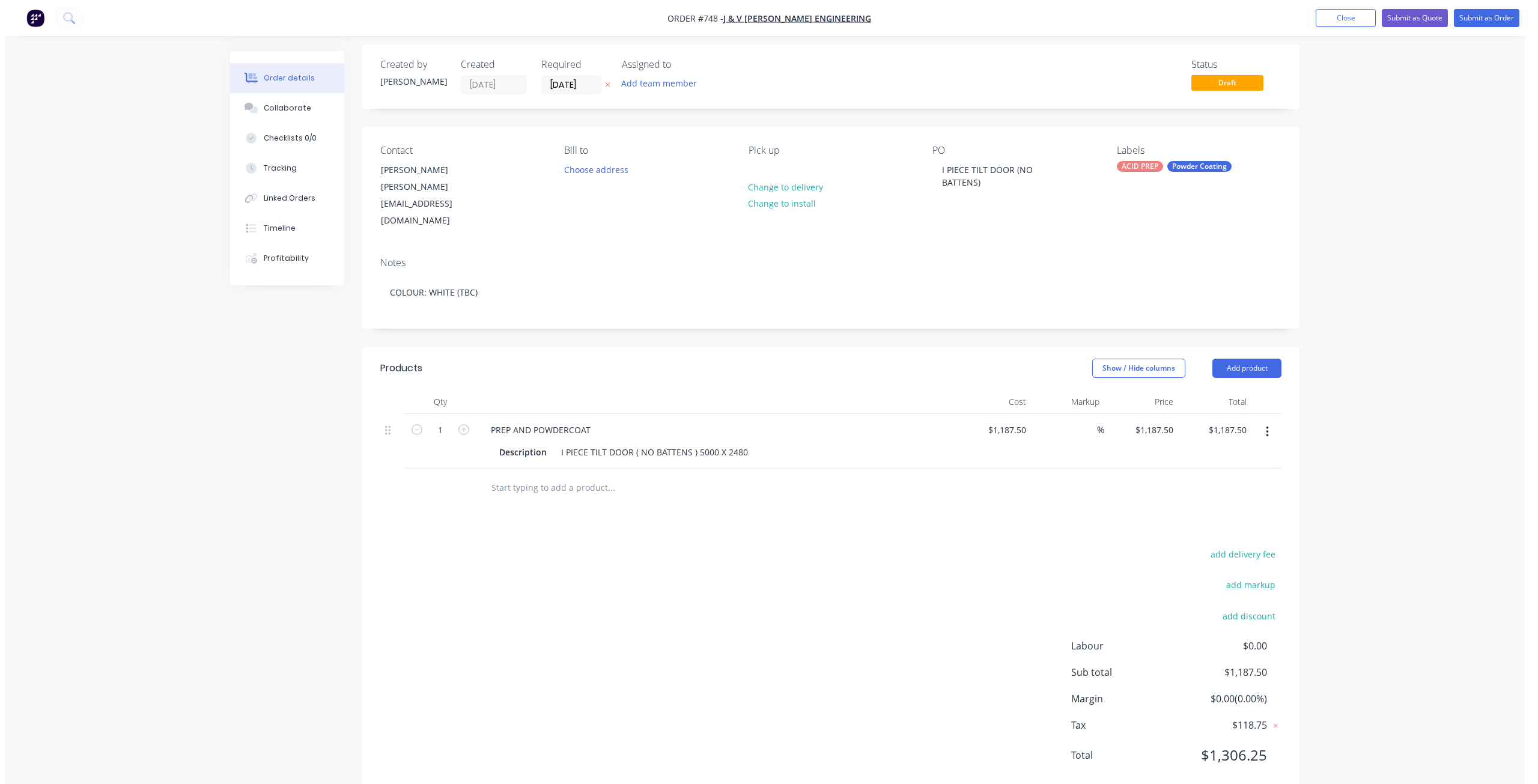
scroll to position [0, 0]
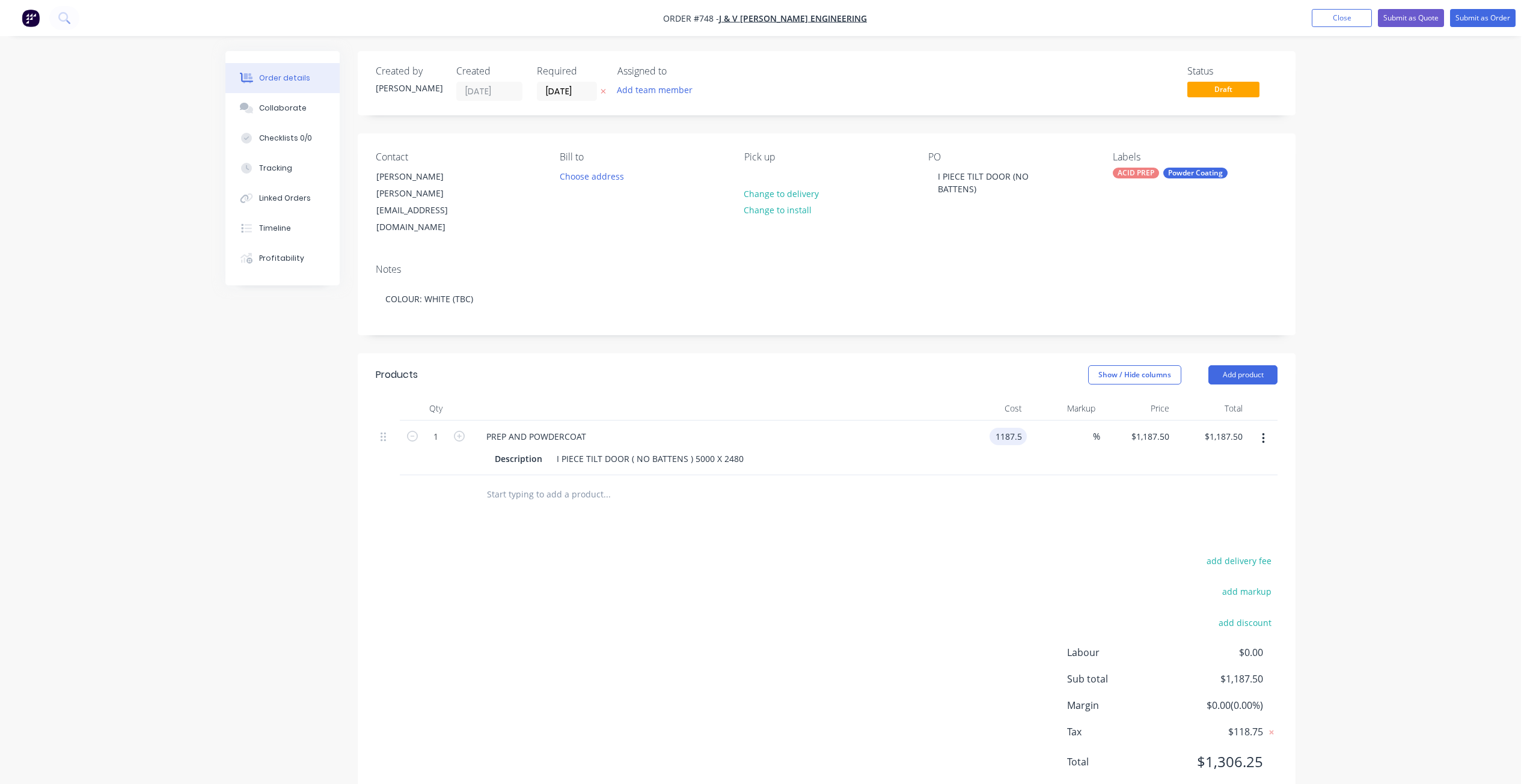
click at [1002, 428] on input "1187.5" at bounding box center [1010, 437] width 32 height 17
click at [1013, 428] on input "1187.5" at bounding box center [1010, 437] width 32 height 17
type input "$1,306.25"
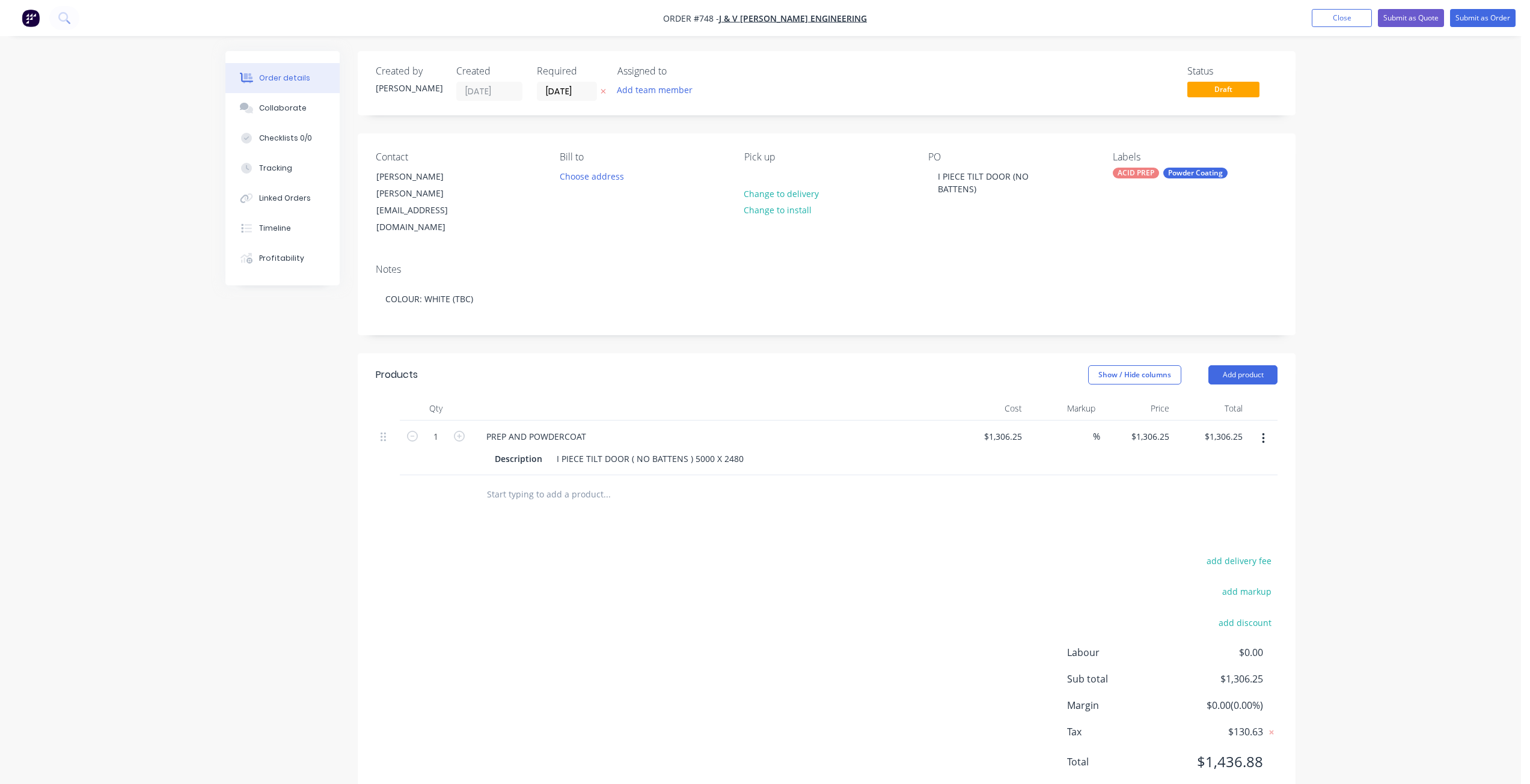
click at [999, 475] on div at bounding box center [826, 495] width 901 height 39
click at [1406, 18] on button "Submit as Quote" at bounding box center [1411, 18] width 66 height 18
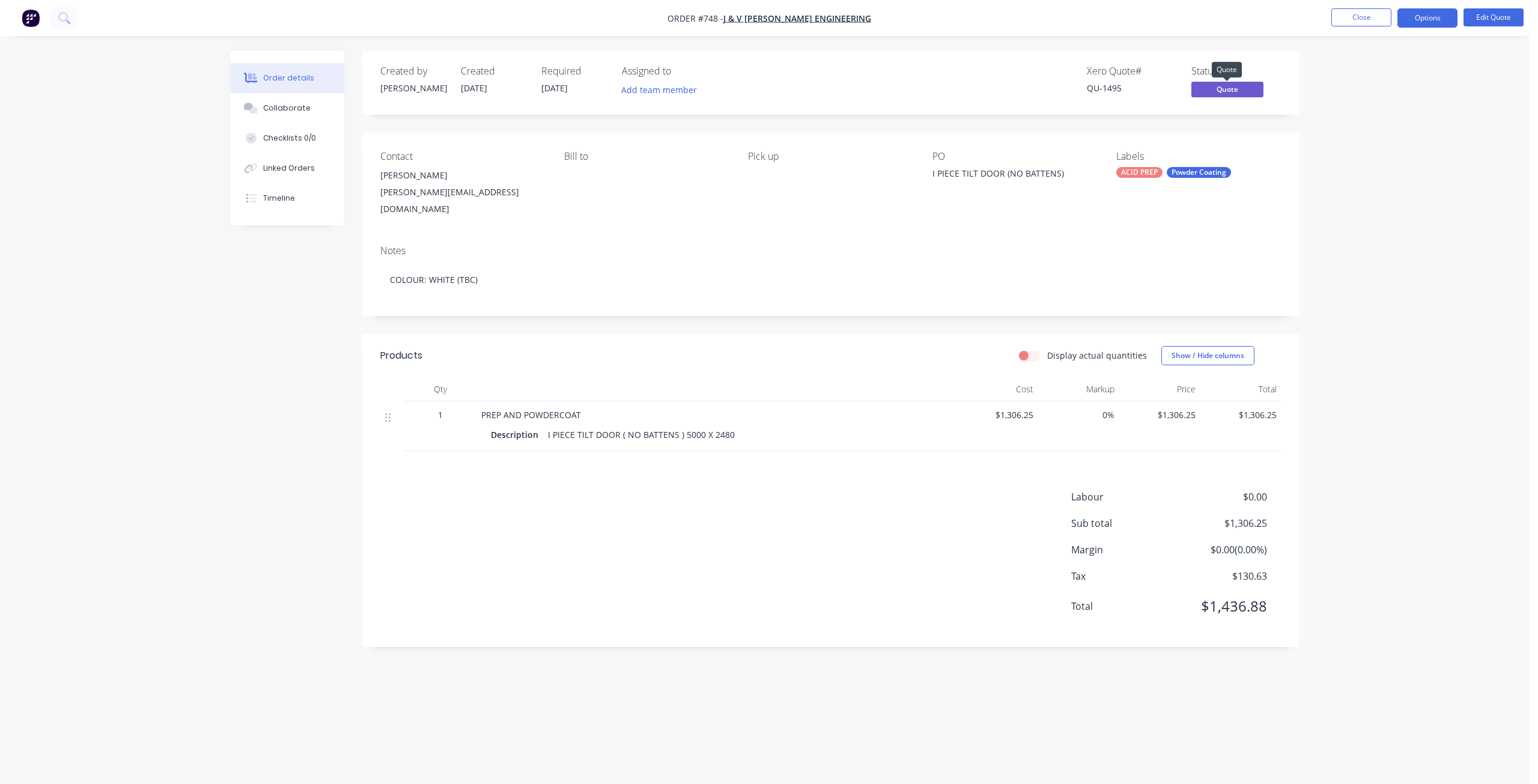
click at [1220, 93] on span "Quote" at bounding box center [1228, 89] width 72 height 15
click at [1343, 79] on div "Order details Collaborate Checklists 0/0 Linked Orders Timeline Order details C…" at bounding box center [764, 392] width 1529 height 784
click at [1426, 17] on button "Options" at bounding box center [1427, 18] width 60 height 19
click at [1349, 71] on div "Quote" at bounding box center [1391, 73] width 111 height 17
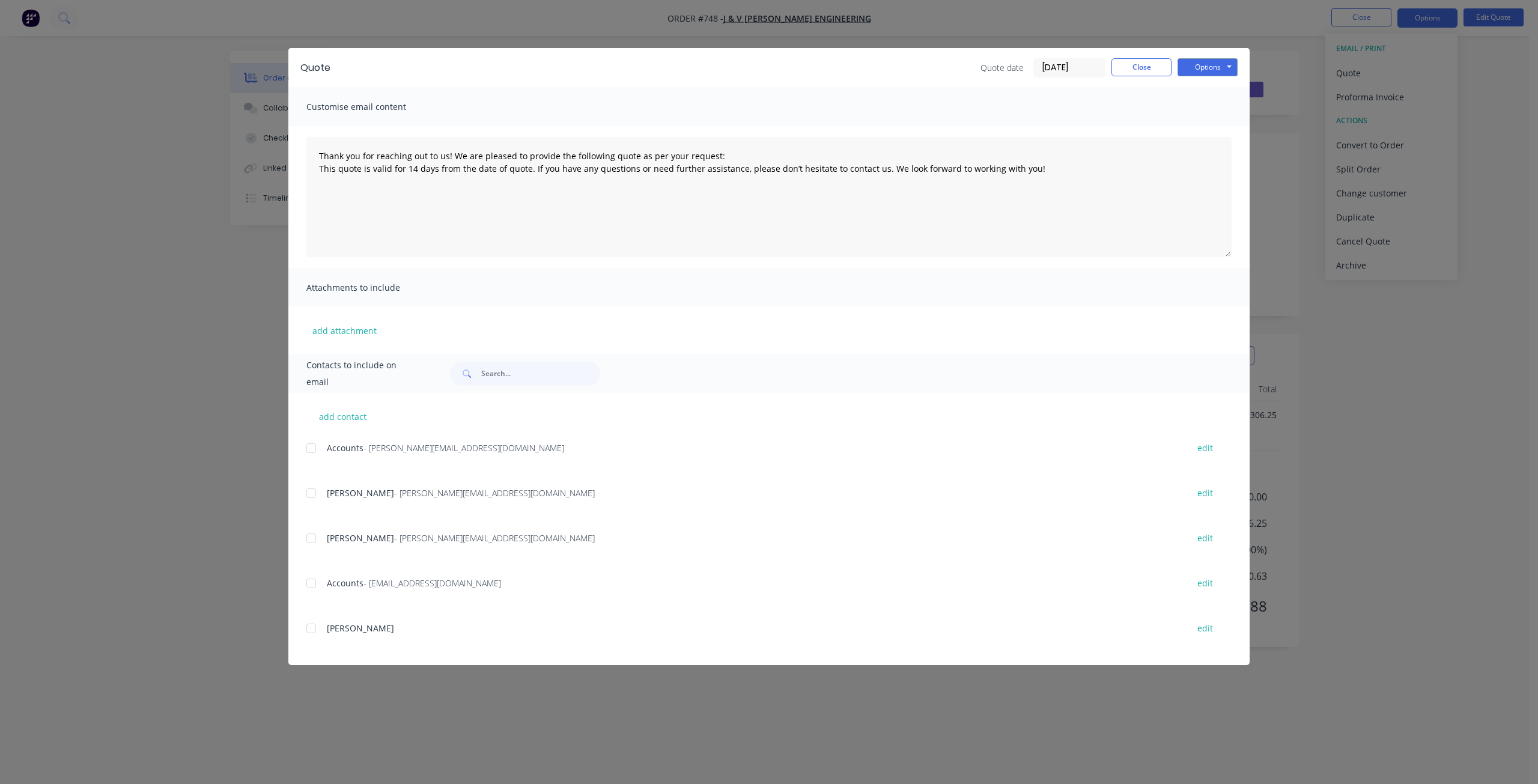
click at [308, 540] on div at bounding box center [311, 538] width 24 height 24
click at [1203, 62] on button "Options" at bounding box center [1207, 67] width 60 height 18
click at [1197, 127] on button "Email" at bounding box center [1216, 128] width 77 height 20
type textarea "Thank you for reaching out to us! We are pleased to provide the following quote…"
click at [1138, 63] on button "Close" at bounding box center [1141, 67] width 60 height 18
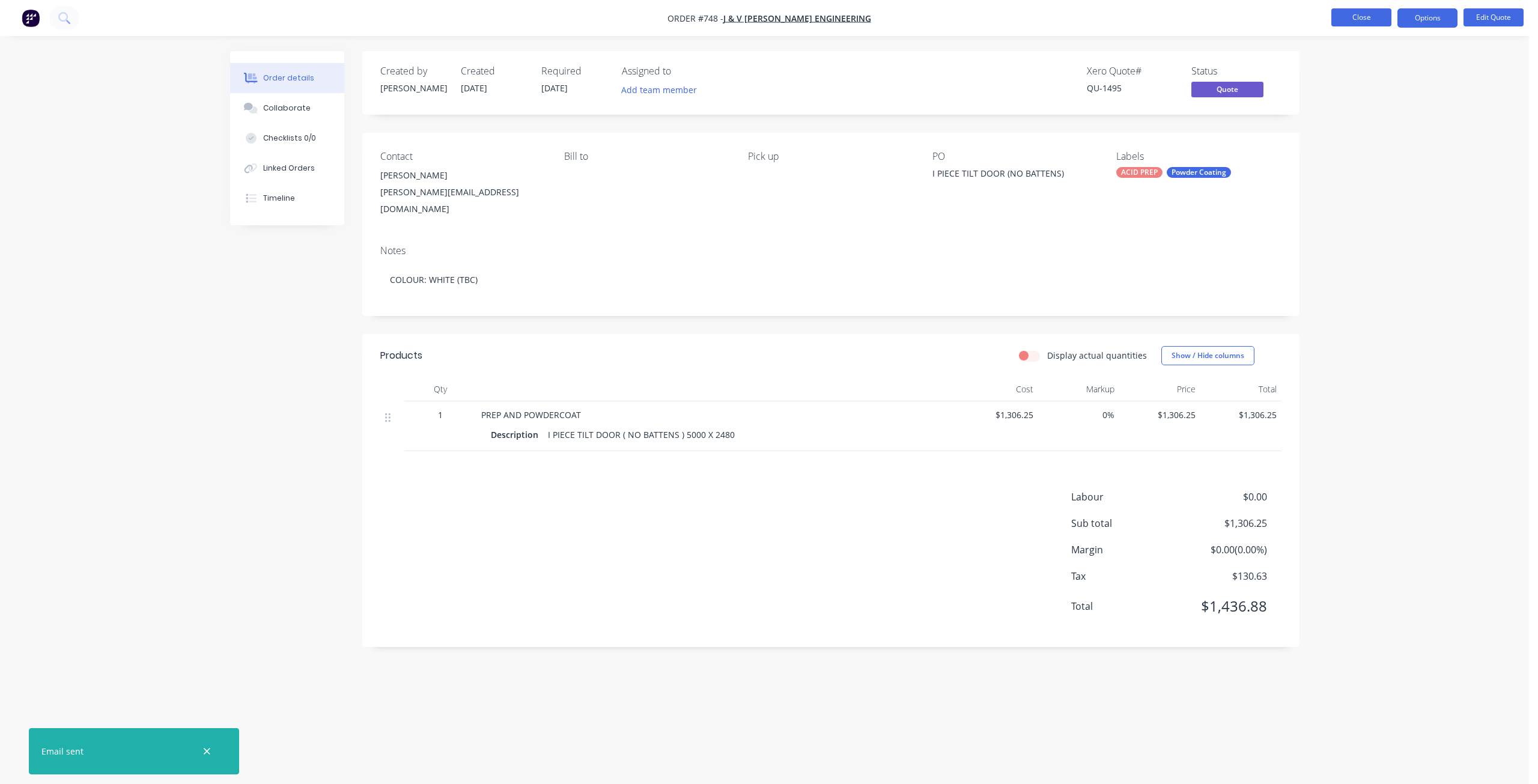
click at [1357, 15] on button "Close" at bounding box center [1361, 17] width 60 height 18
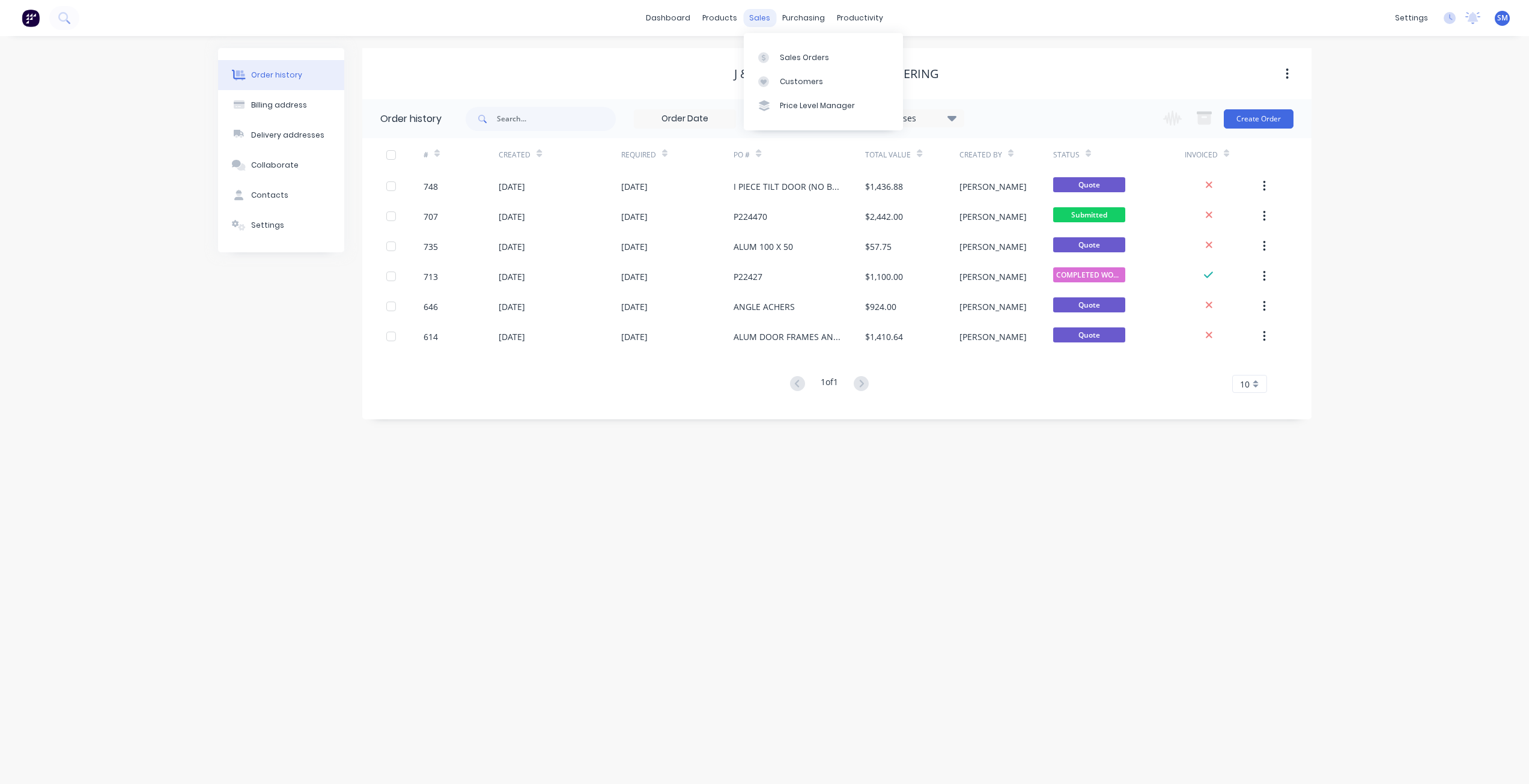
click at [764, 18] on div "sales" at bounding box center [759, 18] width 33 height 18
click at [790, 58] on div "Sales Orders" at bounding box center [805, 58] width 49 height 11
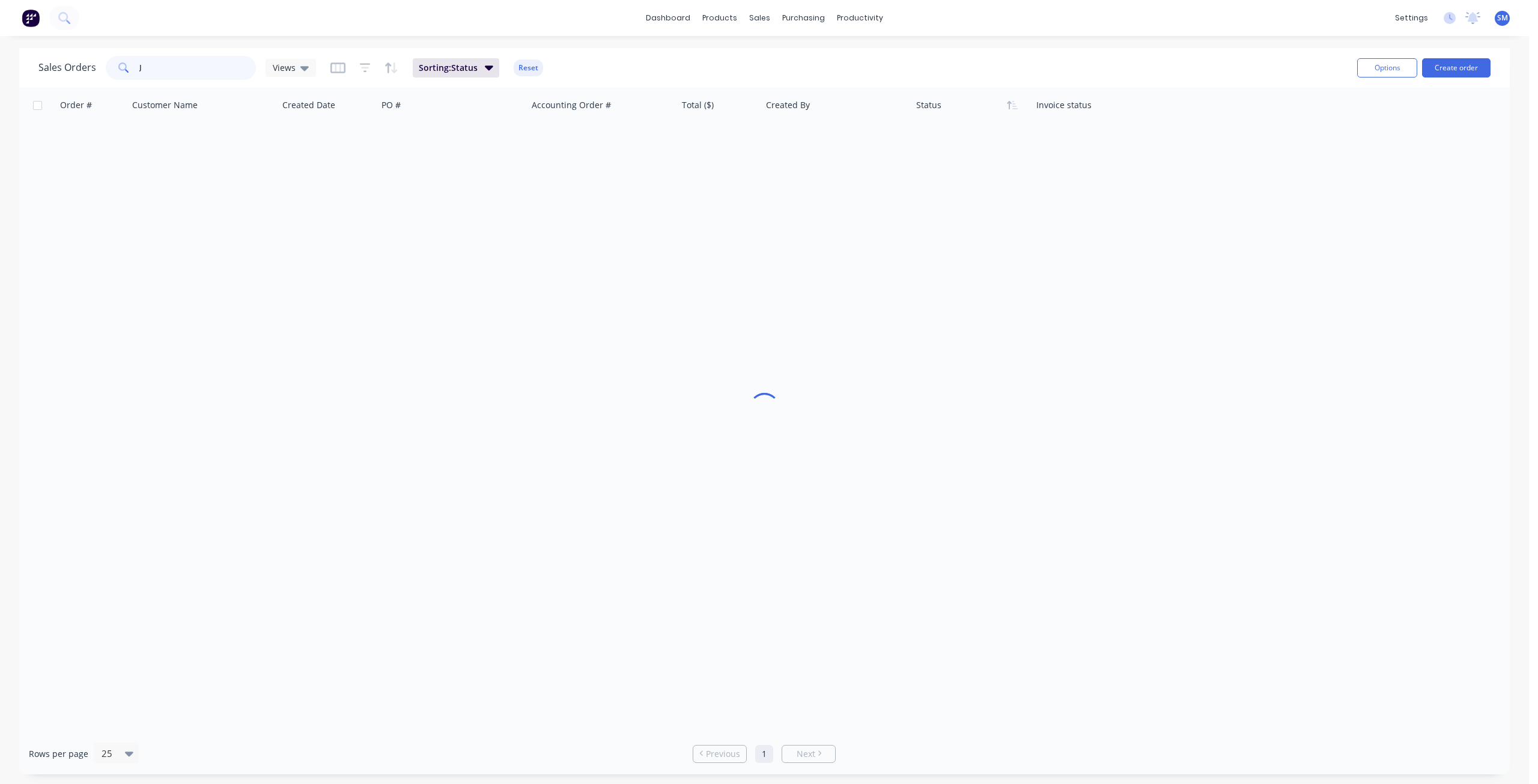
click at [143, 66] on input "J" at bounding box center [197, 67] width 117 height 24
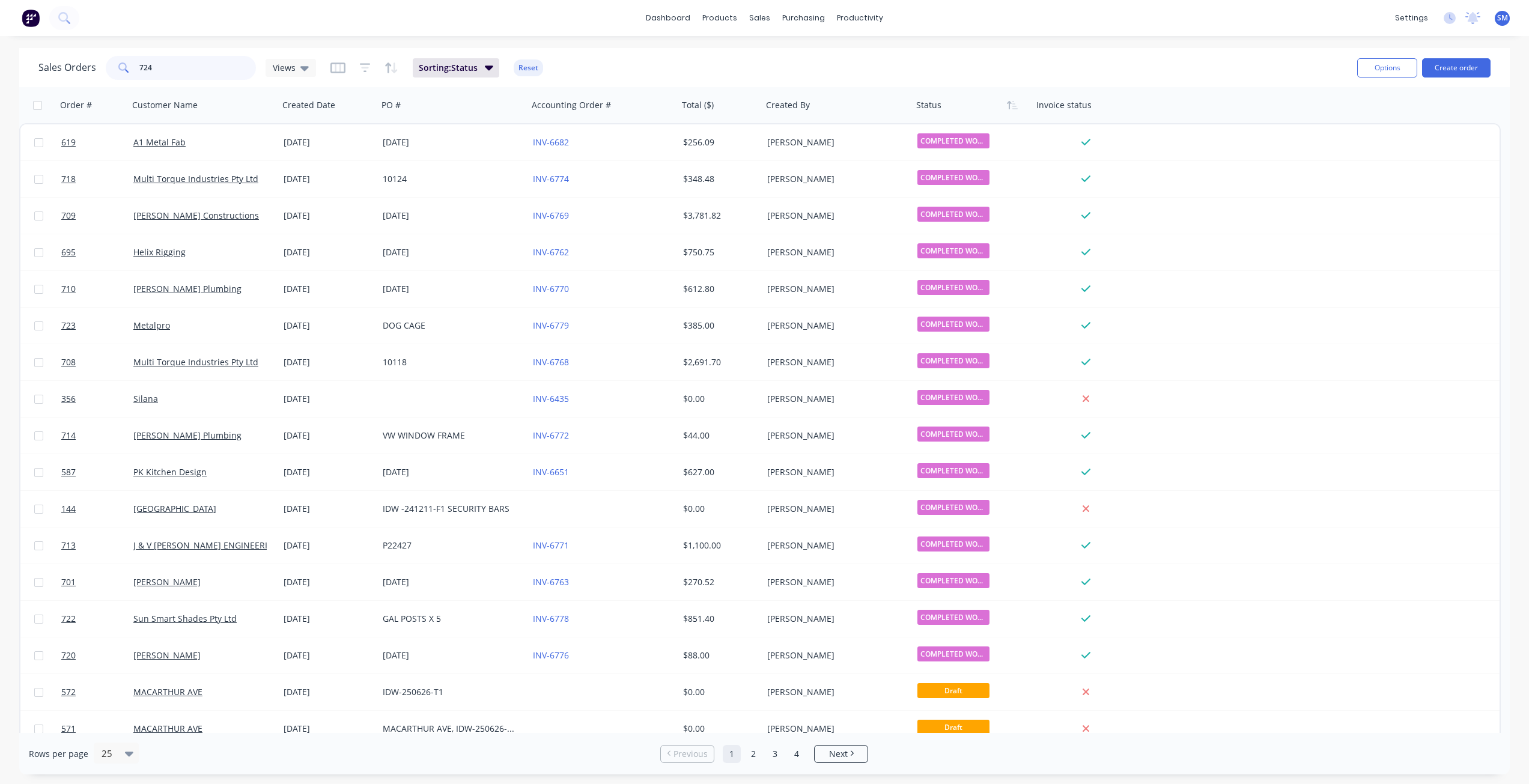
type input "724"
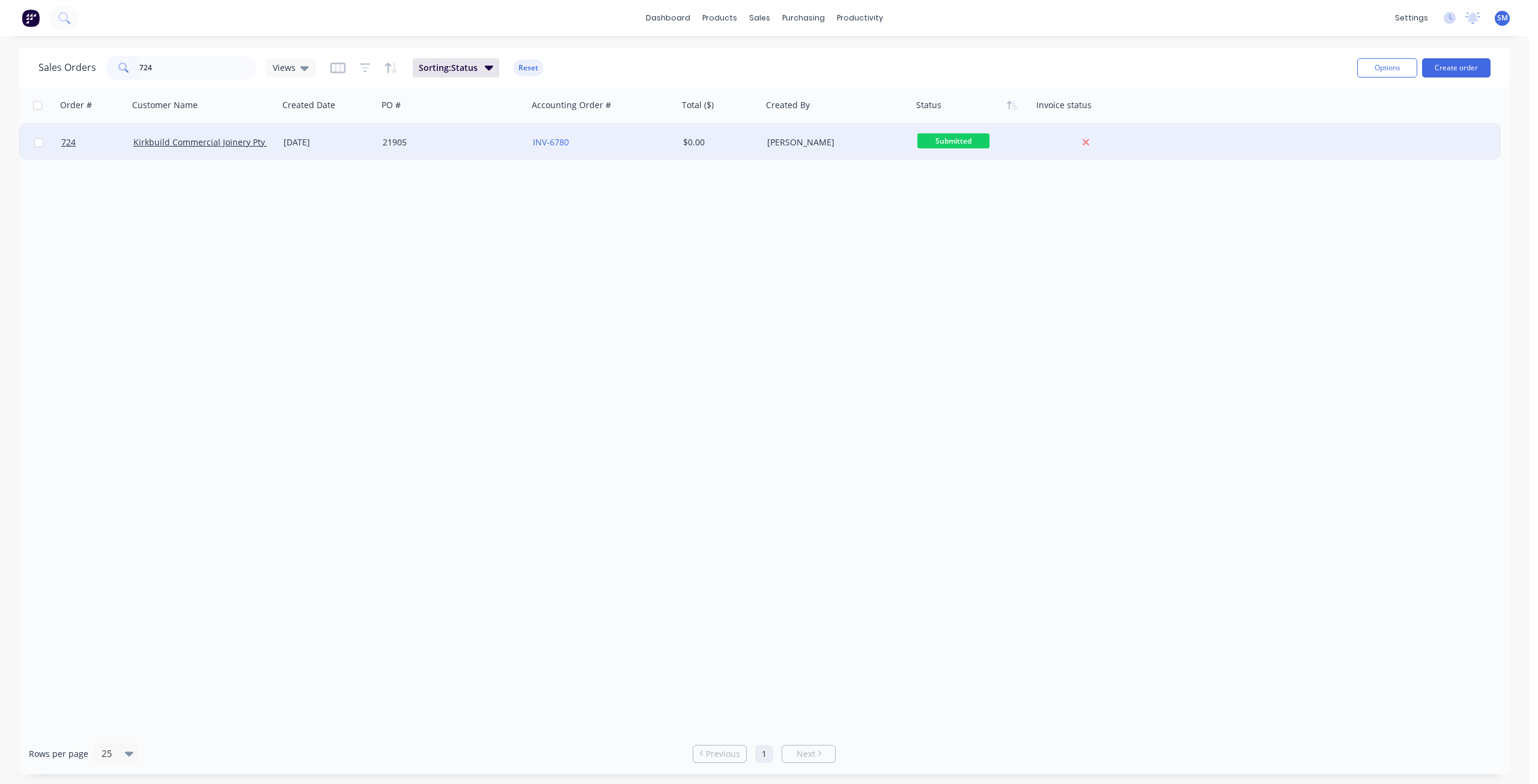
click at [355, 146] on div "[DATE]" at bounding box center [328, 142] width 90 height 12
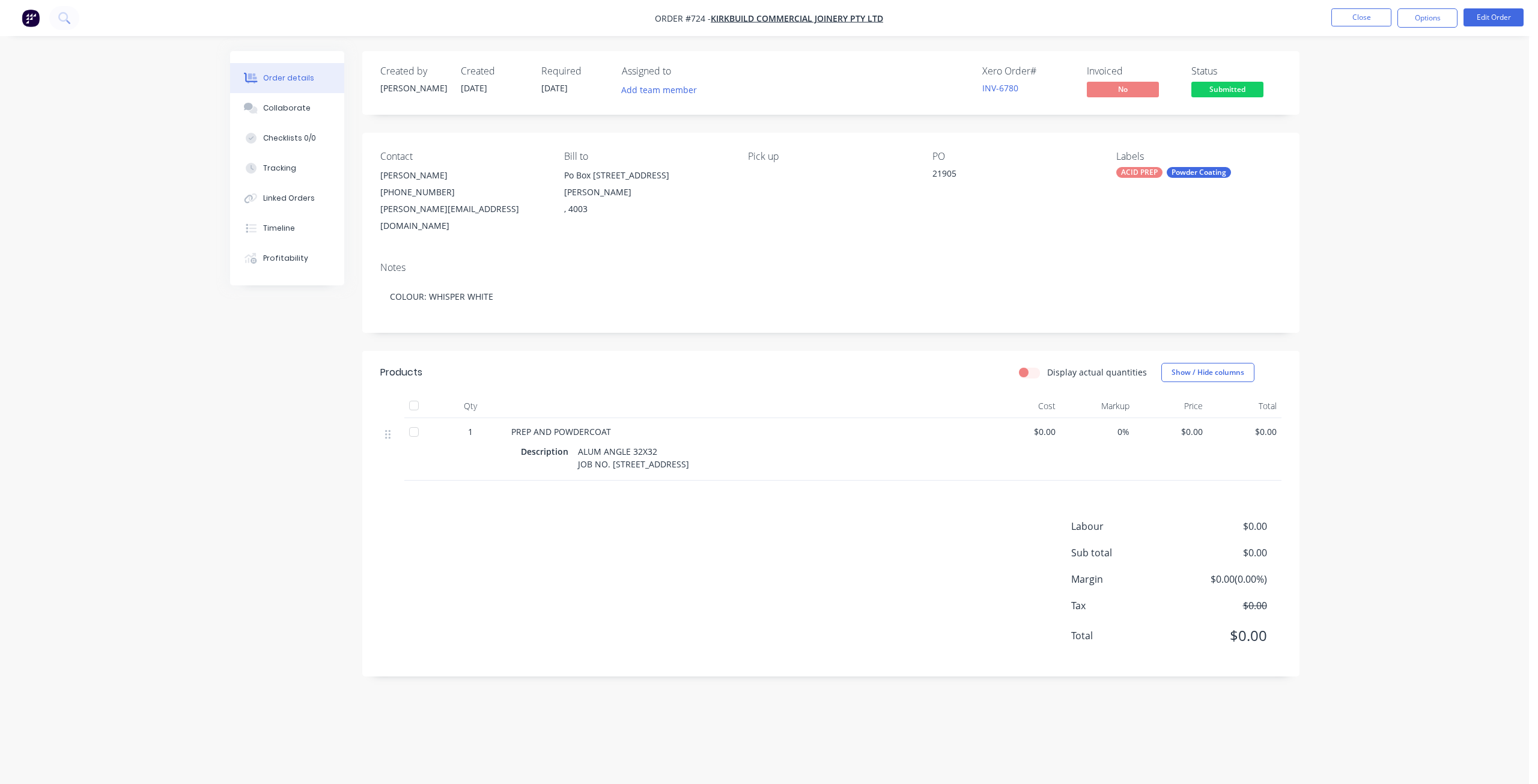
click at [1045, 425] on span "$0.00" at bounding box center [1024, 432] width 64 height 12
click at [666, 443] on div "ALUM ANGLE 32X32 JOB NO. [STREET_ADDRESS]" at bounding box center [633, 458] width 121 height 30
click at [655, 443] on div "ALUM ANGLE 32X32 JOB NO. [STREET_ADDRESS]" at bounding box center [633, 458] width 121 height 30
click at [1502, 14] on button "Edit Order" at bounding box center [1493, 17] width 60 height 18
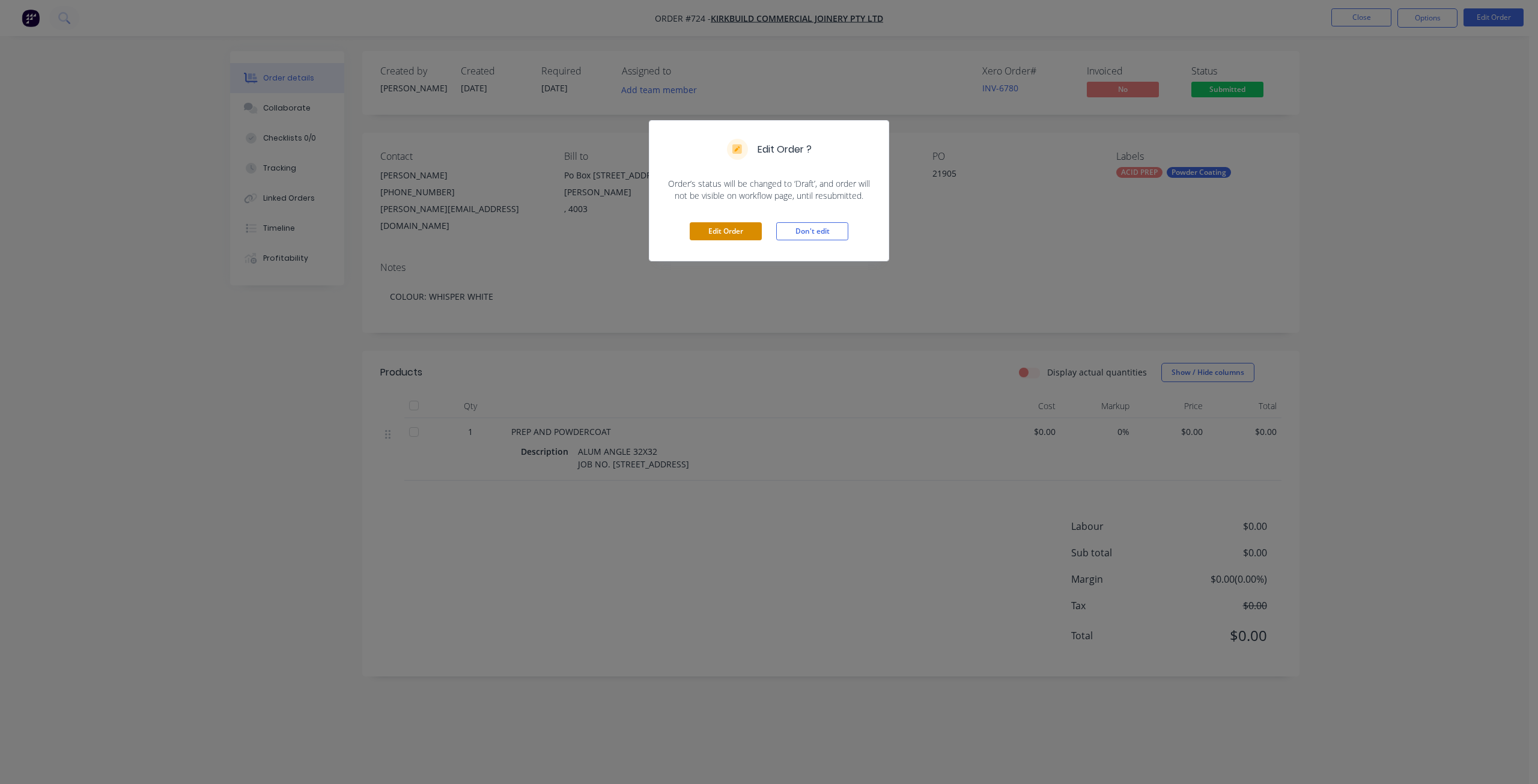
click at [720, 234] on button "Edit Order" at bounding box center [725, 231] width 72 height 18
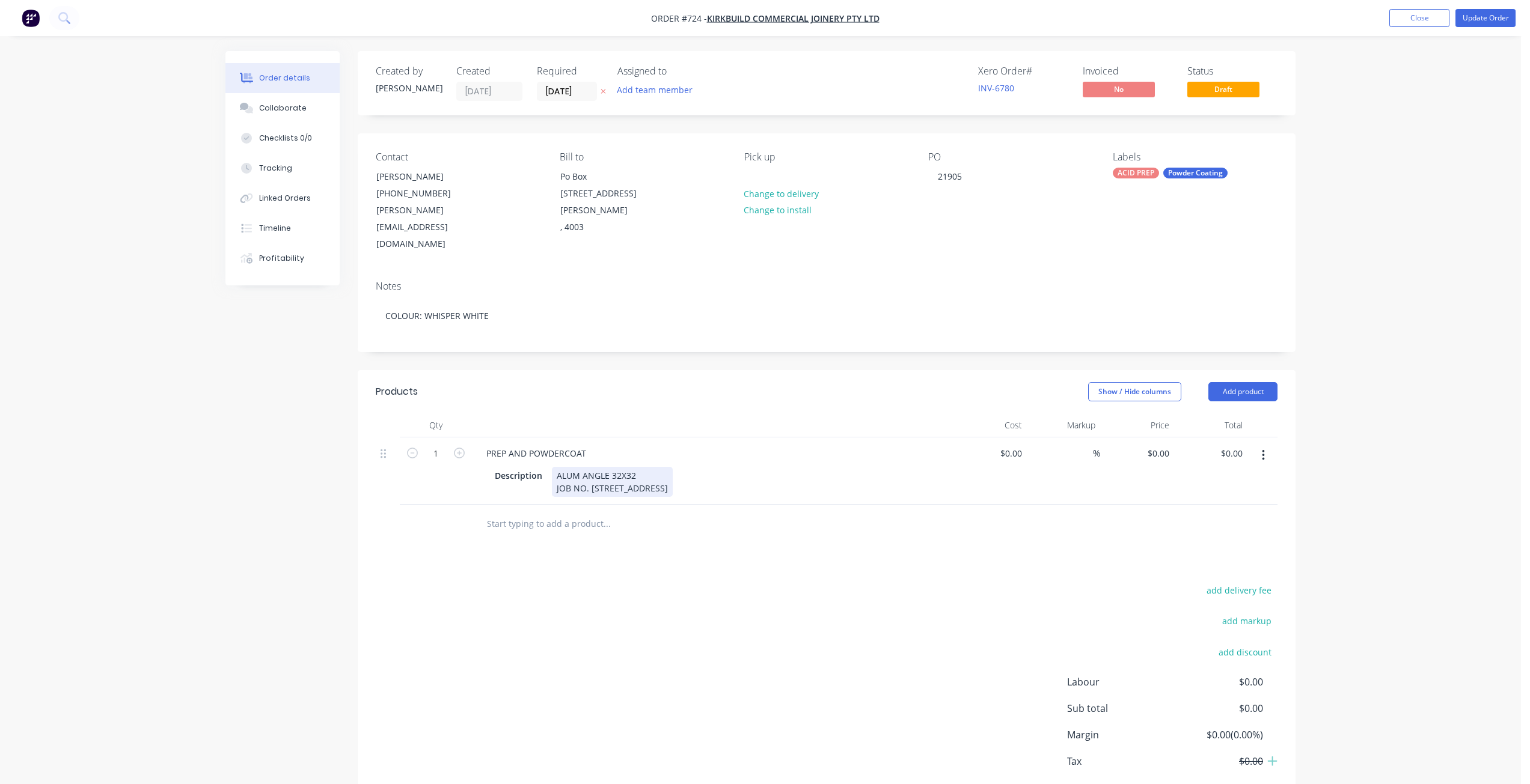
click at [643, 467] on div "ALUM ANGLE 32X32 JOB NO. [STREET_ADDRESS]" at bounding box center [612, 482] width 121 height 30
click at [1019, 445] on input "0" at bounding box center [1013, 453] width 28 height 17
type input "$3,360.00"
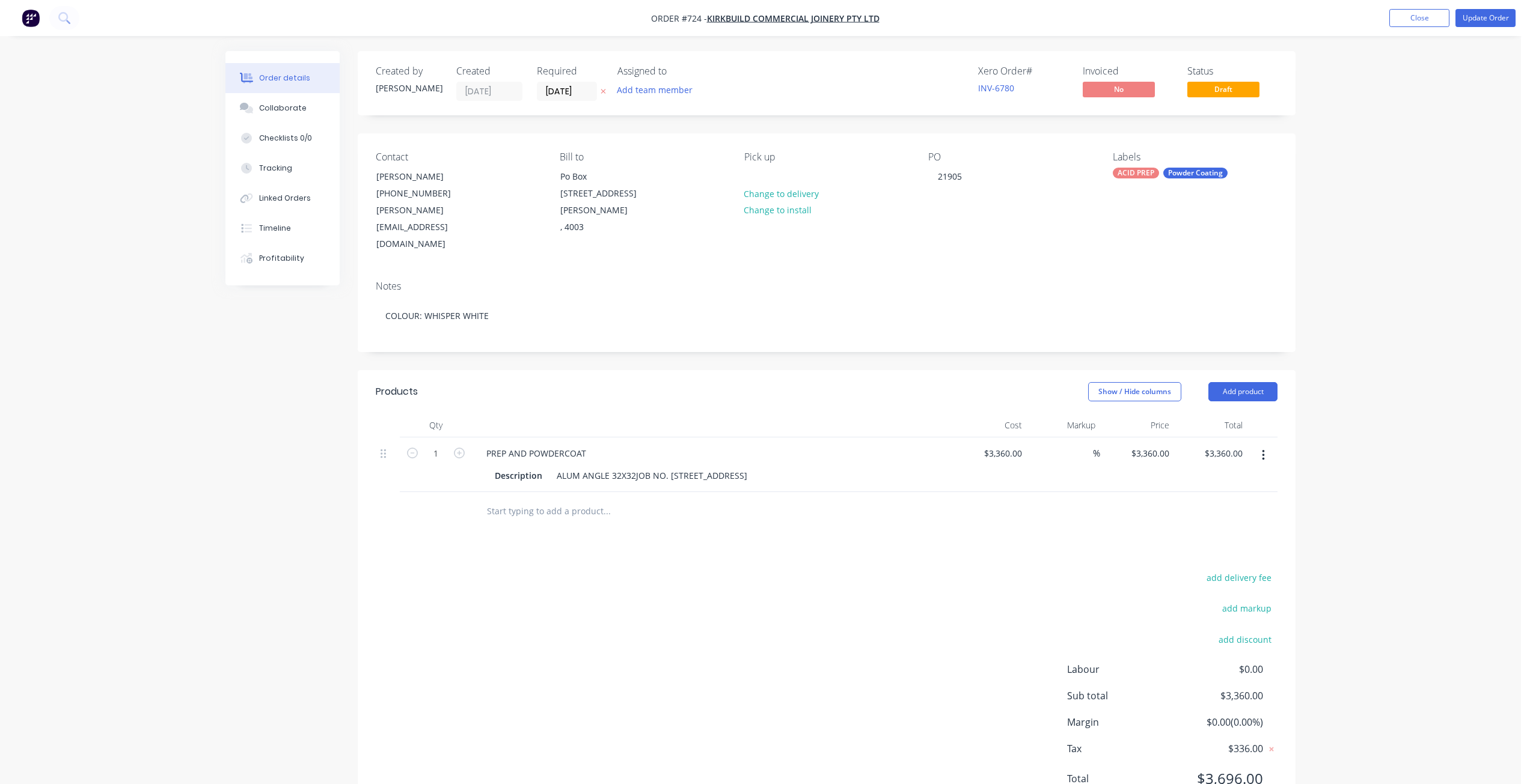
click at [1018, 437] on div "$3,360.00 $3,360.00" at bounding box center [990, 464] width 74 height 54
click at [1476, 22] on button "Update Order" at bounding box center [1485, 18] width 60 height 18
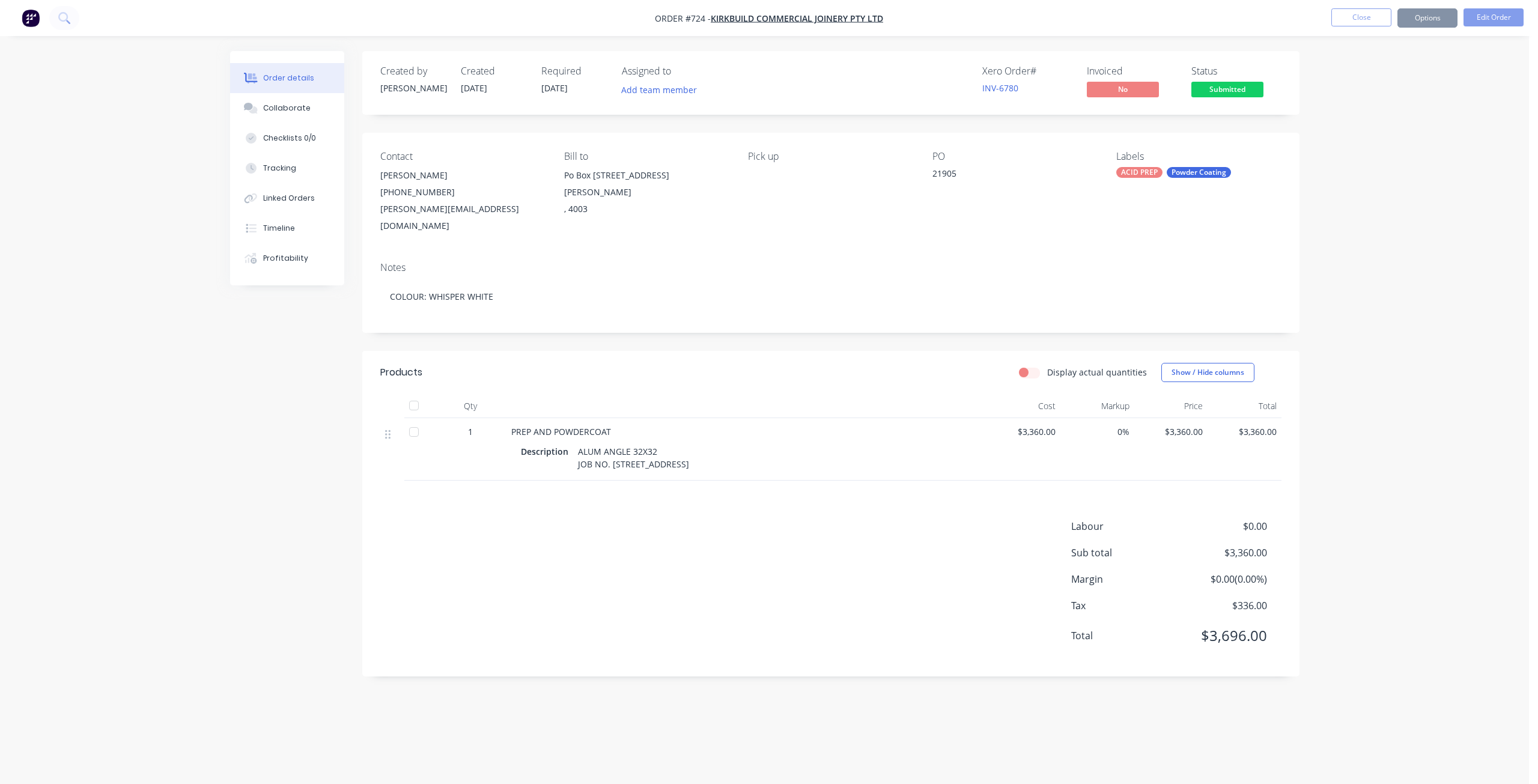
click at [1221, 92] on span "Submitted" at bounding box center [1228, 89] width 72 height 15
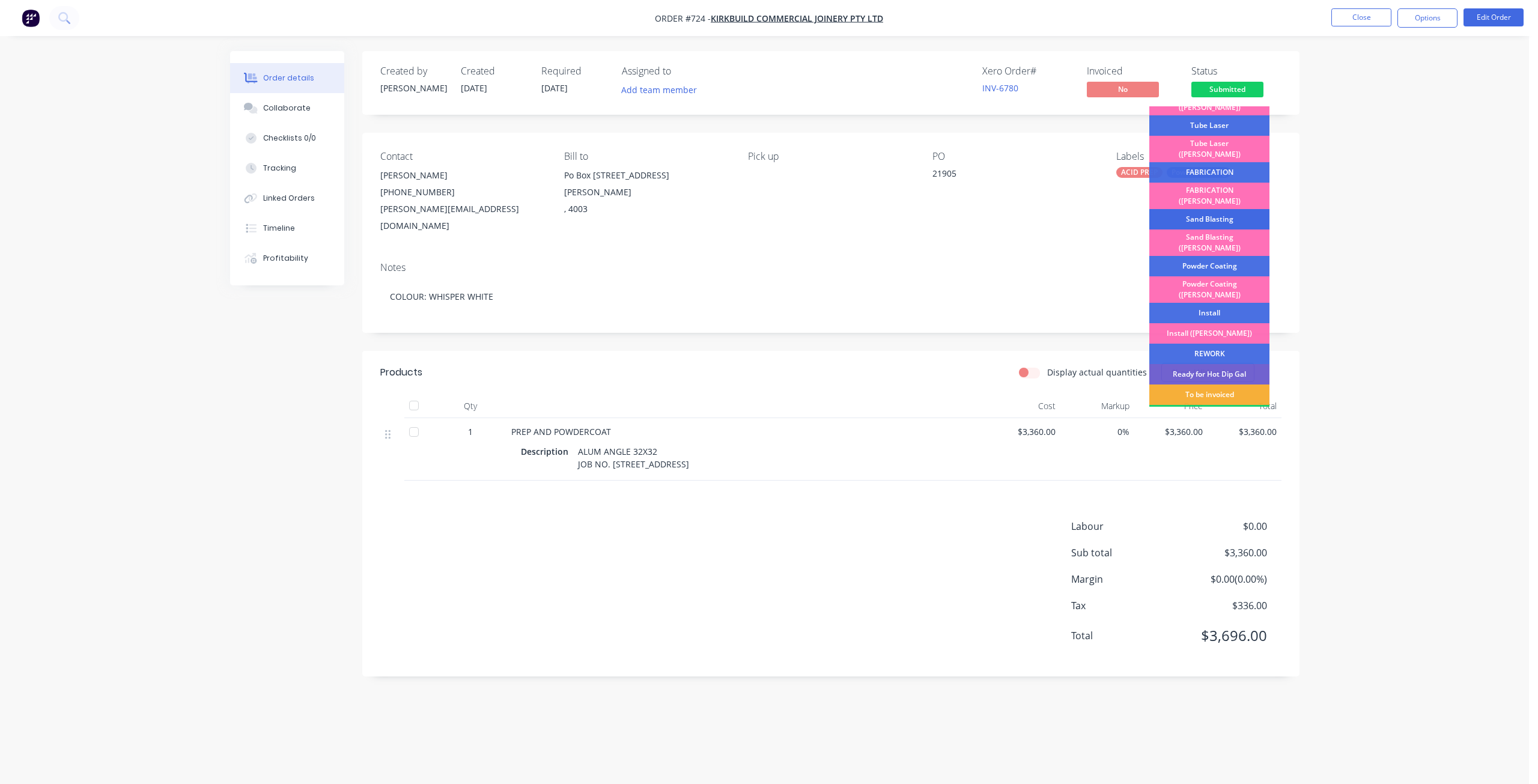
scroll to position [150, 0]
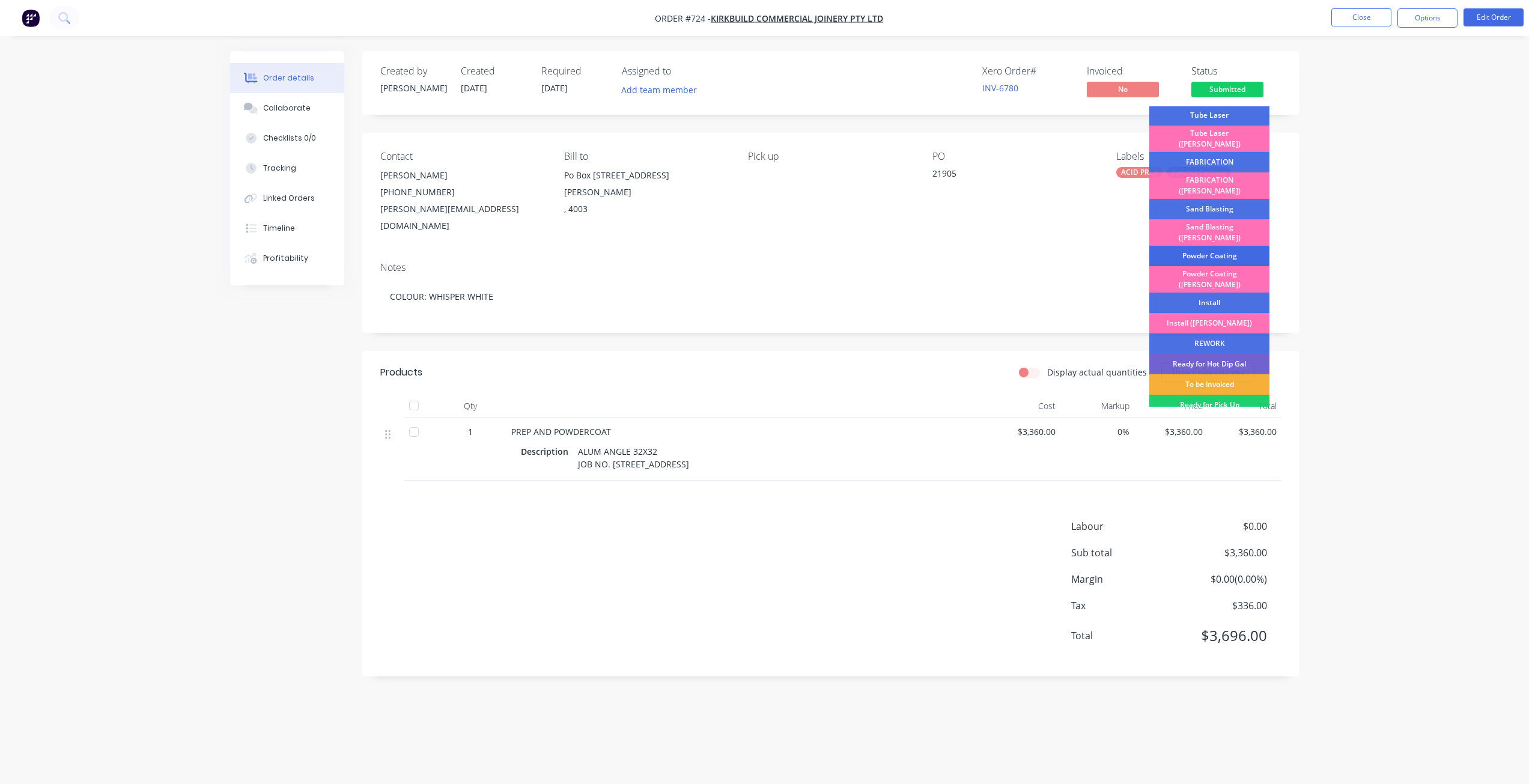
click at [1197, 245] on div "Powder Coating" at bounding box center [1210, 255] width 120 height 20
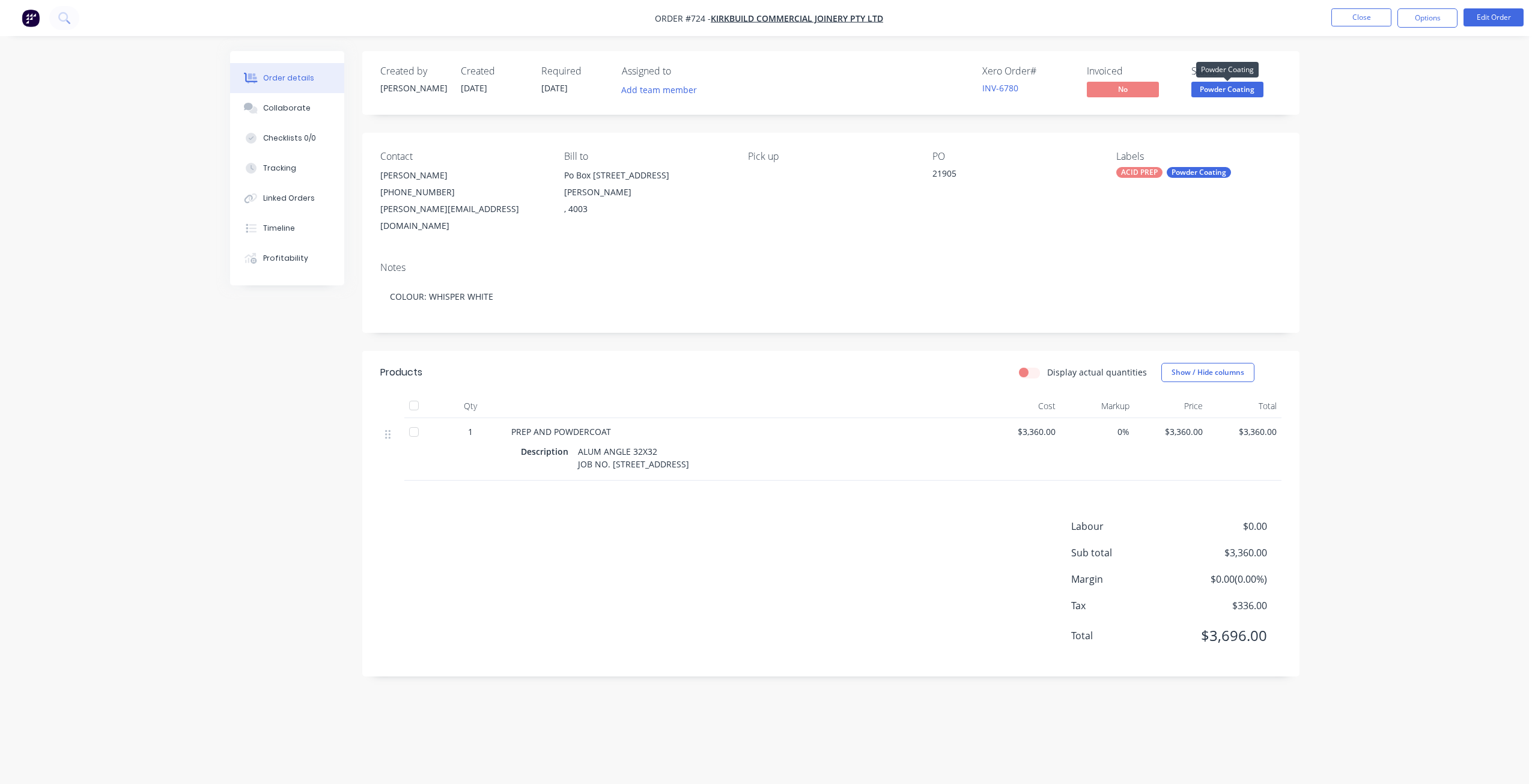
click at [1220, 91] on span "Powder Coating" at bounding box center [1228, 89] width 72 height 15
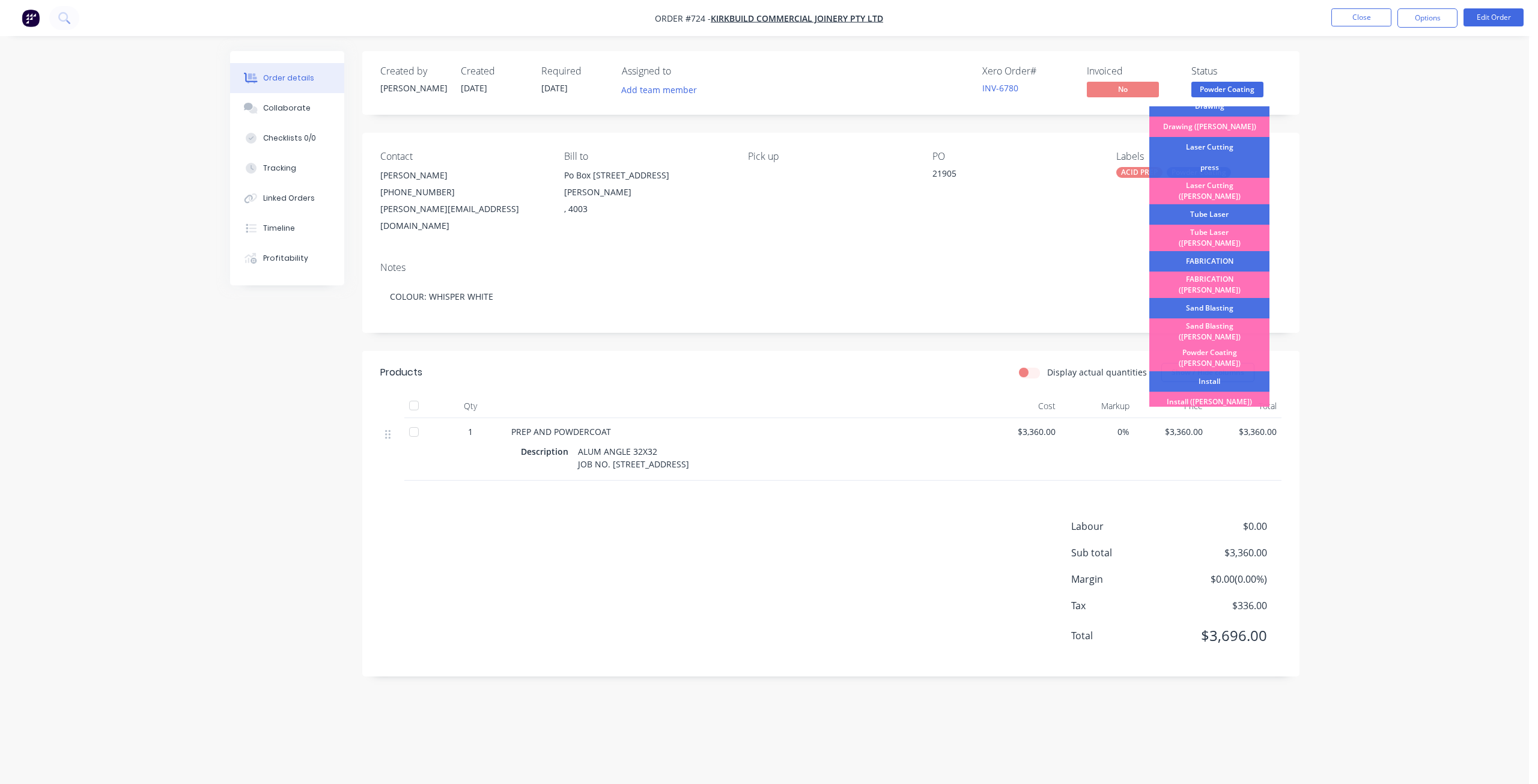
scroll to position [210, 0]
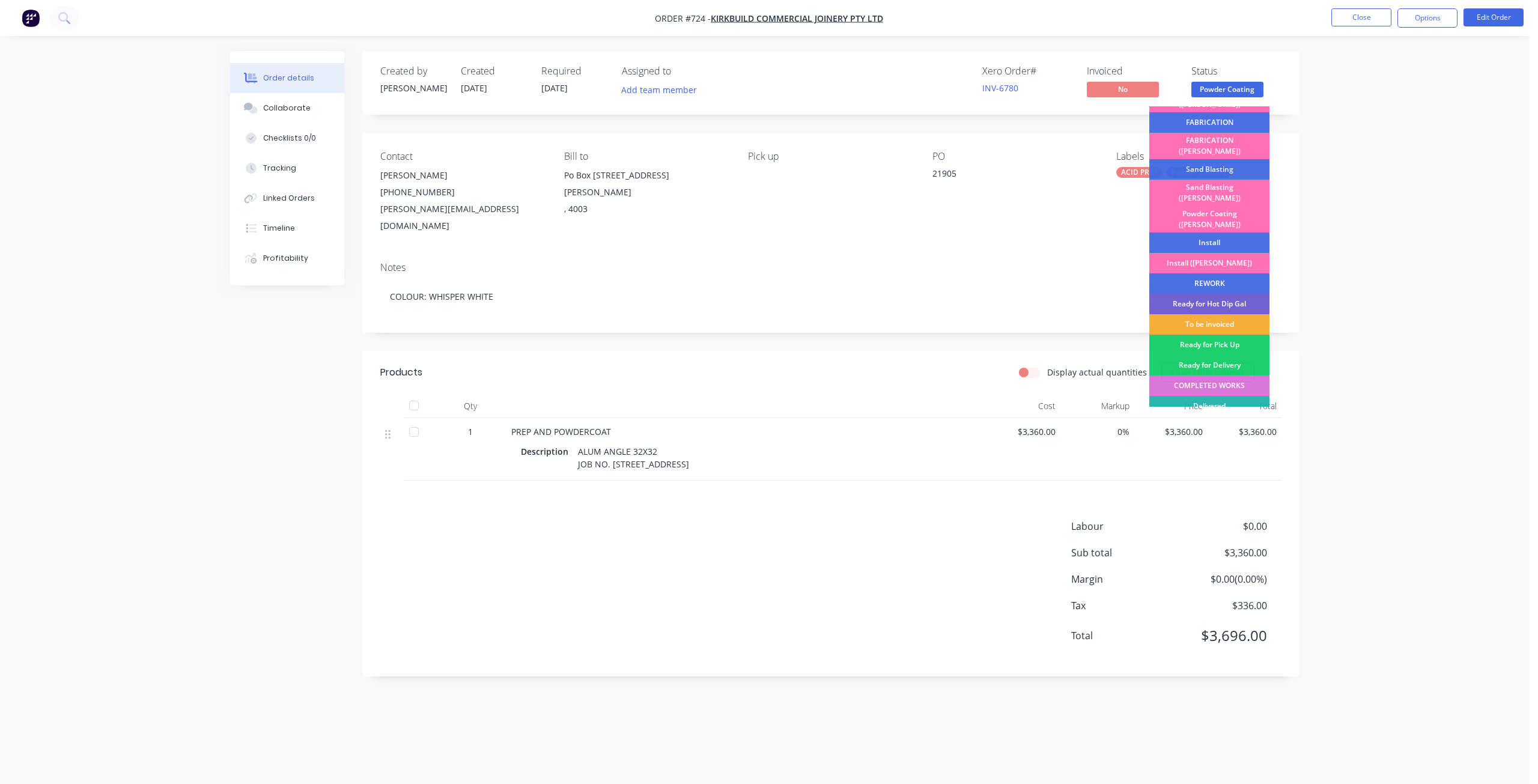
drag, startPoint x: 1202, startPoint y: 294, endPoint x: 1258, endPoint y: 254, distance: 68.8
click at [1202, 314] on div "To be invoiced" at bounding box center [1210, 324] width 120 height 20
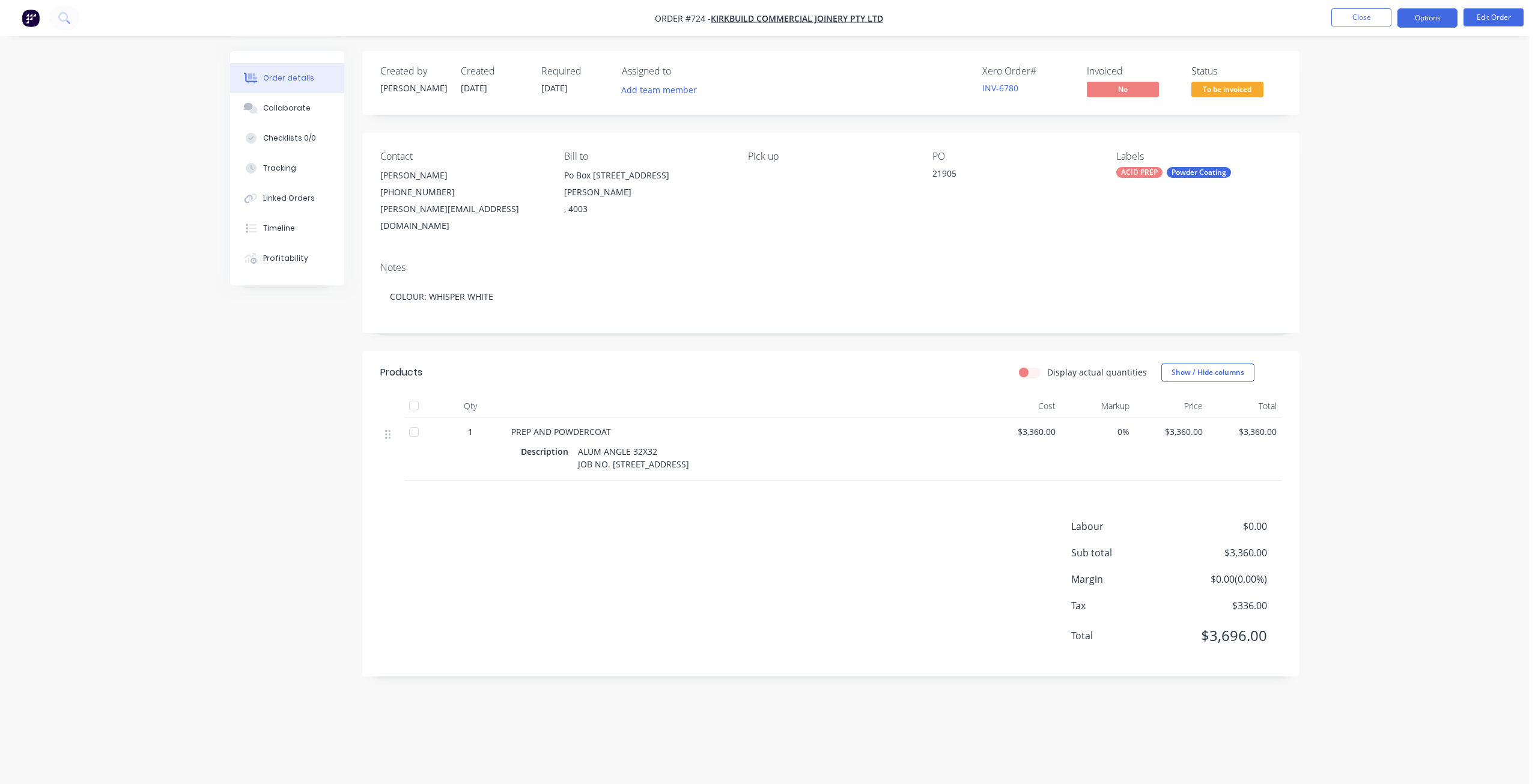
click at [1424, 11] on button "Options" at bounding box center [1427, 18] width 60 height 19
click at [1231, 89] on span "To be invoiced" at bounding box center [1228, 89] width 72 height 15
click at [1414, 15] on button "Options" at bounding box center [1427, 18] width 60 height 19
click at [1348, 70] on div "Invoice" at bounding box center [1391, 73] width 111 height 17
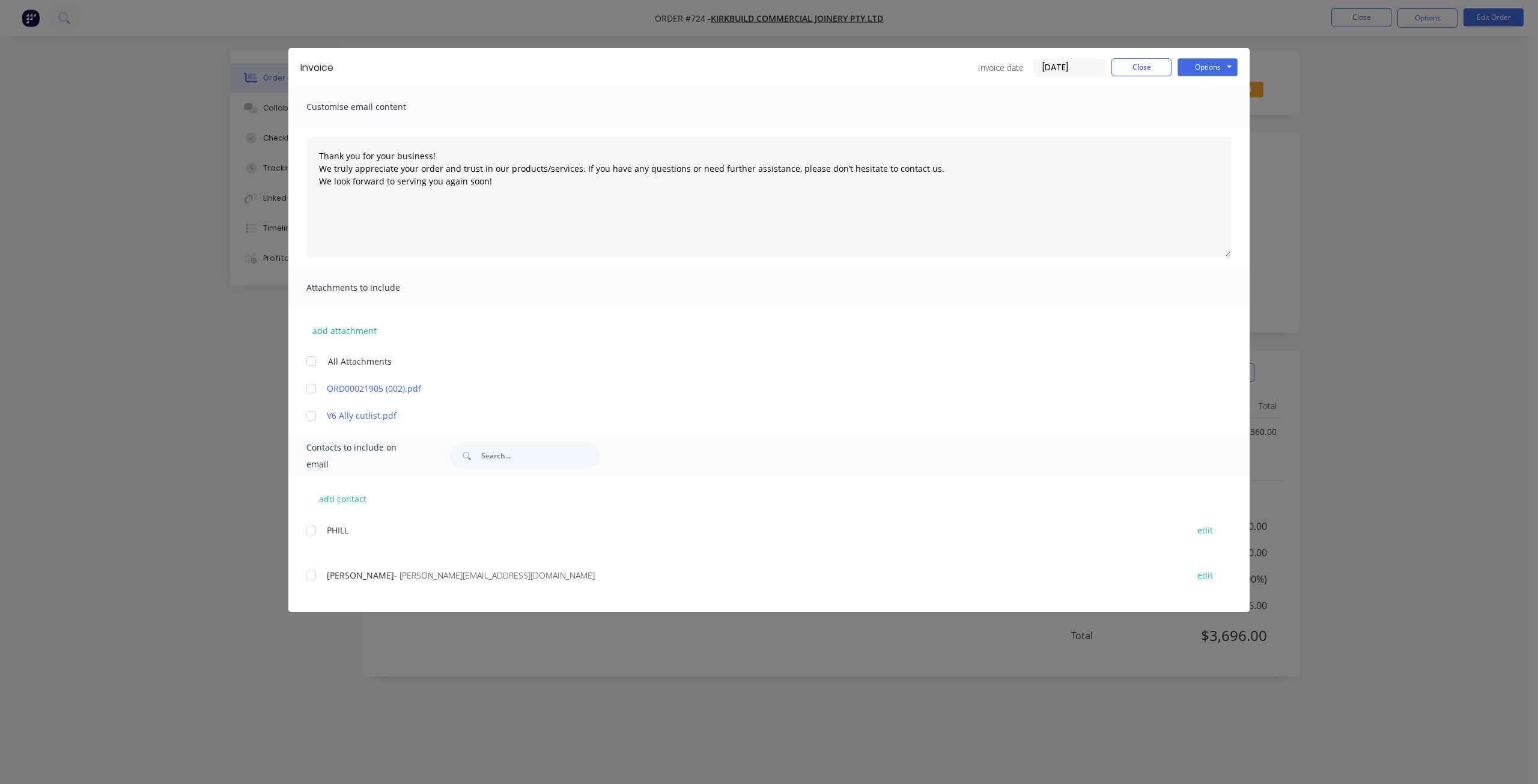
click at [312, 576] on div at bounding box center [311, 575] width 24 height 24
click at [1203, 70] on button "Options" at bounding box center [1207, 67] width 60 height 18
click at [1200, 128] on button "Email" at bounding box center [1216, 128] width 77 height 20
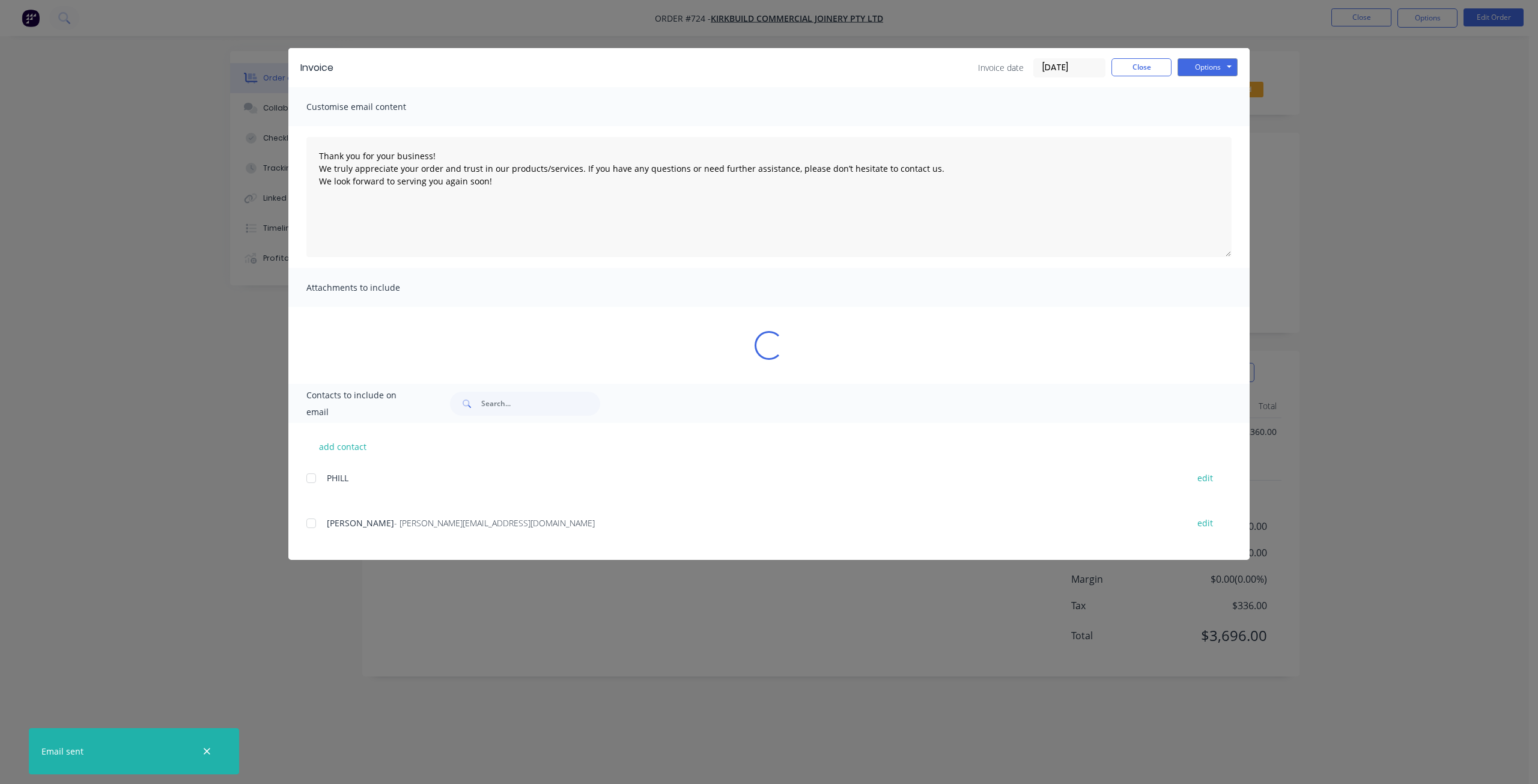
type textarea "Thank you for your business! We truly appreciate your order and trust in our pr…"
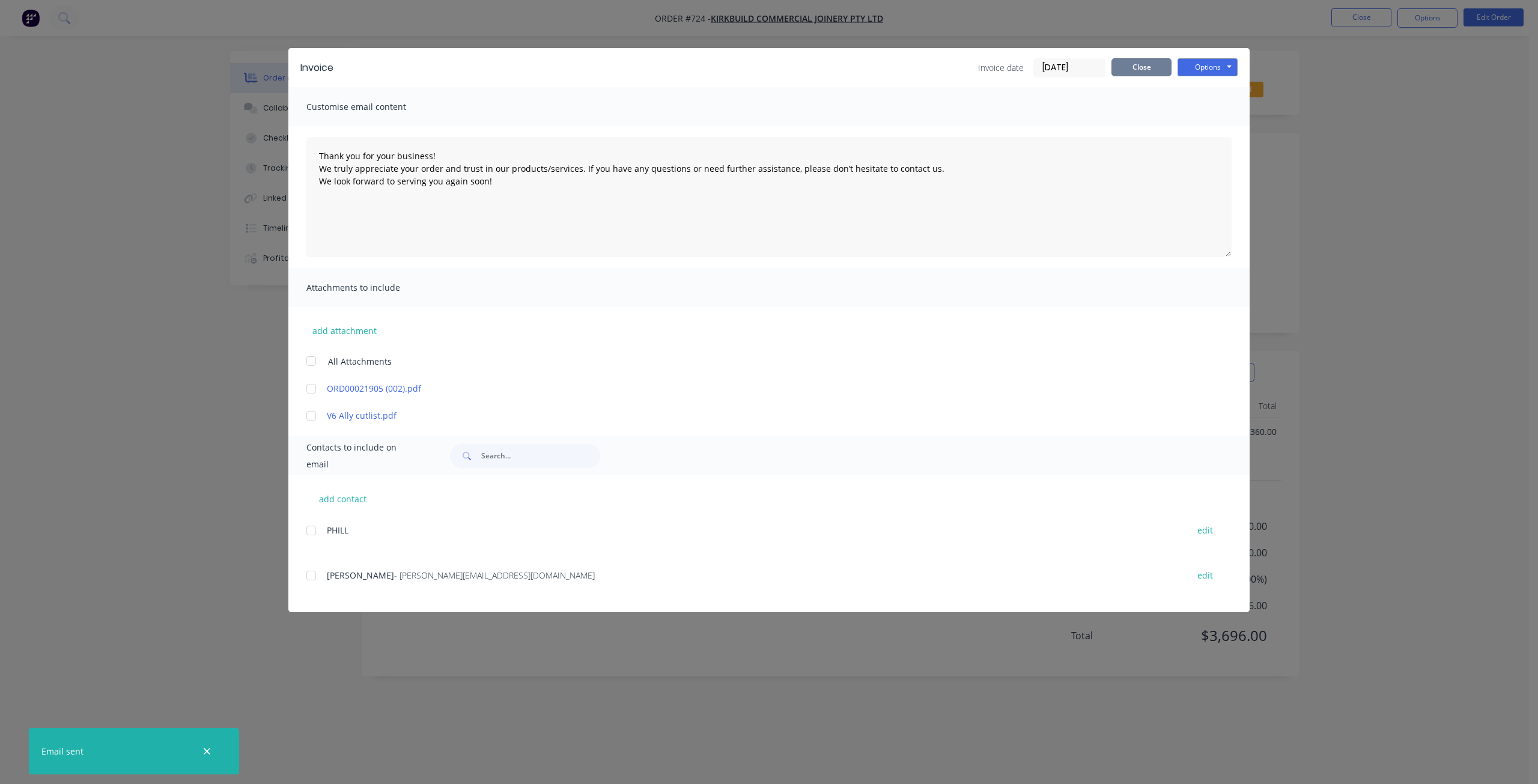
drag, startPoint x: 1143, startPoint y: 62, endPoint x: 1218, endPoint y: 62, distance: 75.0
click at [1143, 61] on button "Close" at bounding box center [1141, 67] width 60 height 18
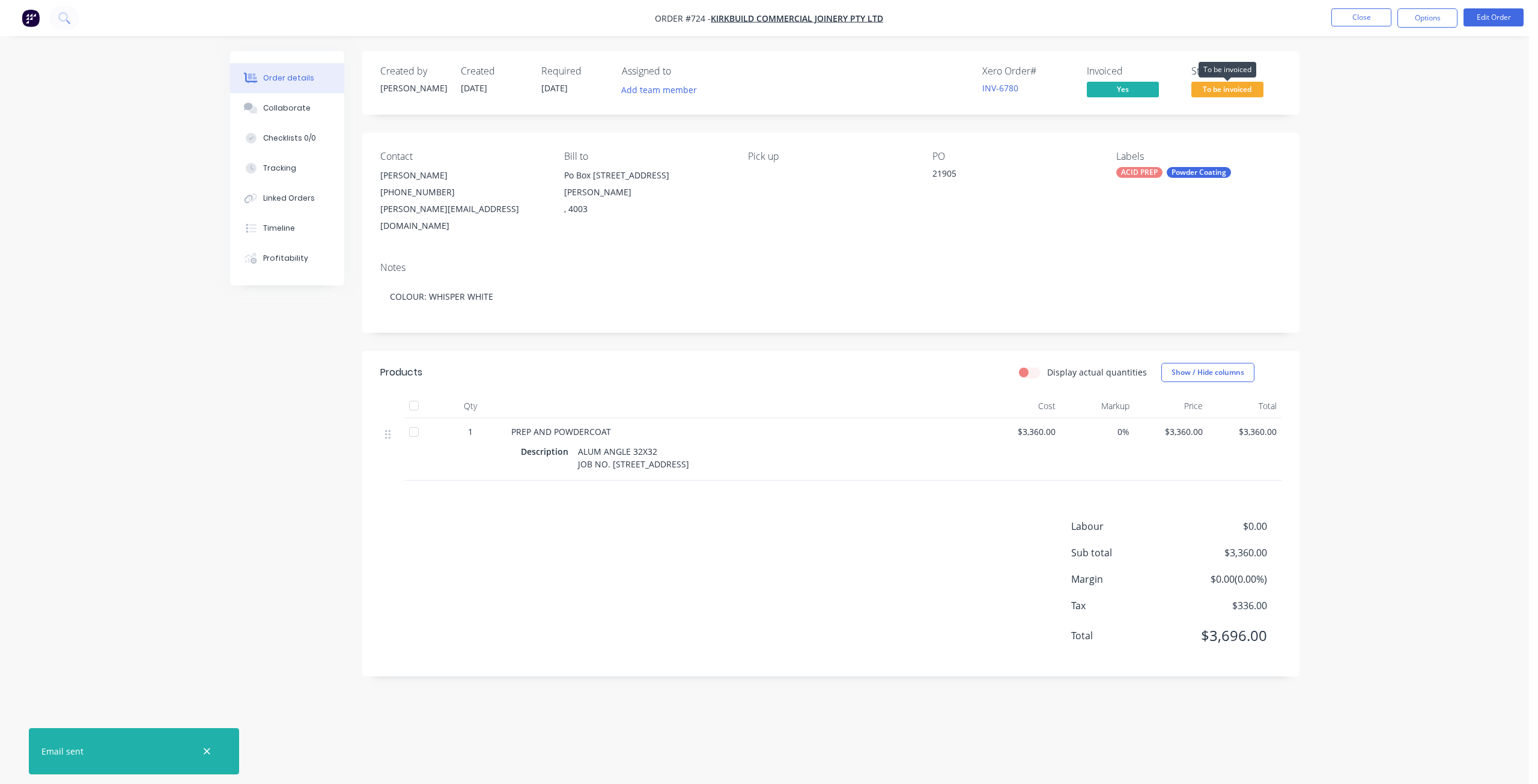
click at [1241, 87] on span "To be invoiced" at bounding box center [1228, 89] width 72 height 15
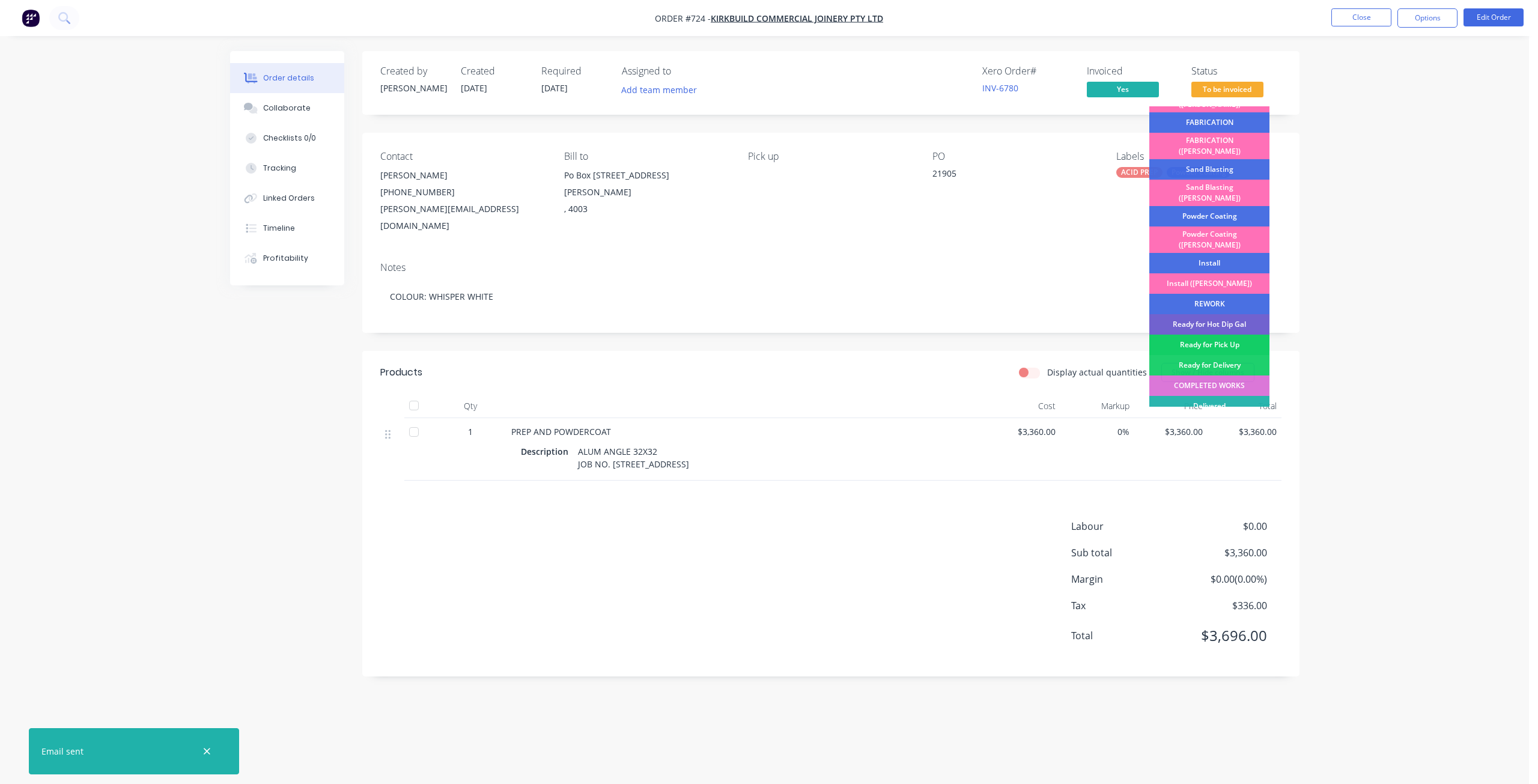
click at [1208, 334] on div "Ready for Pick Up" at bounding box center [1210, 344] width 120 height 20
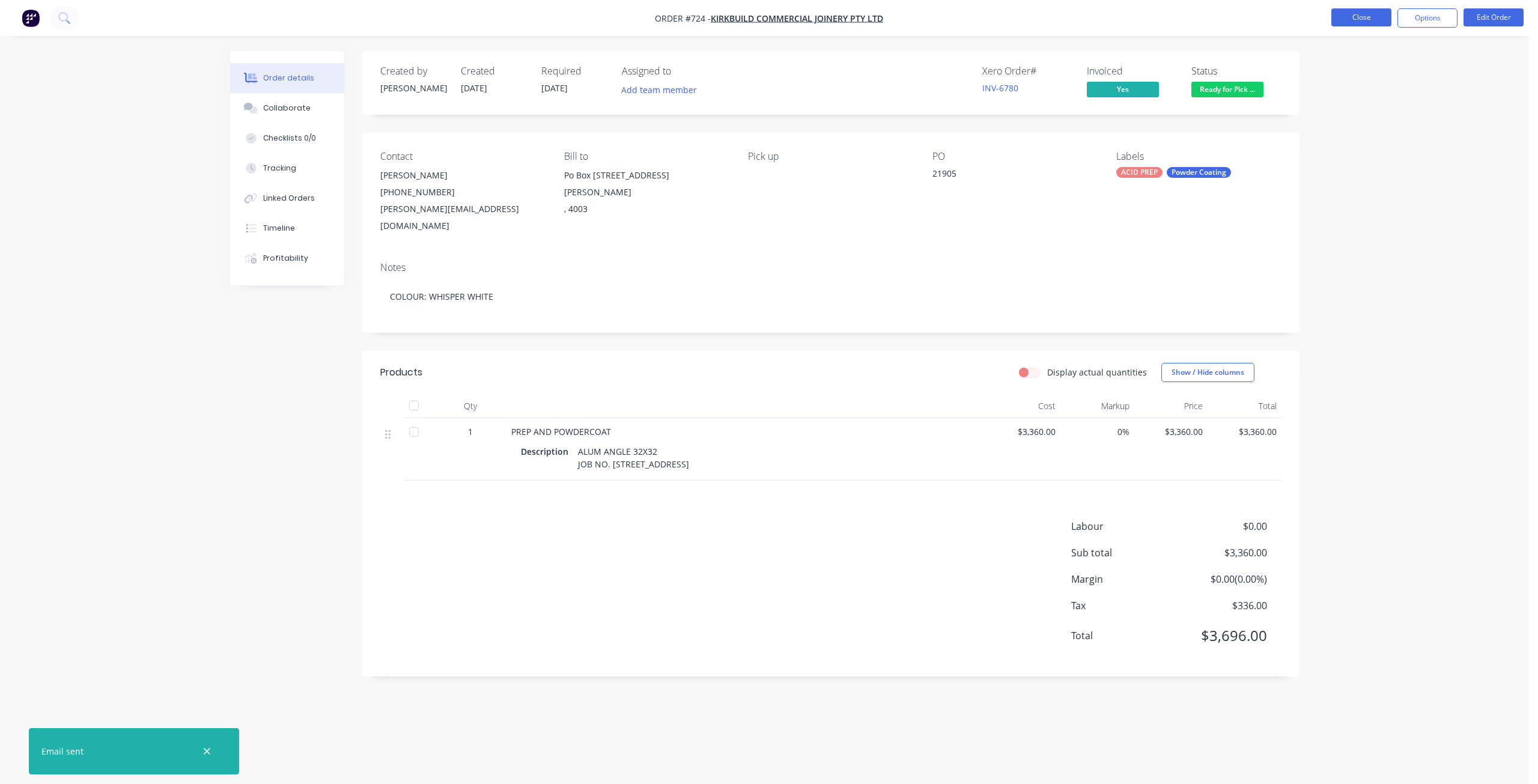
click at [1361, 14] on button "Close" at bounding box center [1361, 17] width 60 height 18
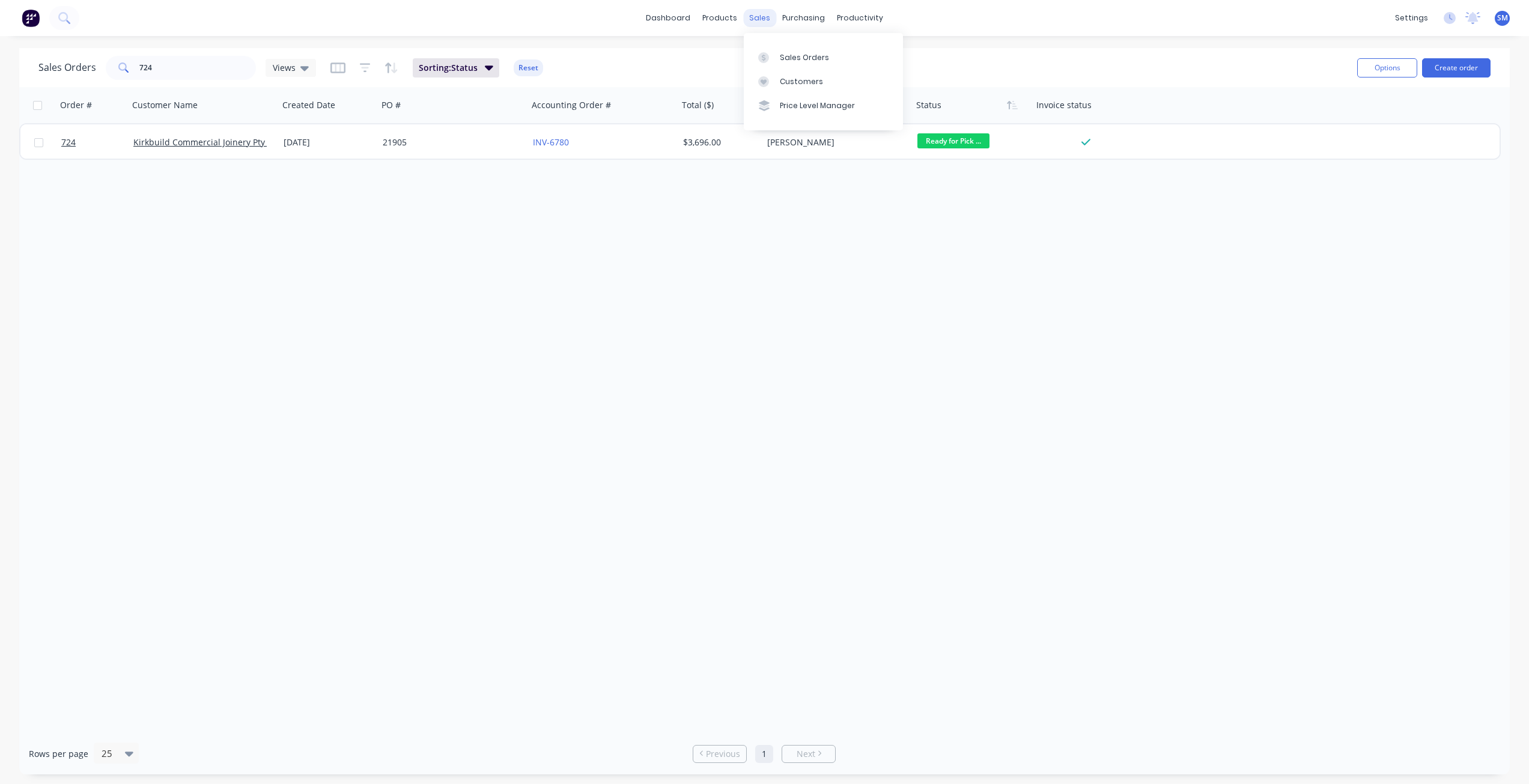
click at [764, 20] on div "sales" at bounding box center [759, 18] width 33 height 18
click at [797, 79] on div "Customers" at bounding box center [801, 81] width 43 height 11
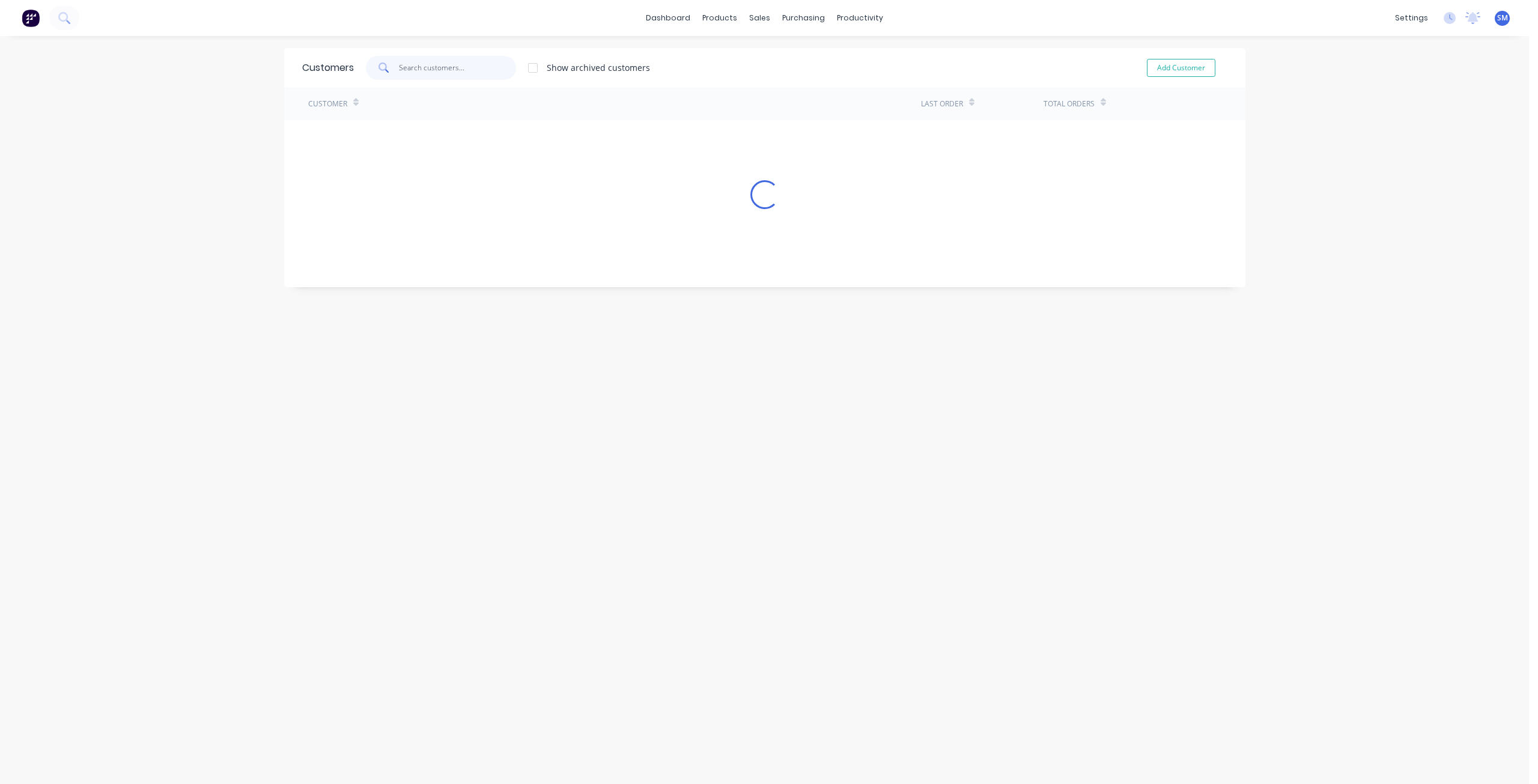
click at [399, 68] on input "text" at bounding box center [457, 67] width 117 height 24
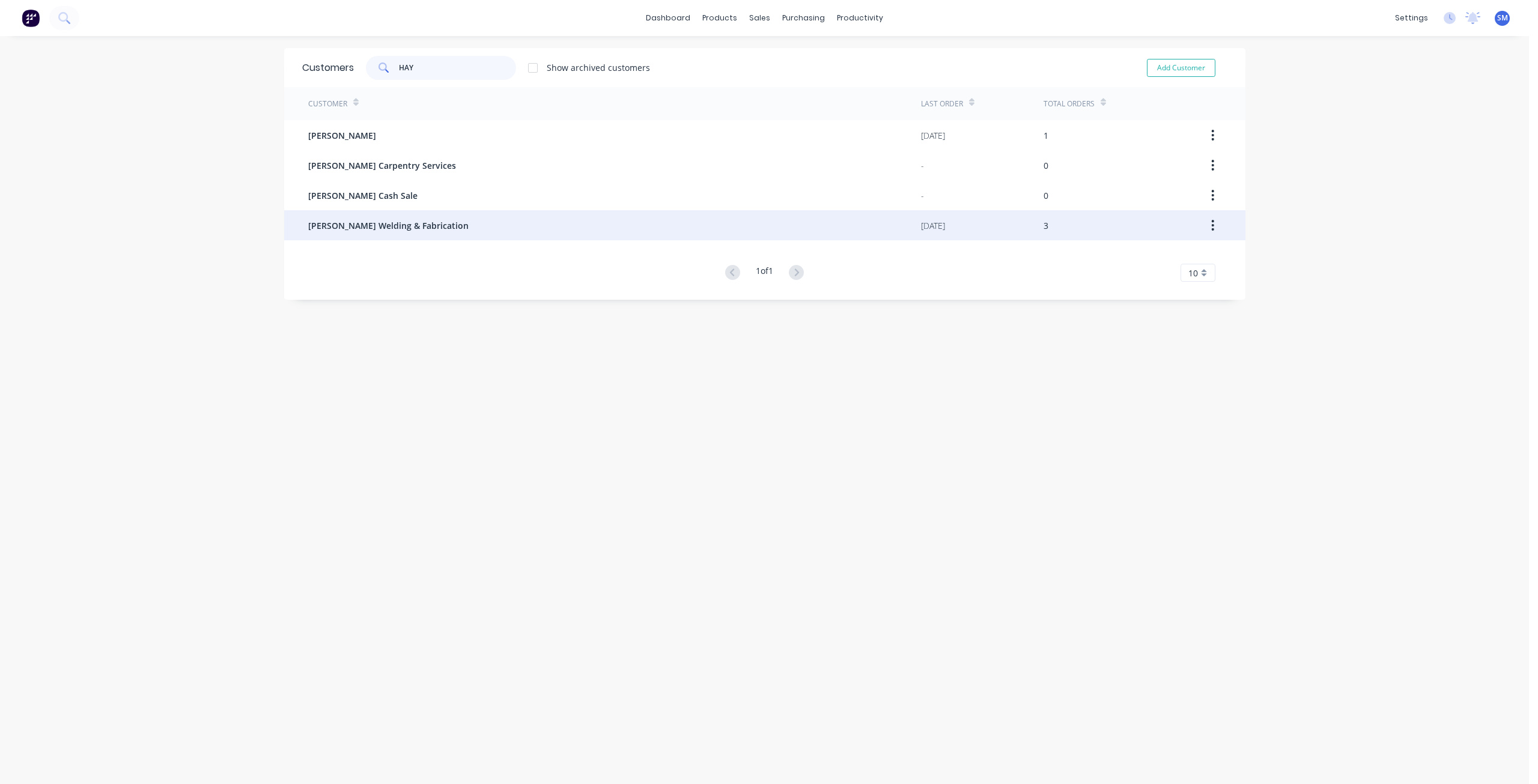
type input "HAY"
click at [364, 228] on span "[PERSON_NAME] Welding & Fabrication" at bounding box center [388, 226] width 160 height 12
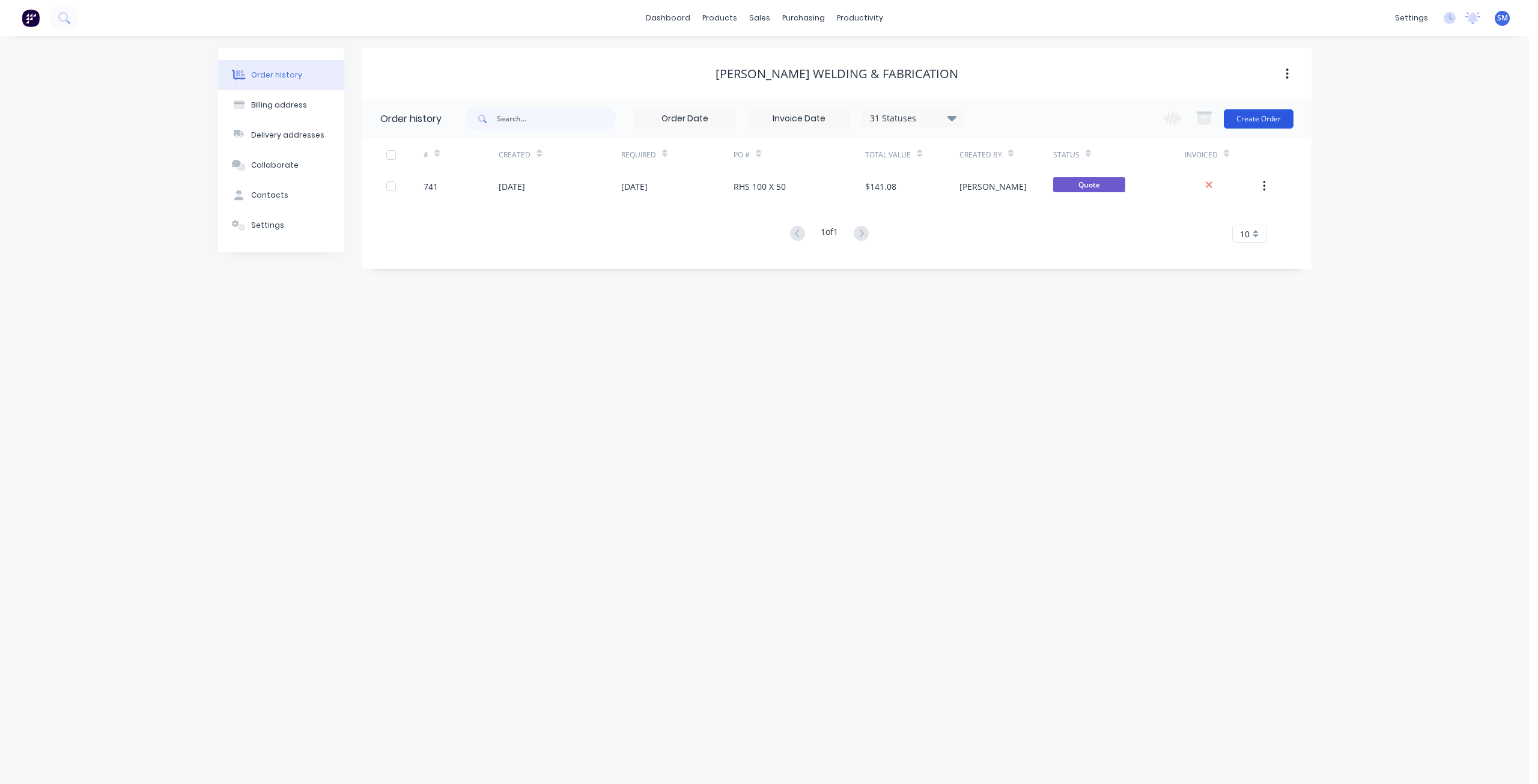
click at [1258, 121] on button "Create Order" at bounding box center [1258, 119] width 70 height 19
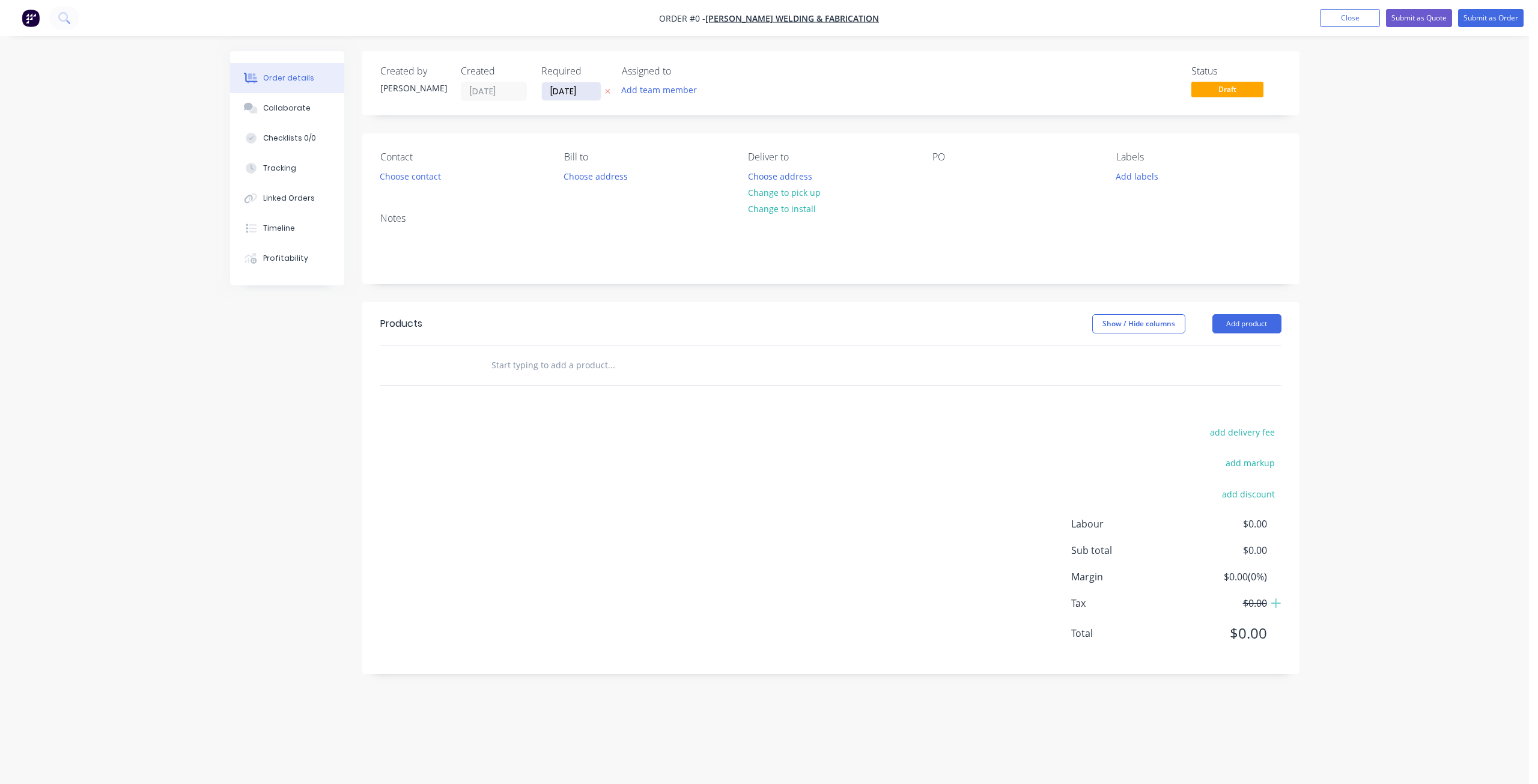
click at [577, 96] on input "[DATE]" at bounding box center [571, 91] width 59 height 18
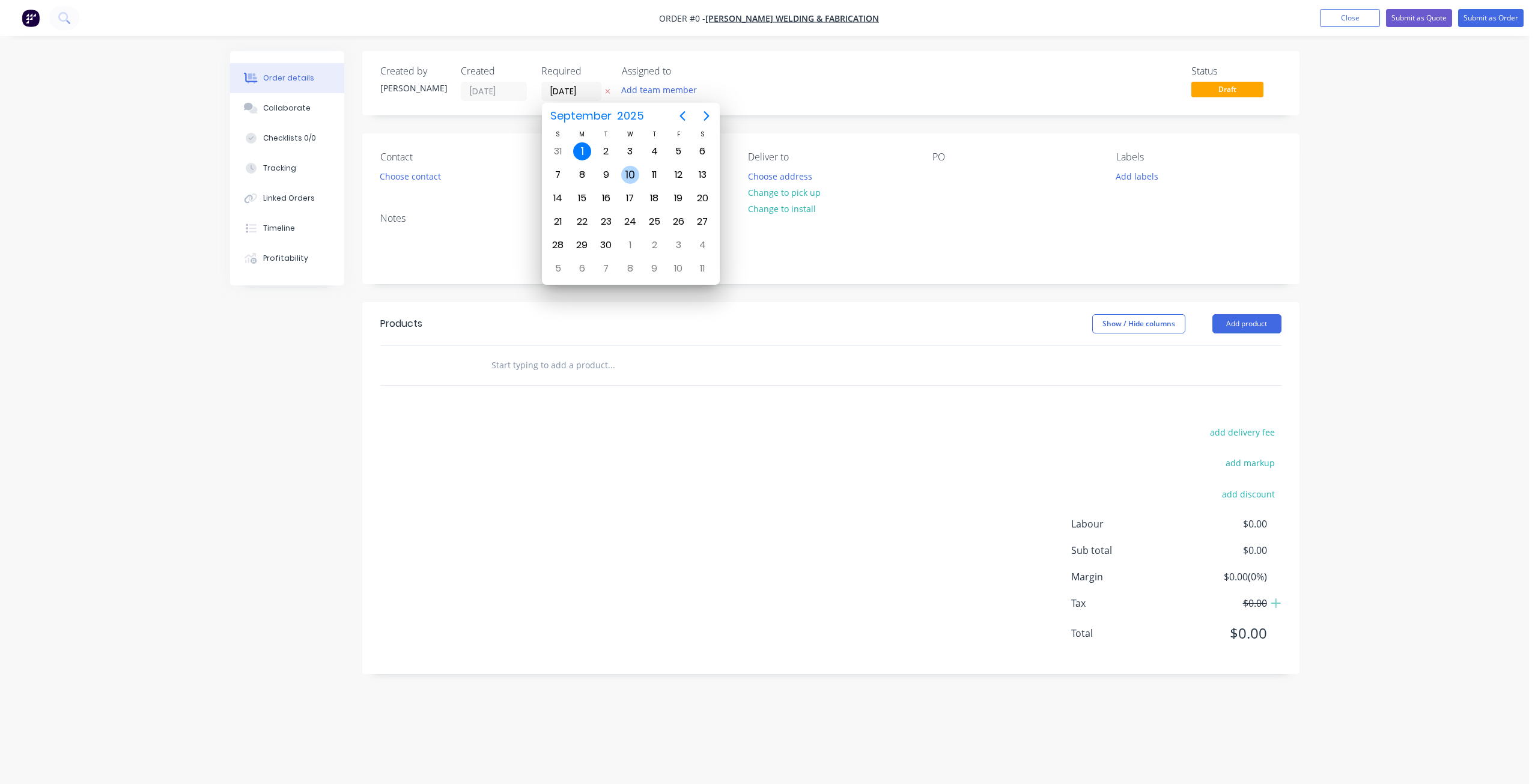
click at [635, 174] on div "10" at bounding box center [630, 174] width 18 height 18
type input "[DATE]"
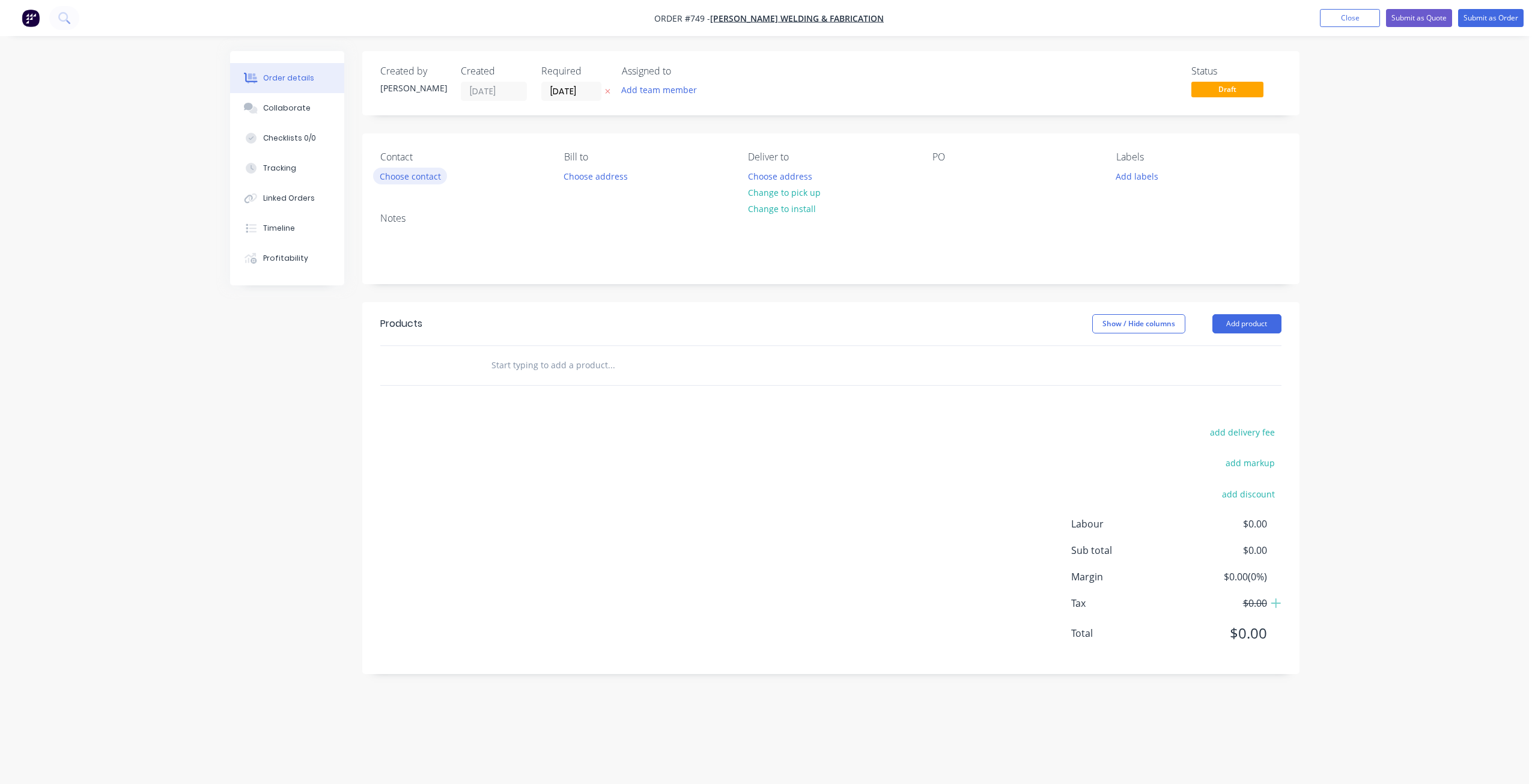
click at [403, 174] on button "Choose contact" at bounding box center [410, 176] width 74 height 16
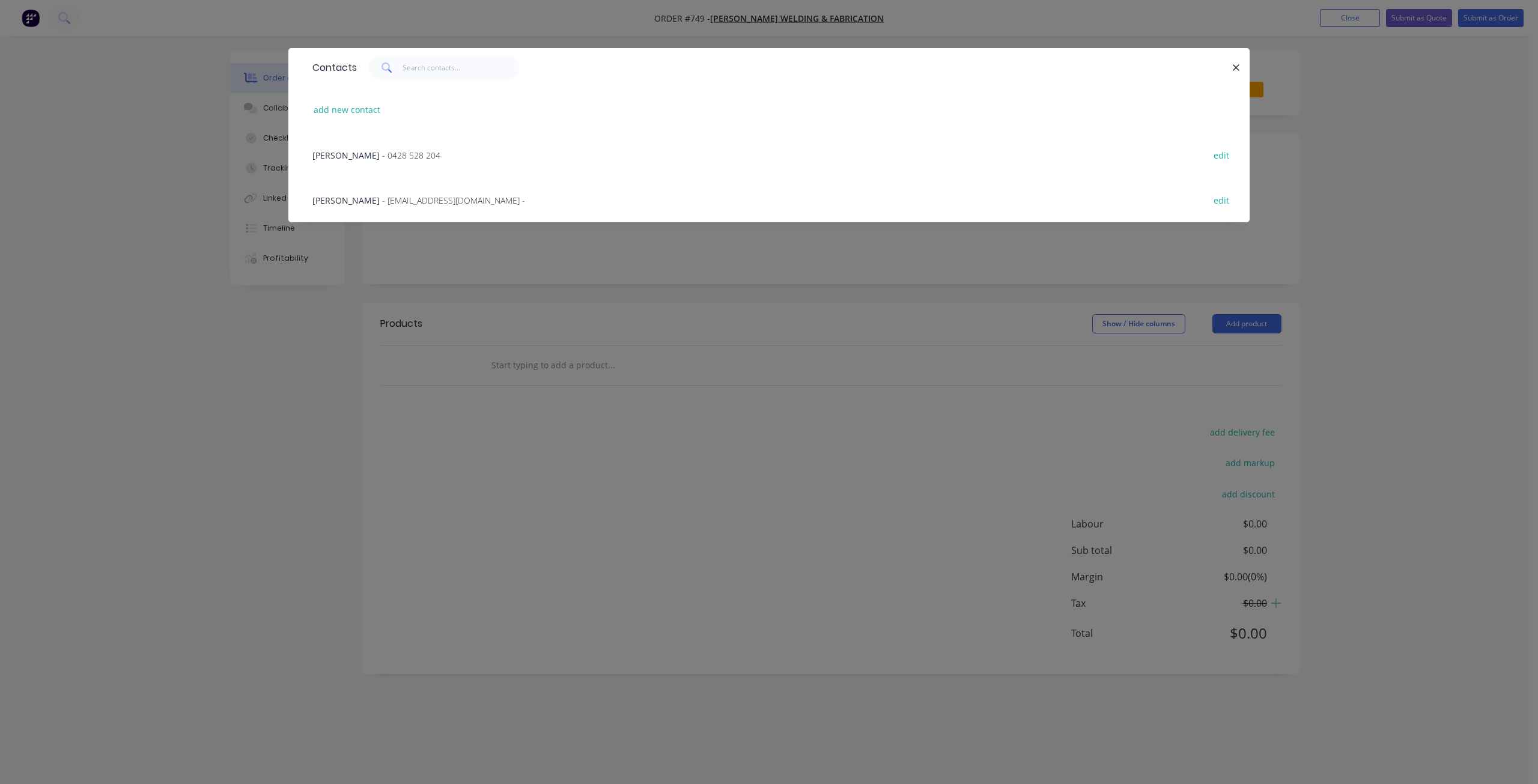
click at [382, 158] on span "- 0428 528 204" at bounding box center [411, 155] width 58 height 11
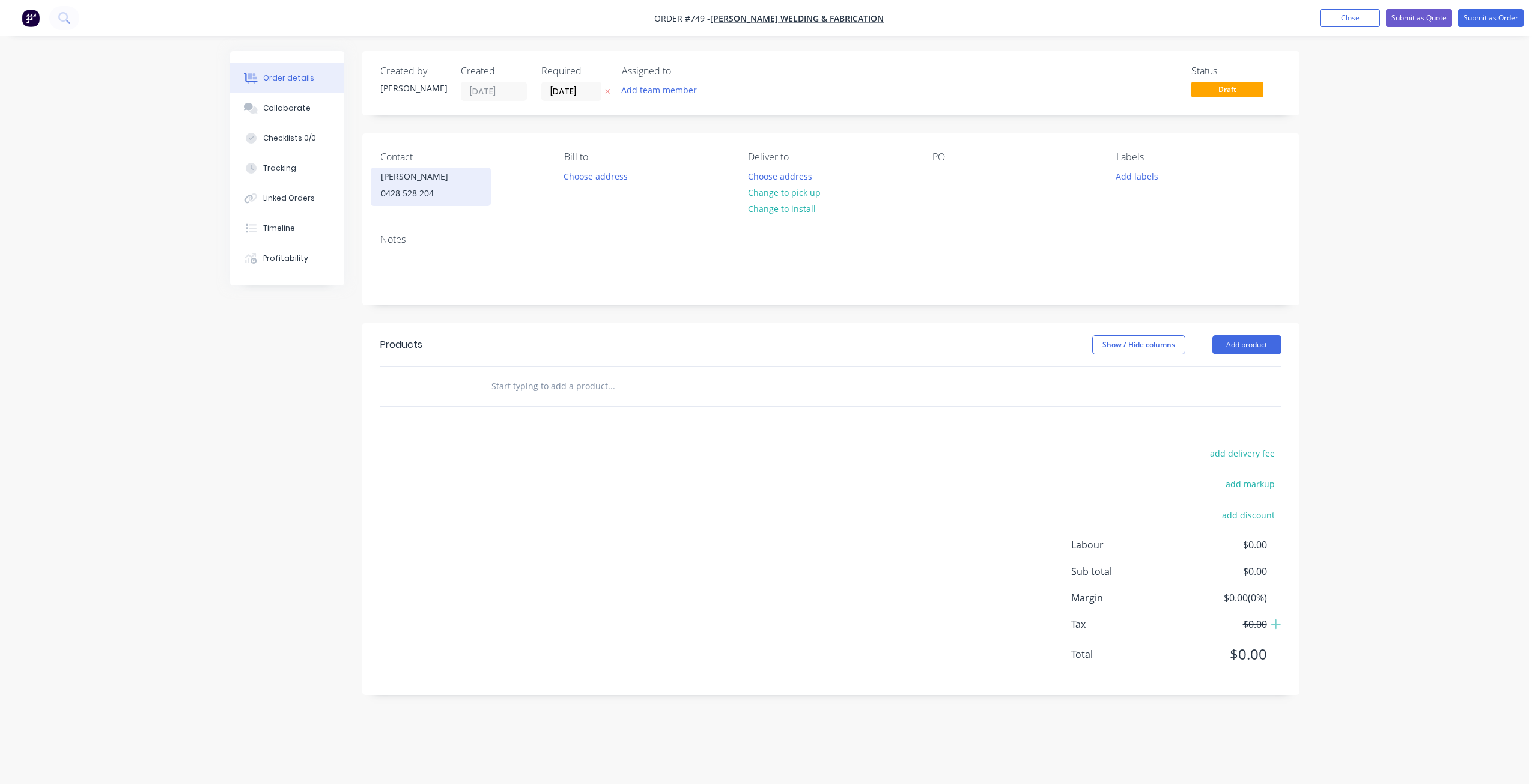
click at [399, 191] on div "0428 528 204" at bounding box center [430, 193] width 100 height 17
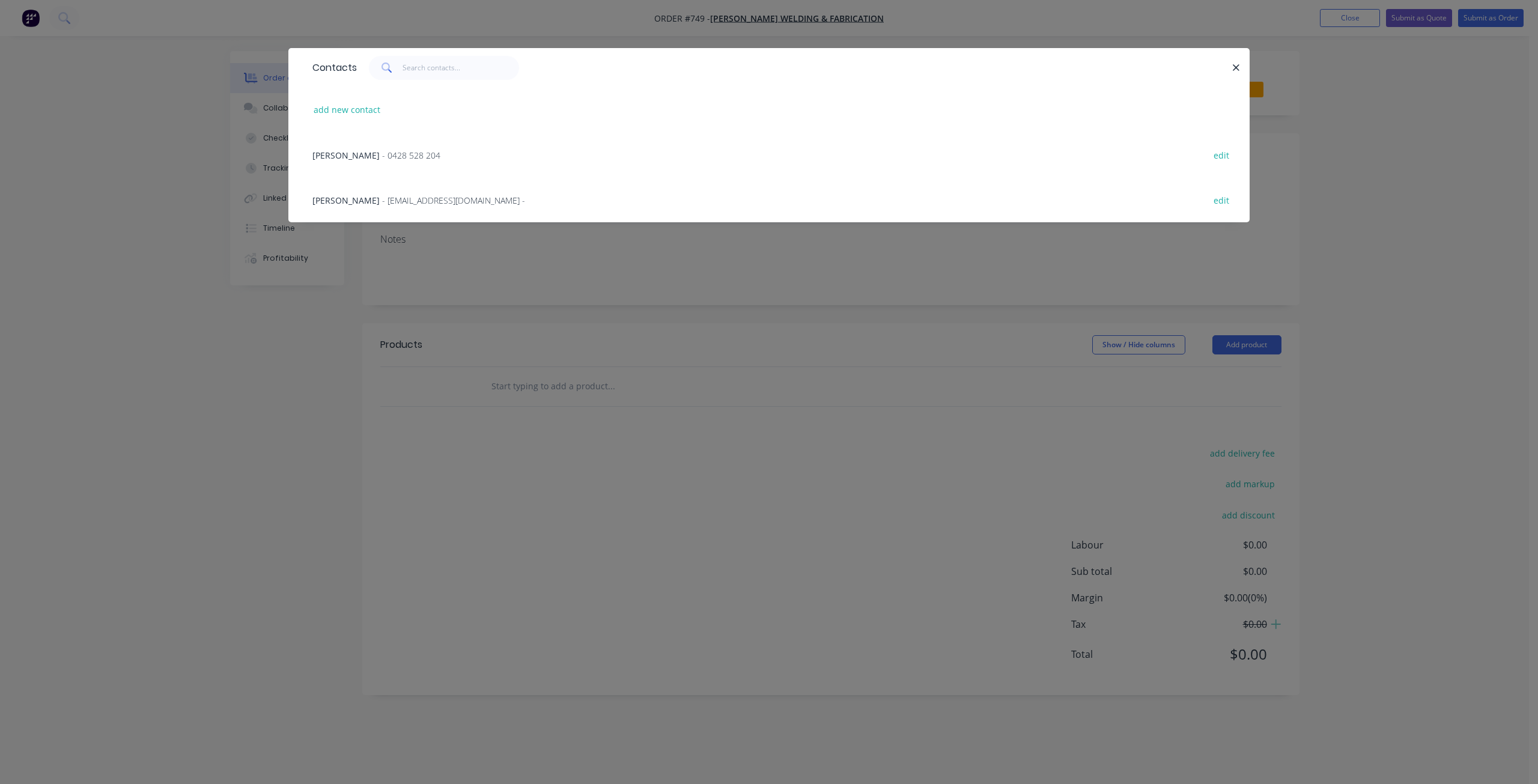
click at [398, 200] on span "- [EMAIL_ADDRESS][DOMAIN_NAME] -" at bounding box center [453, 200] width 143 height 11
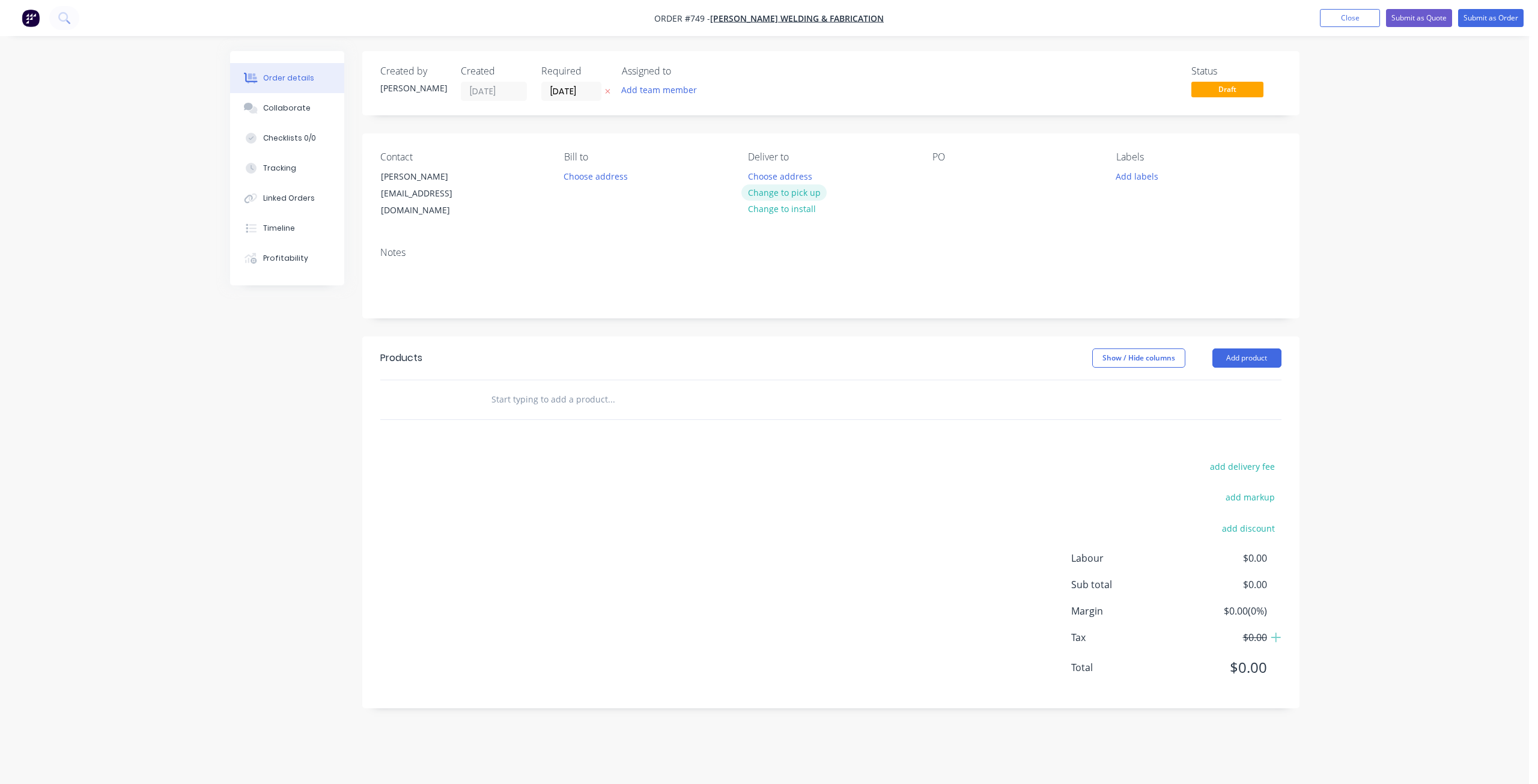
click at [797, 194] on button "Change to pick up" at bounding box center [784, 192] width 85 height 16
click at [941, 174] on div at bounding box center [942, 176] width 19 height 17
click at [1119, 178] on button "Add labels" at bounding box center [1137, 176] width 55 height 16
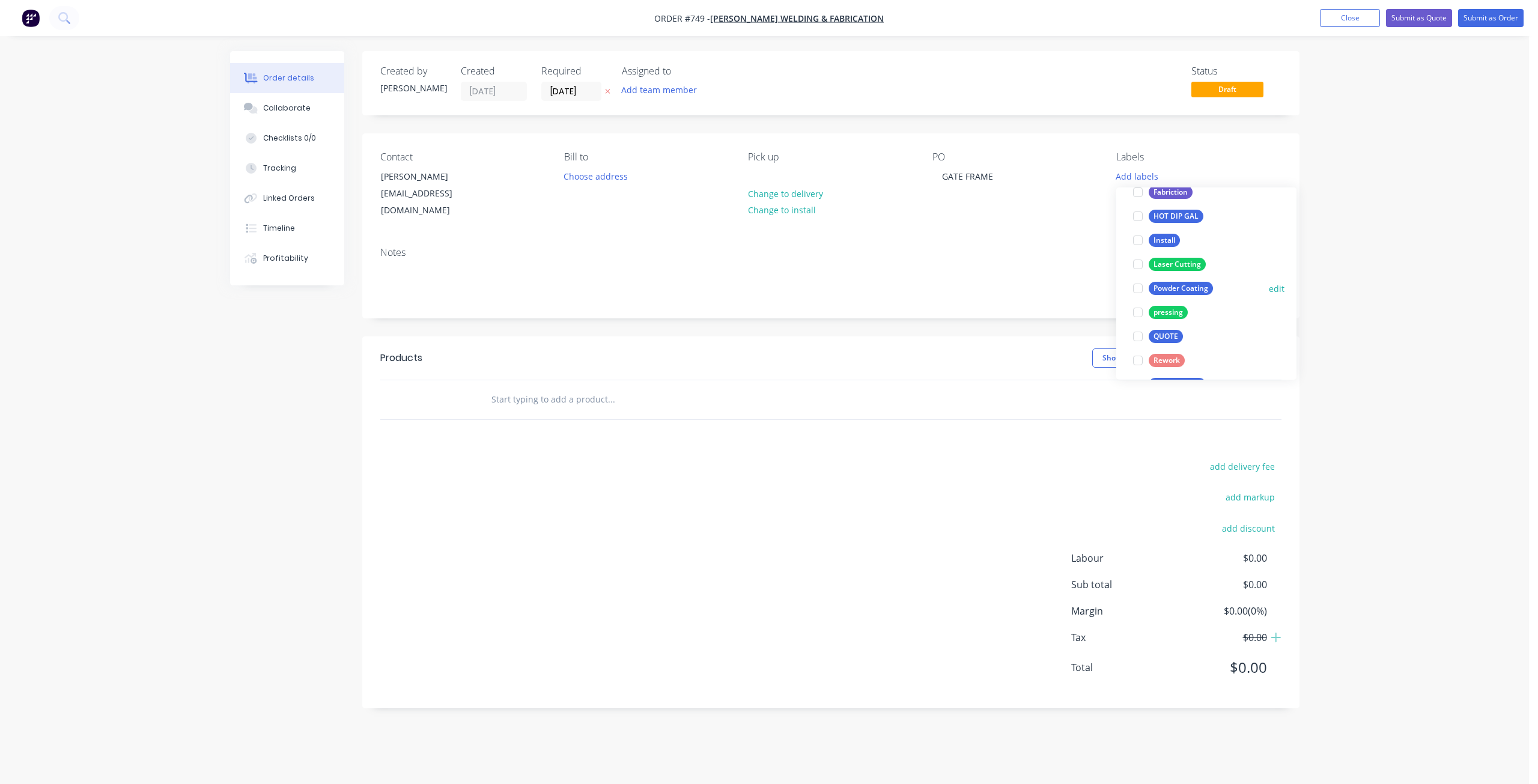
scroll to position [180, 0]
click at [1141, 276] on div at bounding box center [1138, 271] width 24 height 24
click at [1141, 302] on div at bounding box center [1138, 301] width 24 height 24
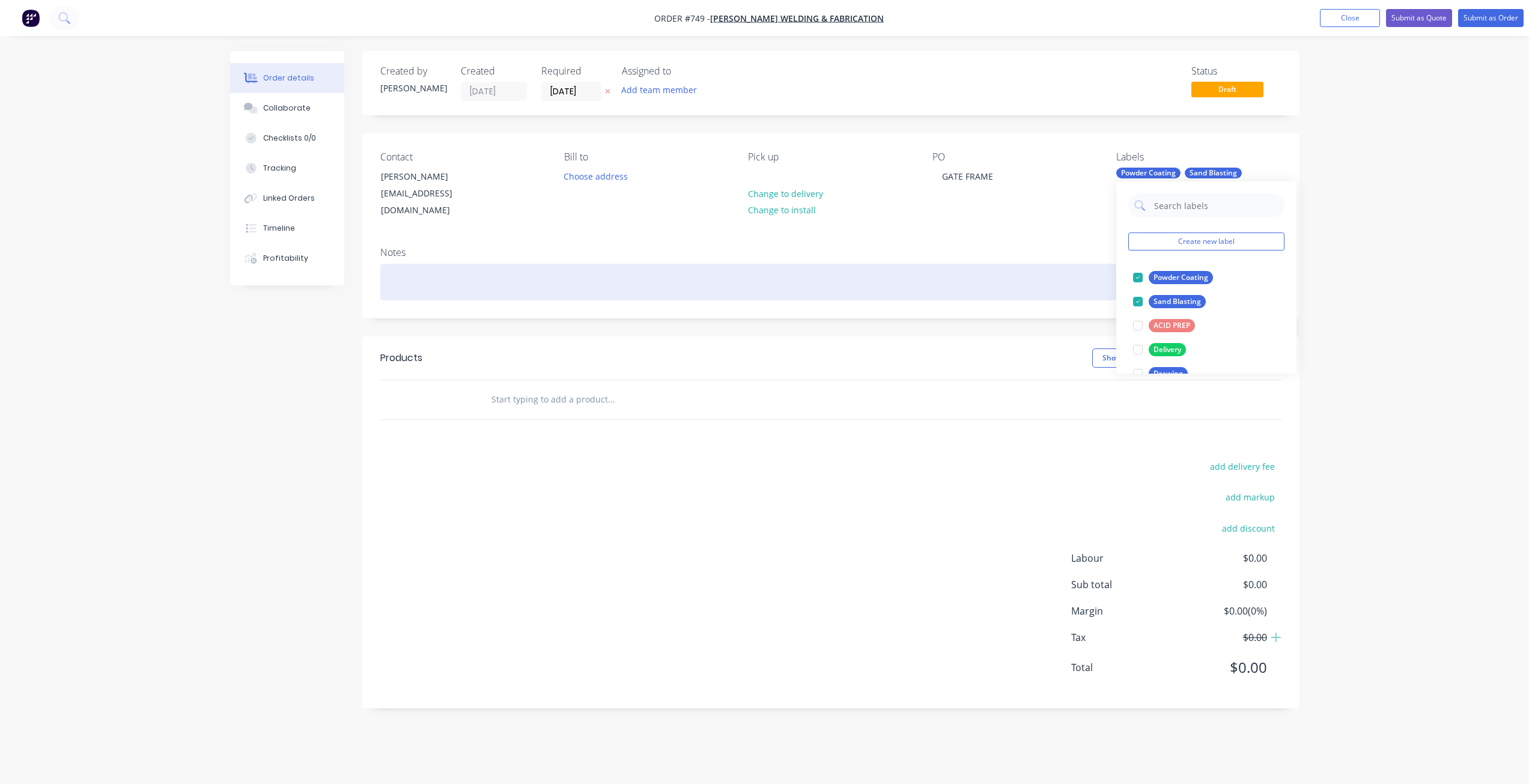
click at [393, 273] on div at bounding box center [831, 282] width 901 height 36
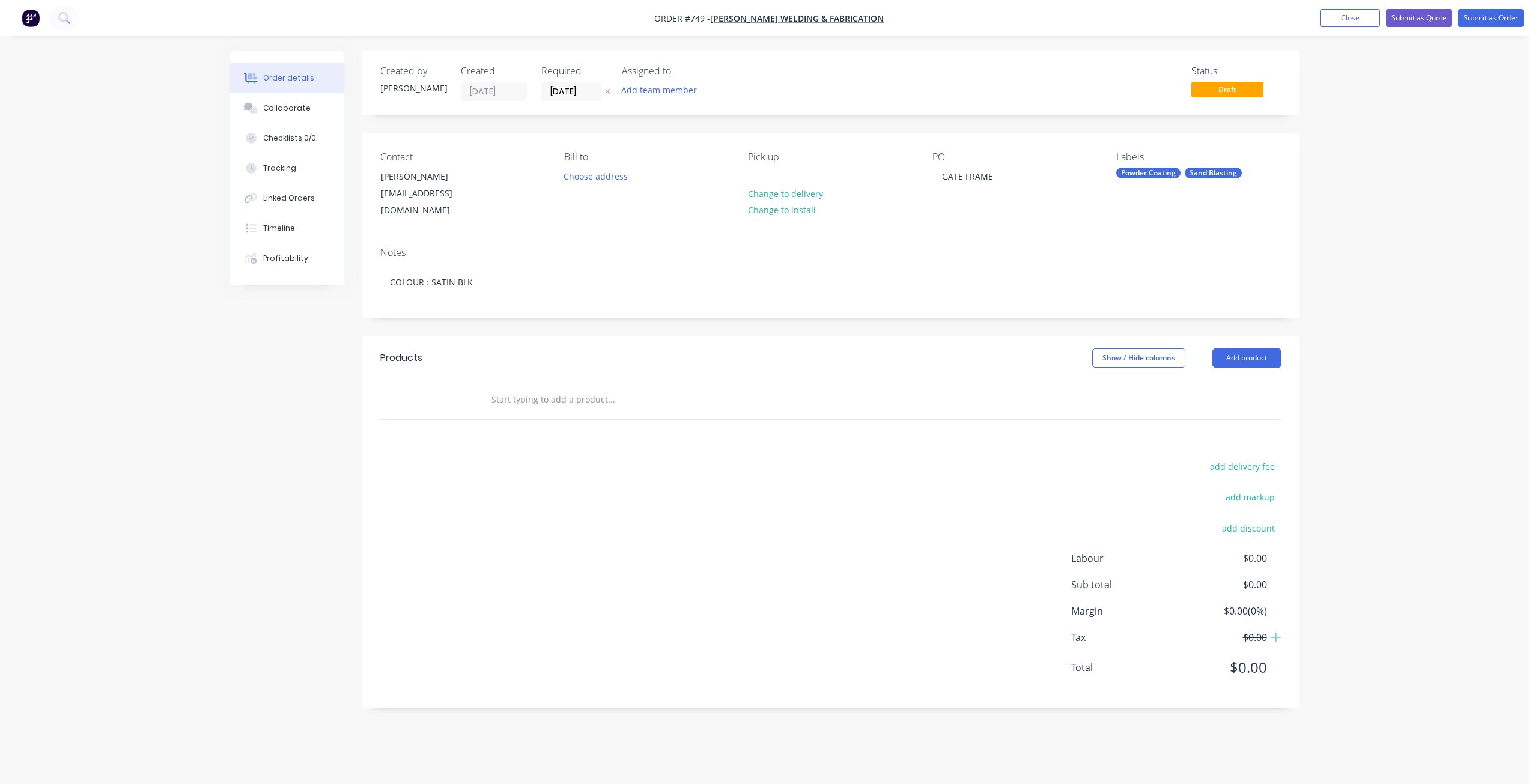
click at [503, 390] on input "text" at bounding box center [611, 399] width 241 height 24
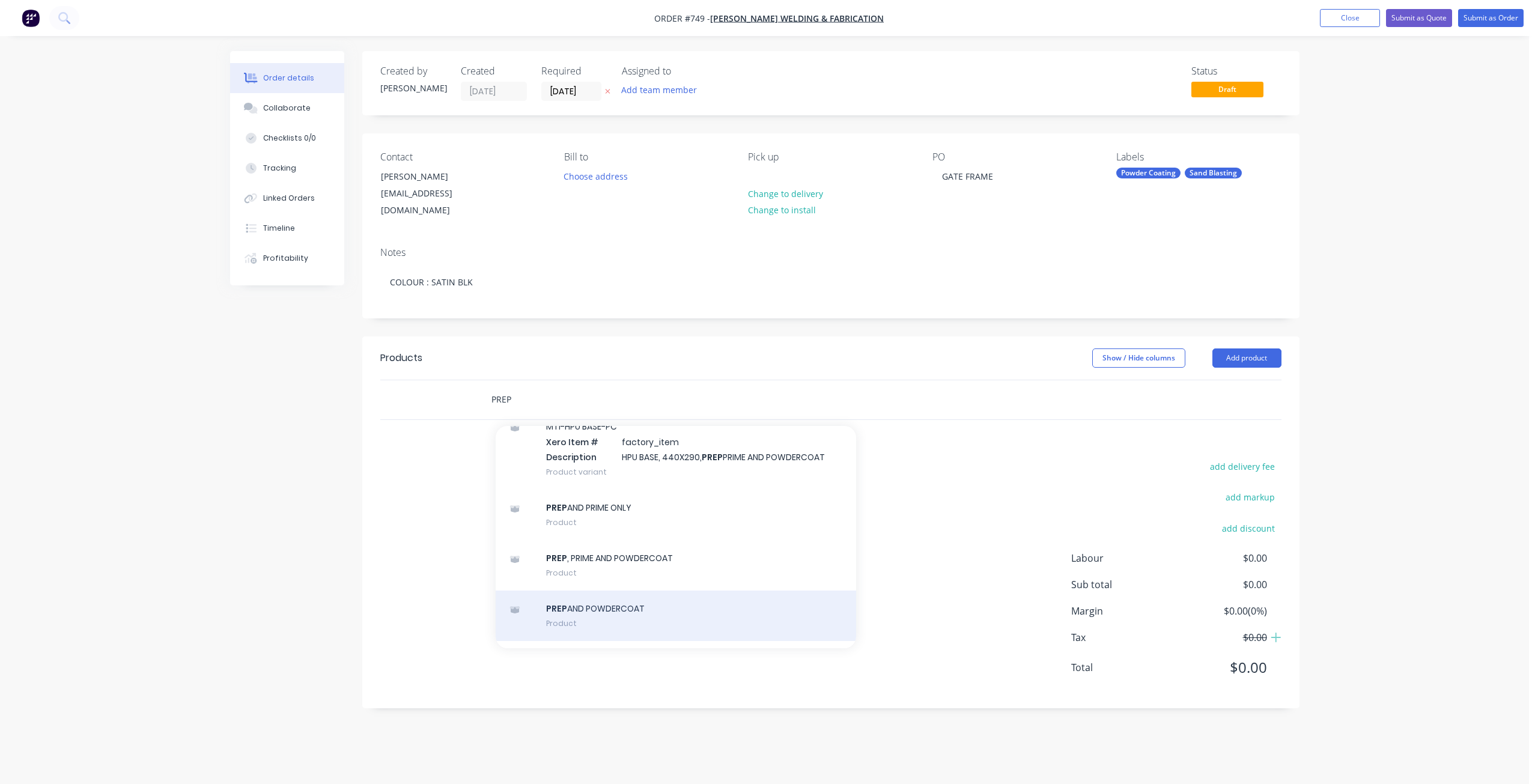
scroll to position [1021, 0]
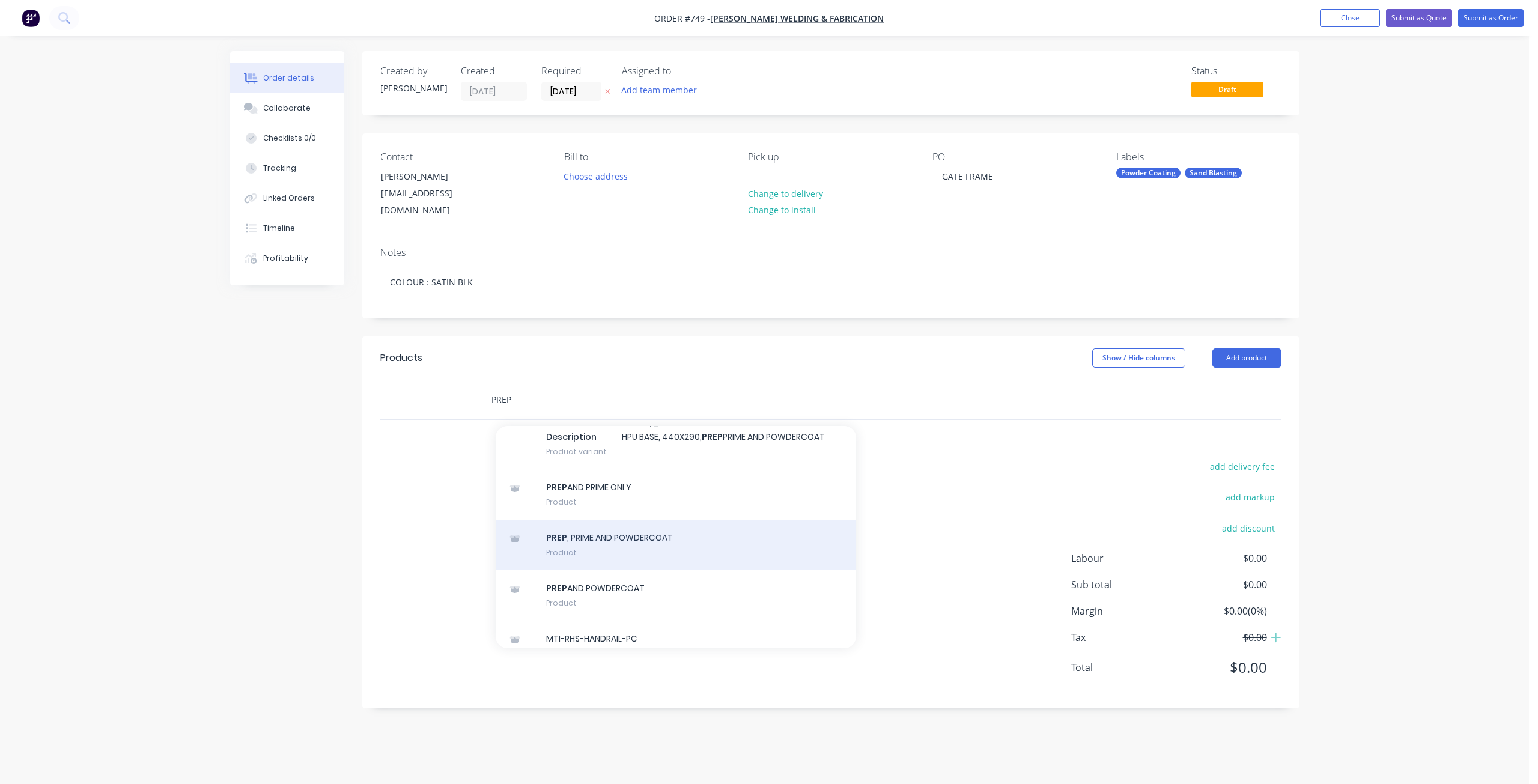
type input "PREP"
click at [612, 541] on div "PREP , PRIME AND POWDERCOAT Product" at bounding box center [676, 545] width 361 height 51
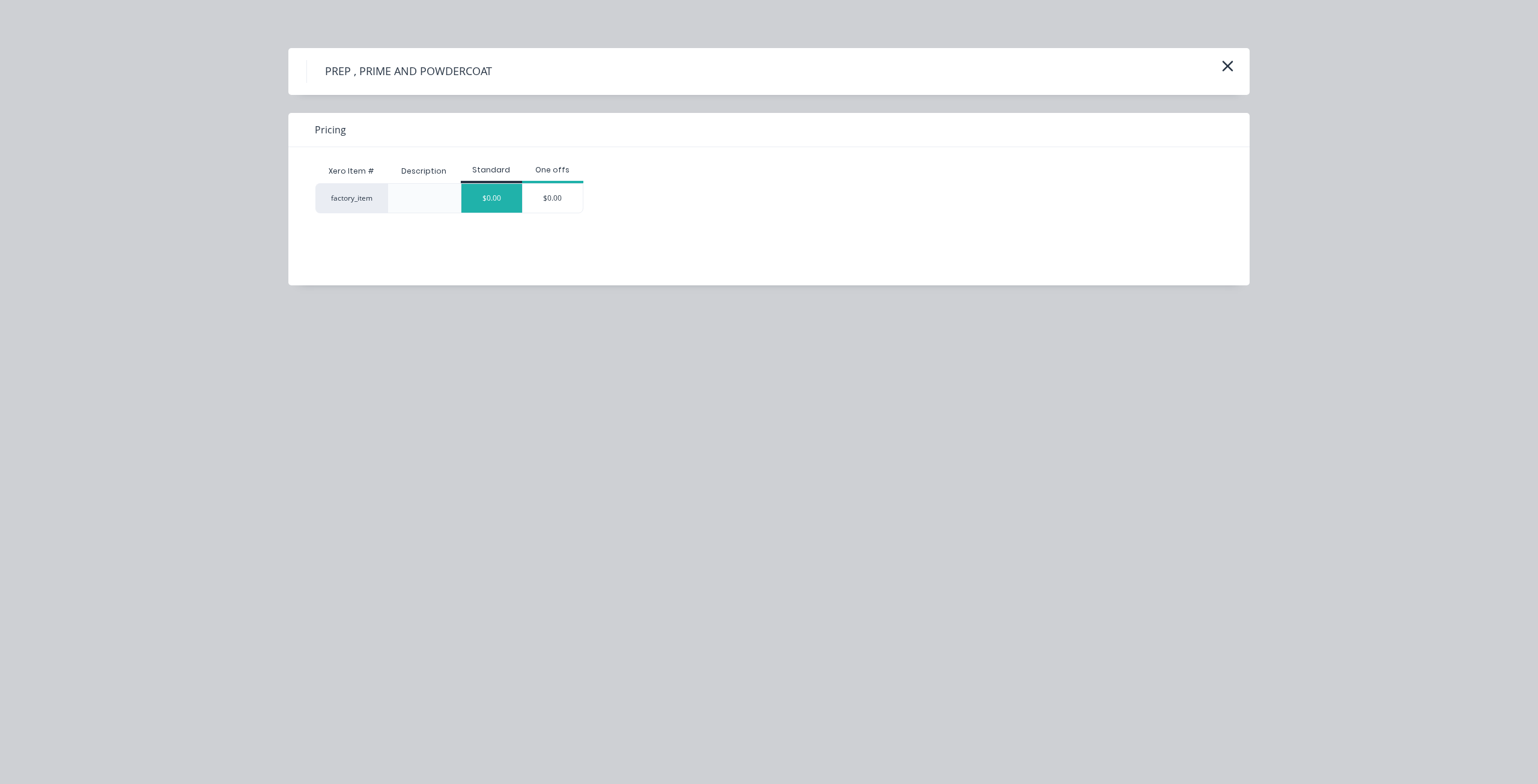
click at [489, 190] on div "$0.00" at bounding box center [492, 198] width 61 height 29
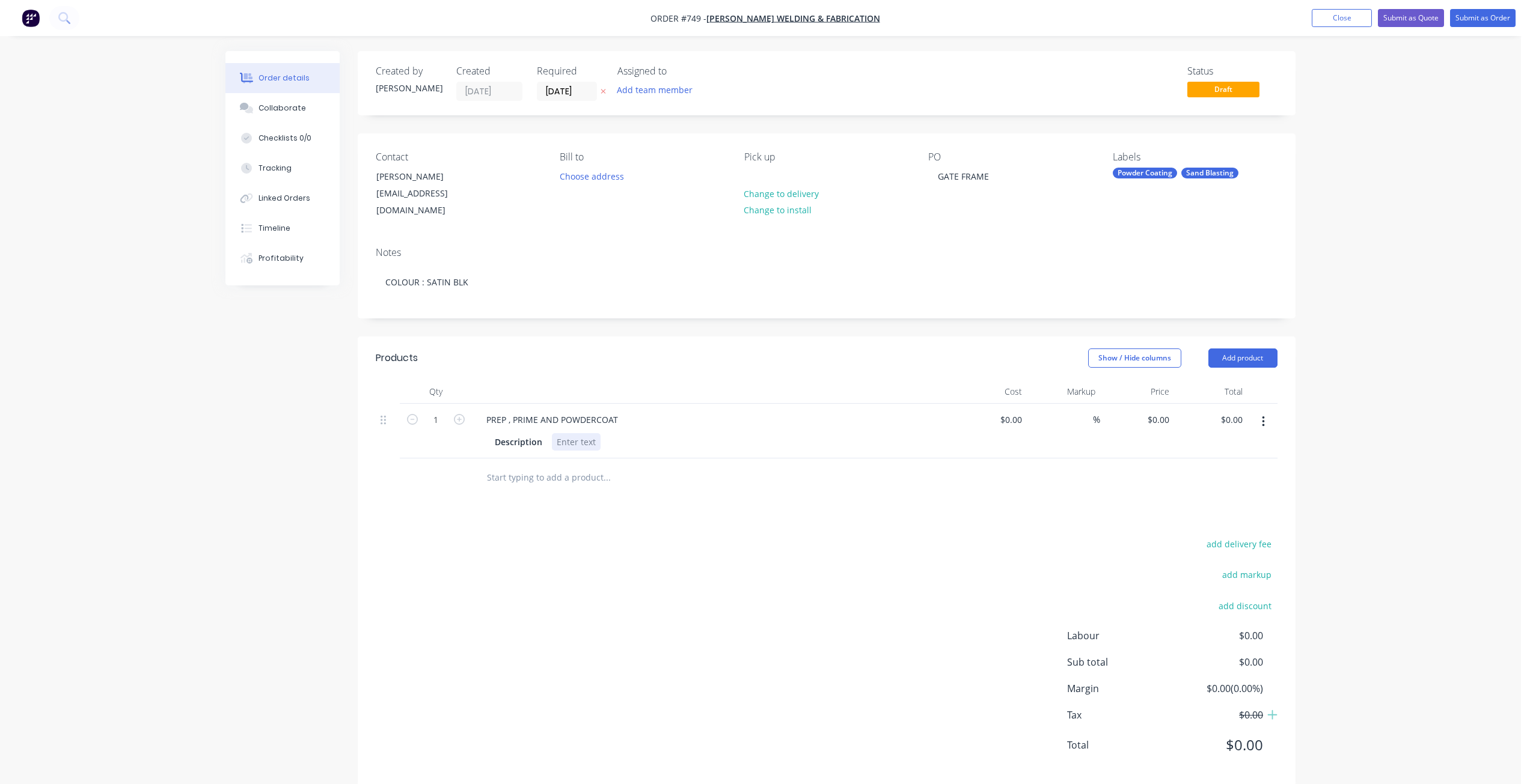
click at [576, 433] on div at bounding box center [576, 441] width 49 height 17
click at [1485, 19] on button "Submit as Order" at bounding box center [1482, 18] width 66 height 18
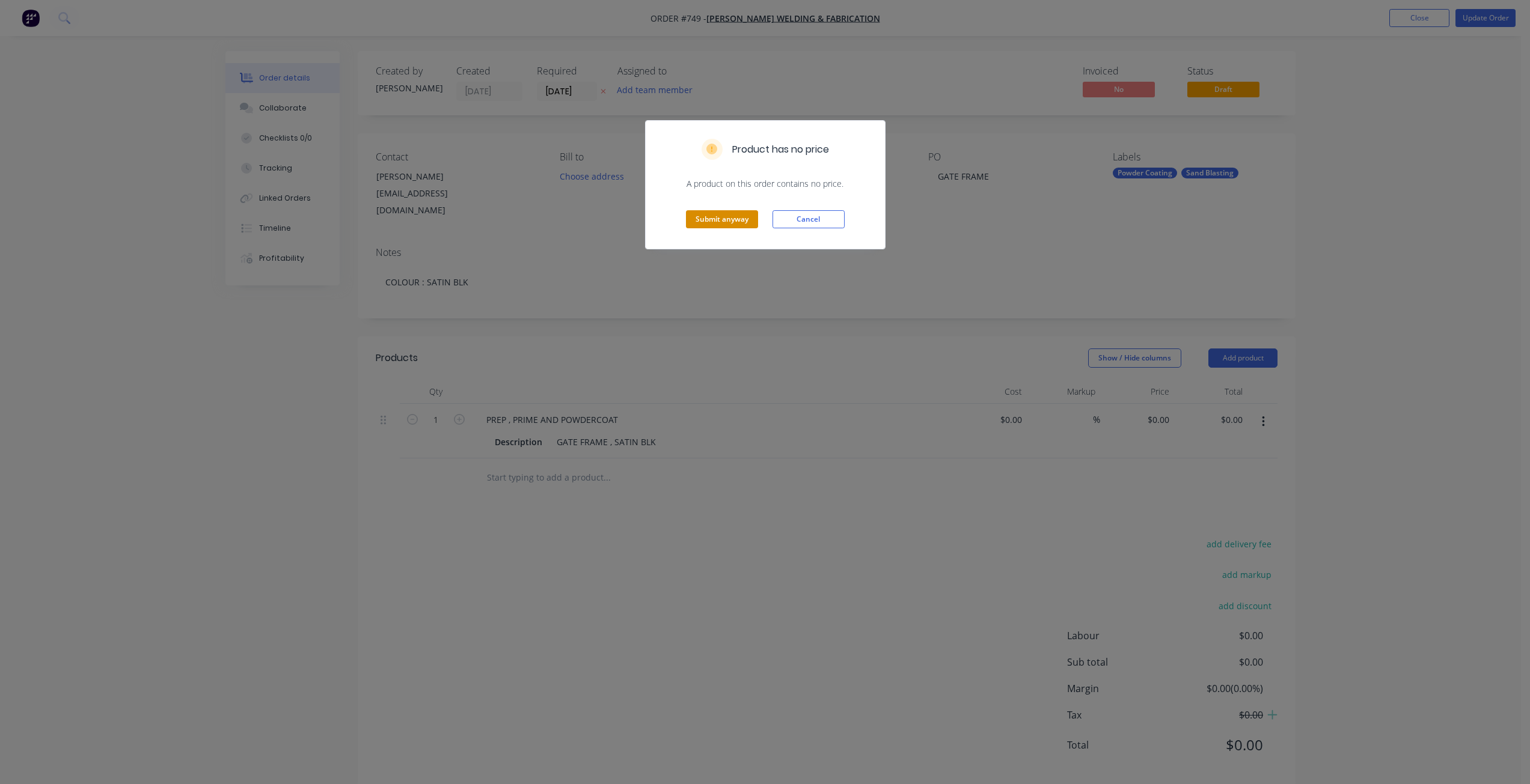
click at [733, 224] on button "Submit anyway" at bounding box center [722, 219] width 72 height 18
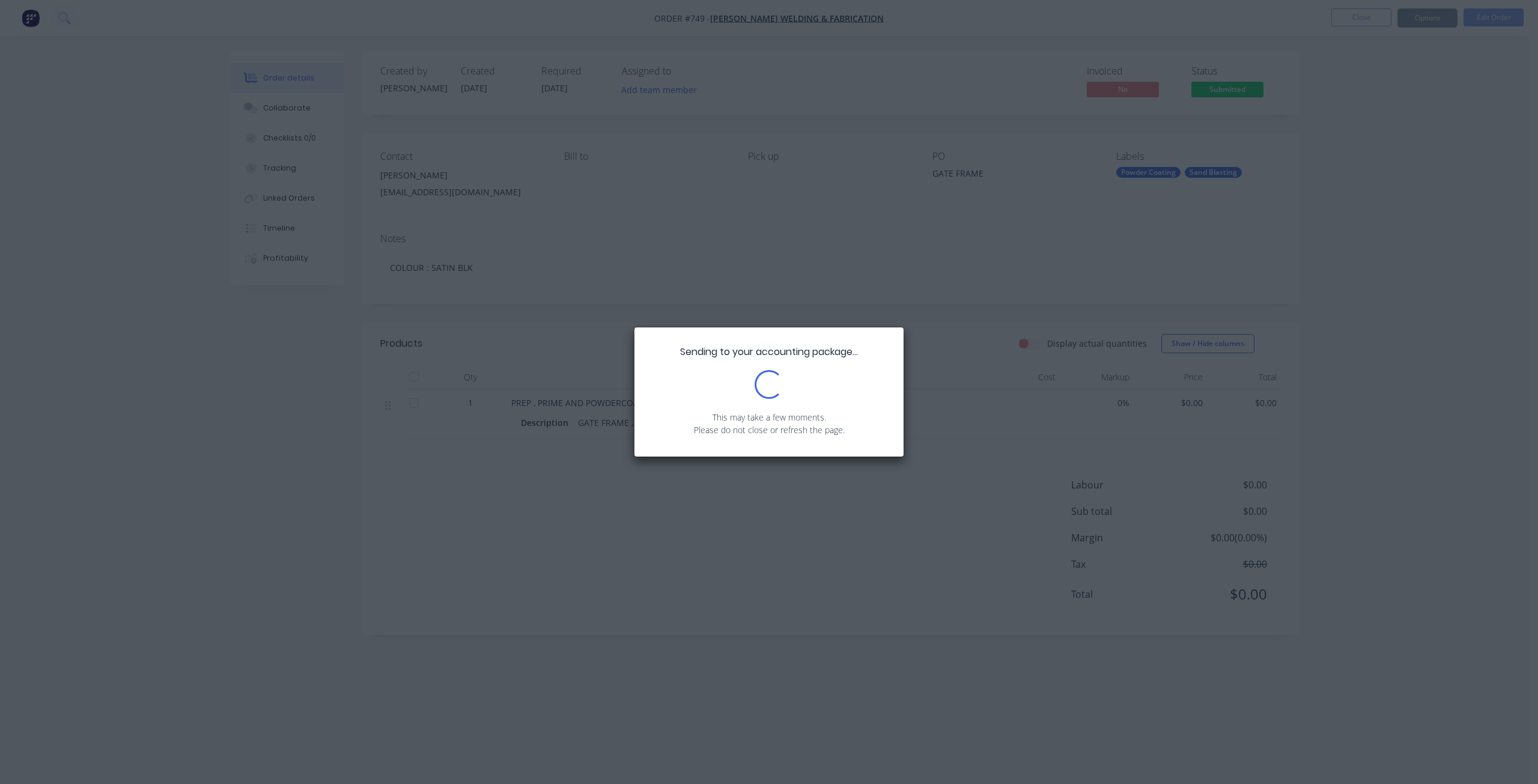
click at [1433, 18] on div "Sending to your accounting package... Loading... This may take a few moments. P…" at bounding box center [769, 392] width 1538 height 784
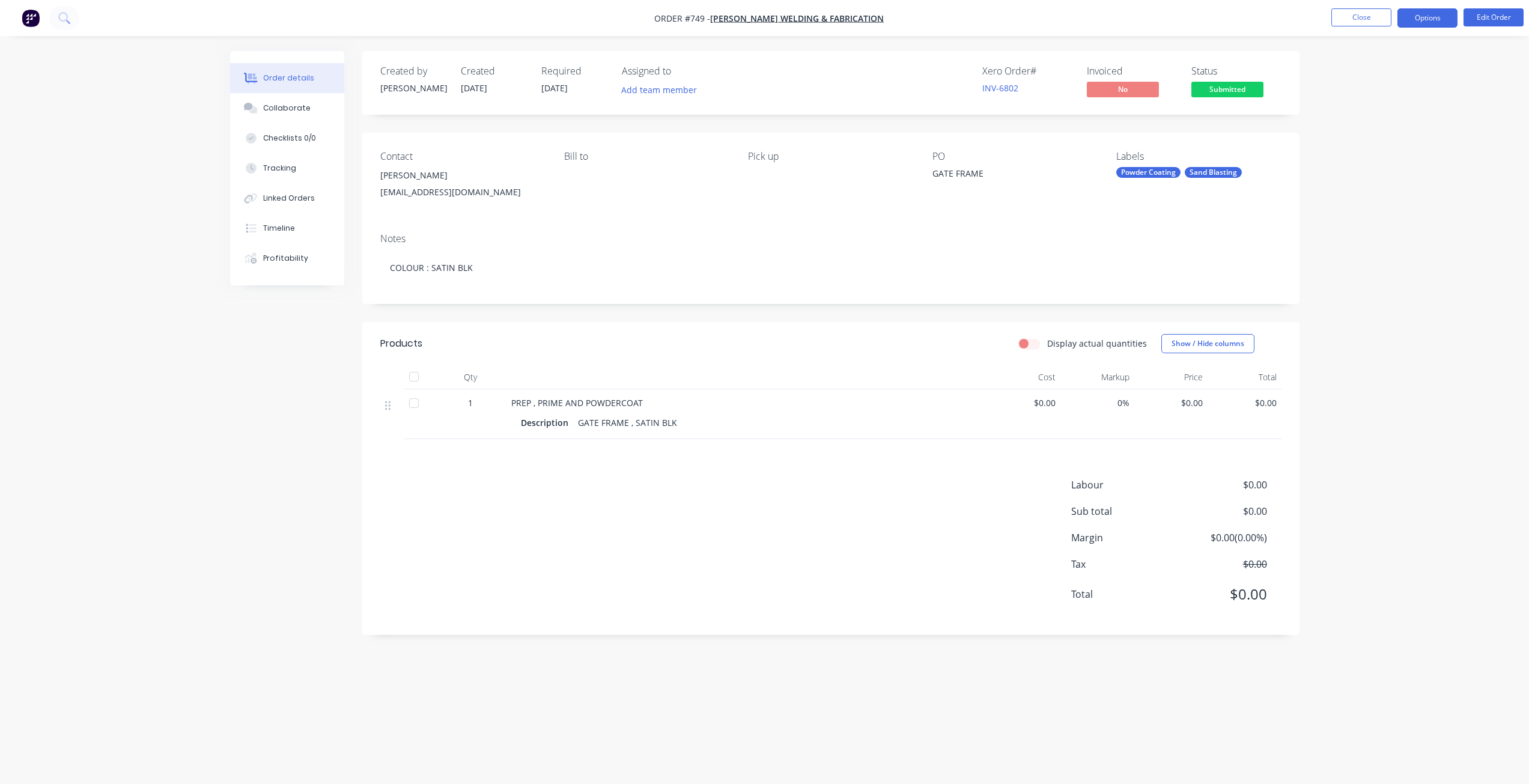
click at [1422, 20] on button "Options" at bounding box center [1427, 18] width 60 height 19
click at [1370, 142] on div "Work Order" at bounding box center [1391, 145] width 111 height 17
click at [1359, 124] on div "Without pricing" at bounding box center [1391, 121] width 111 height 17
click at [1356, 19] on button "Close" at bounding box center [1361, 17] width 60 height 18
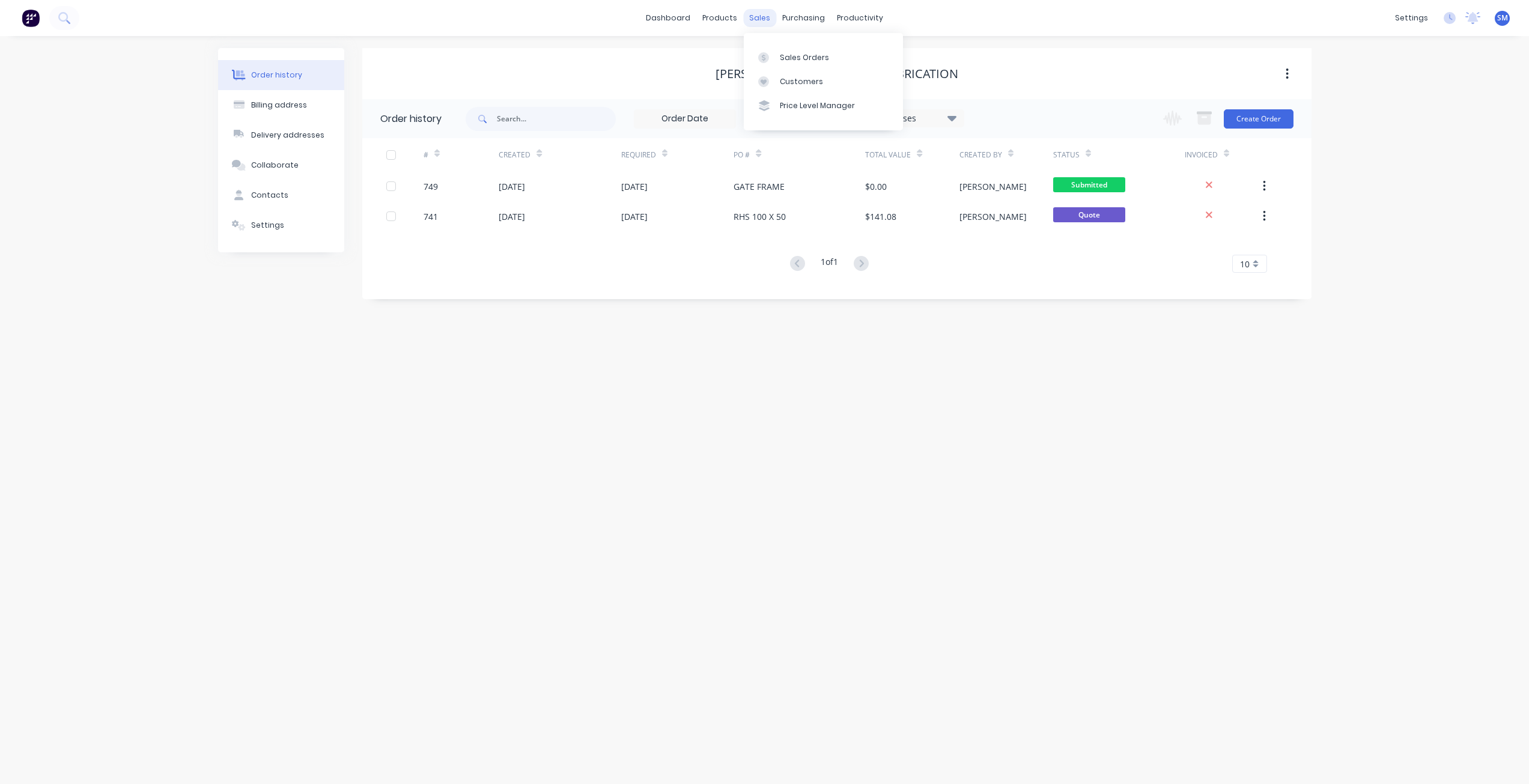
click at [759, 22] on div "sales" at bounding box center [759, 18] width 33 height 18
click at [786, 59] on div "Sales Orders" at bounding box center [805, 58] width 49 height 11
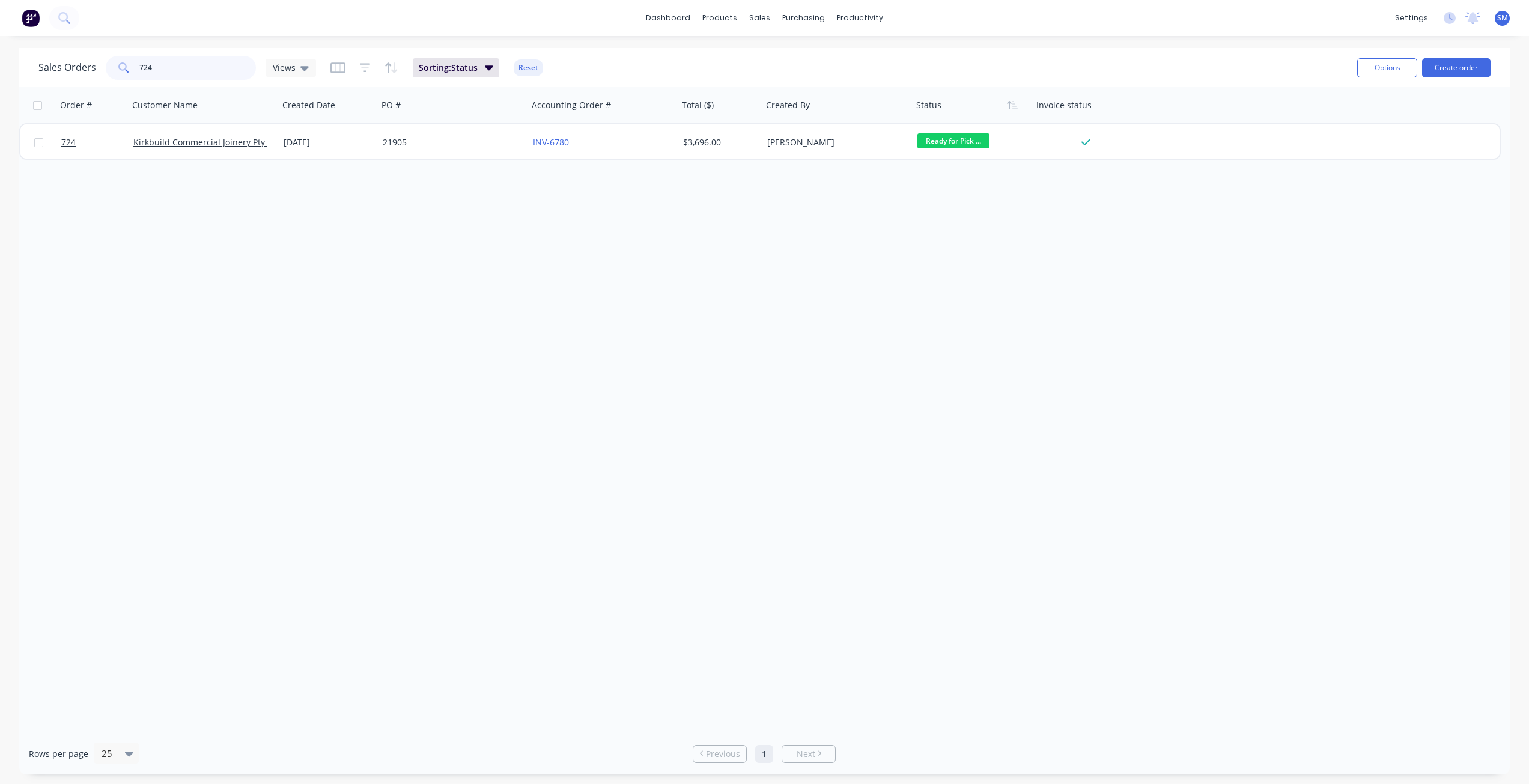
drag, startPoint x: 158, startPoint y: 72, endPoint x: 59, endPoint y: 66, distance: 99.2
click at [59, 66] on div "Sales Orders 724 Views" at bounding box center [177, 67] width 278 height 24
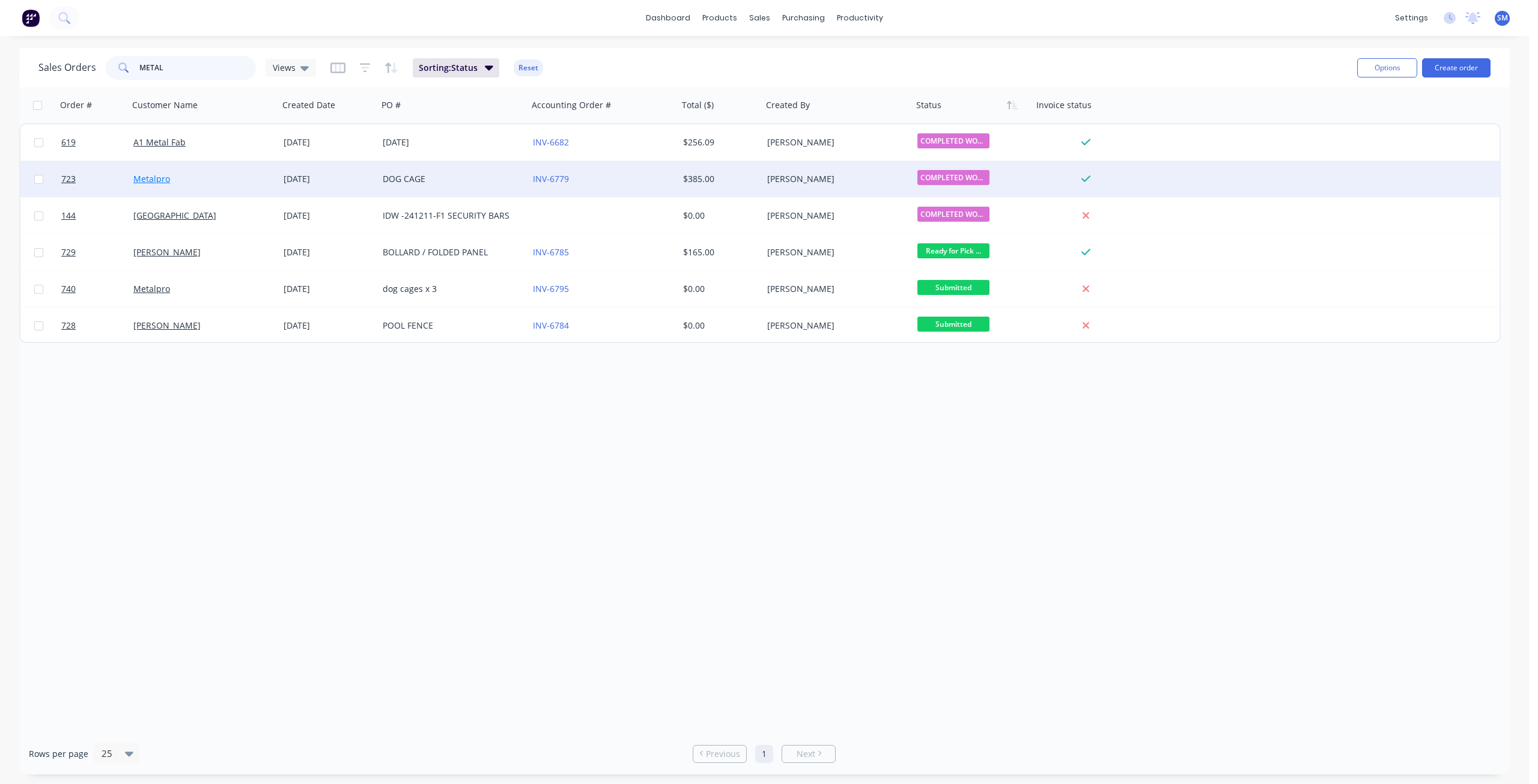
type input "METAL"
click at [161, 182] on link "Metalpro" at bounding box center [152, 179] width 36 height 11
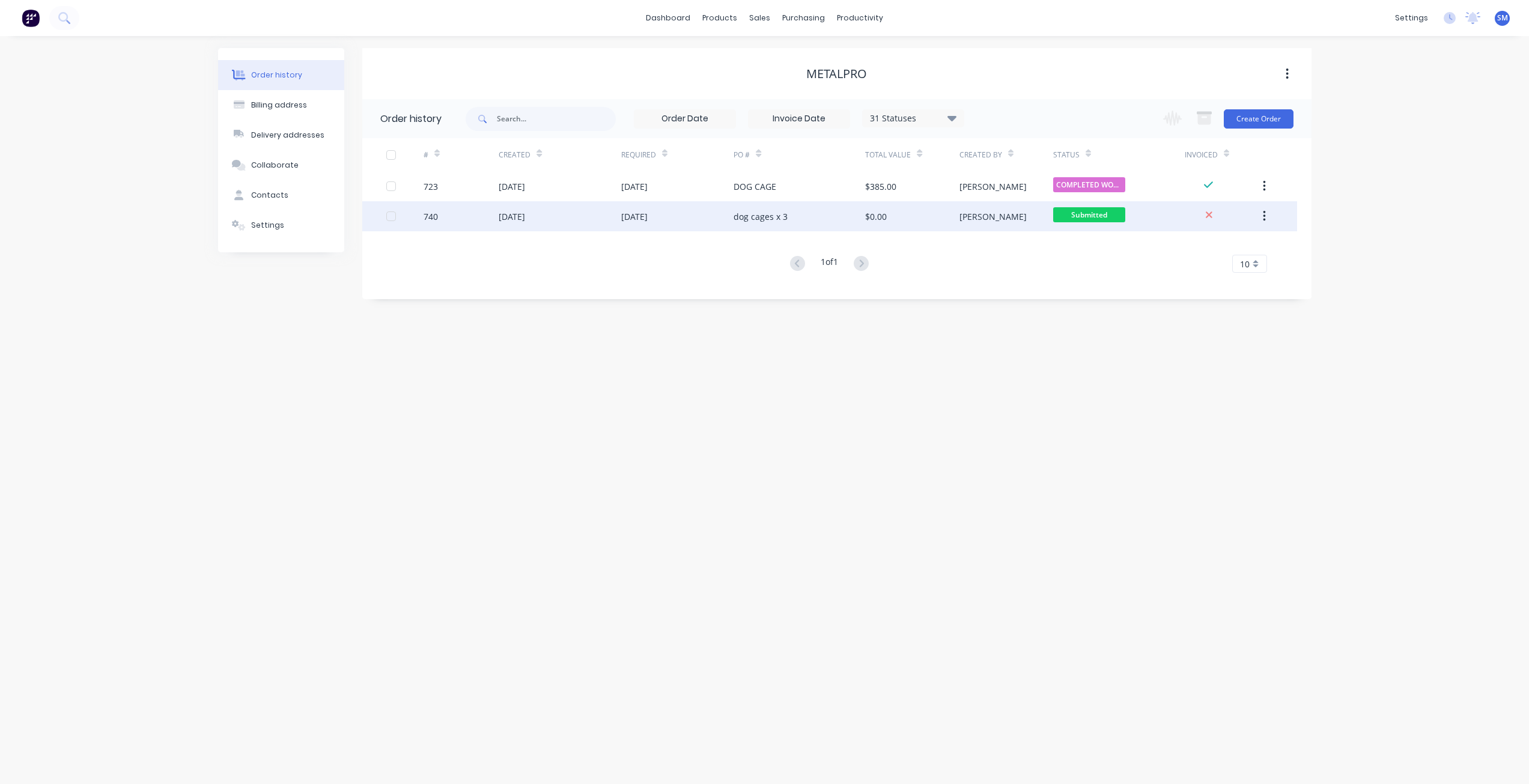
click at [525, 213] on div "[DATE]" at bounding box center [511, 216] width 27 height 12
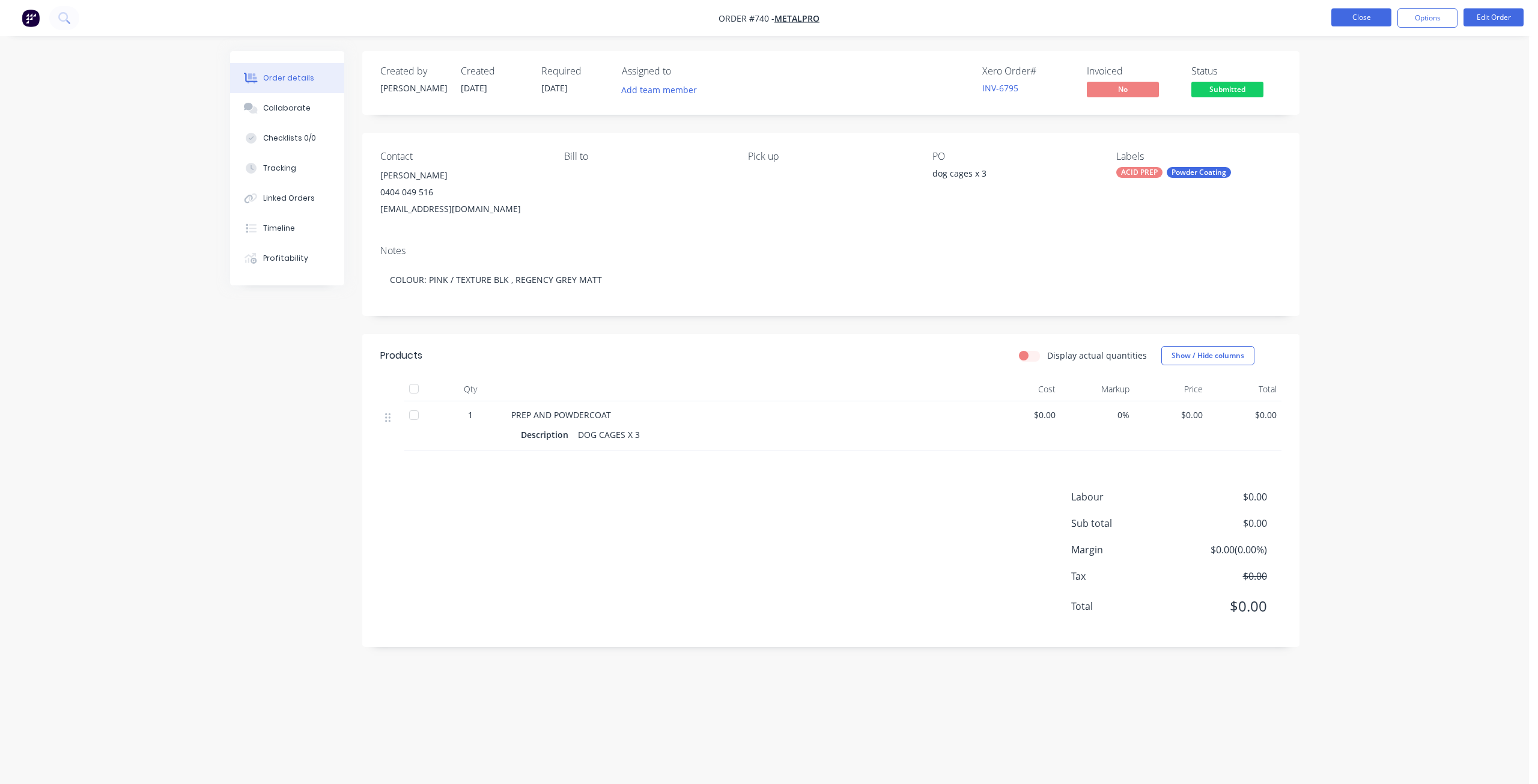
click at [1349, 18] on button "Close" at bounding box center [1361, 17] width 60 height 18
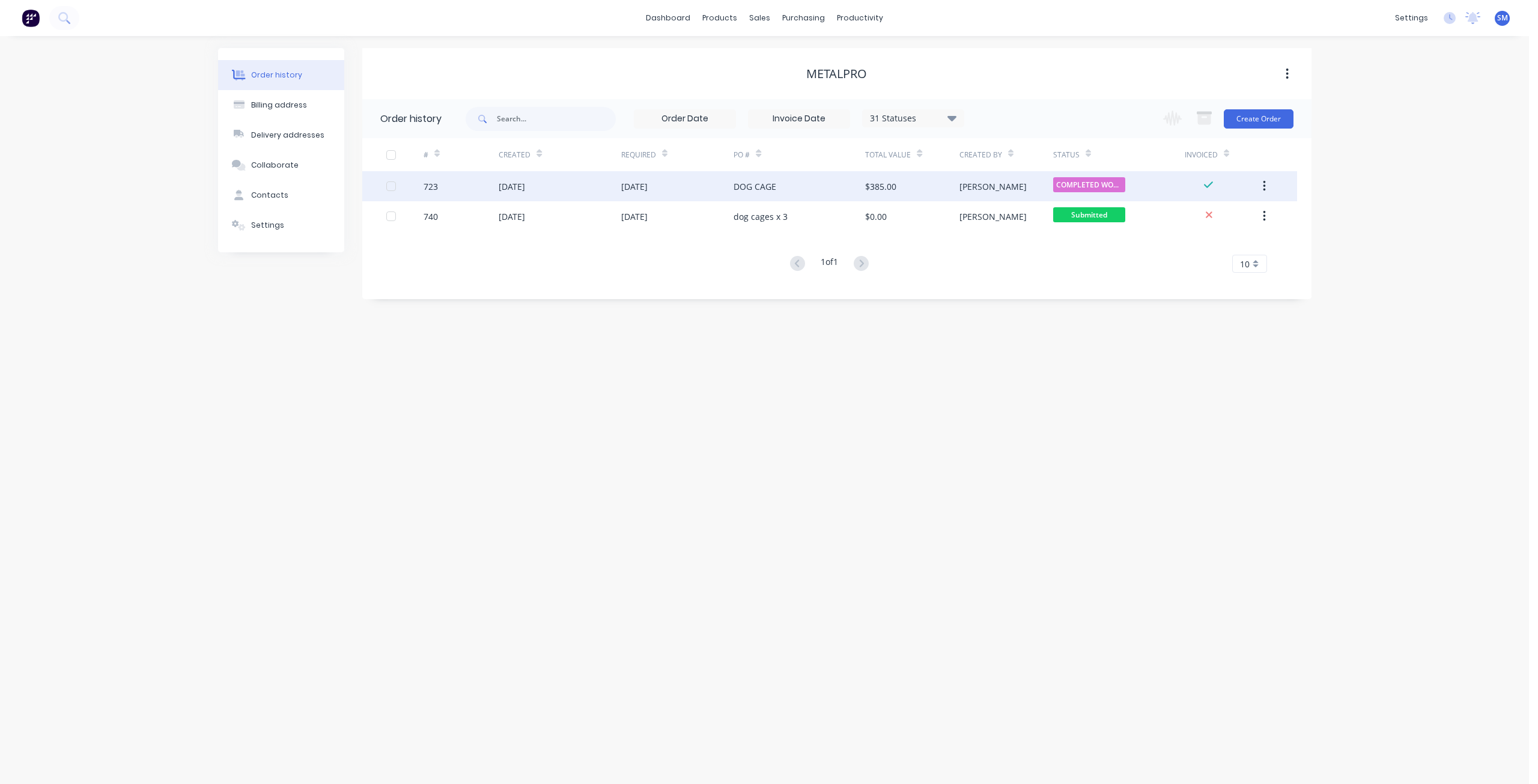
click at [490, 184] on div "723" at bounding box center [461, 186] width 75 height 30
